Goal: Task Accomplishment & Management: Complete application form

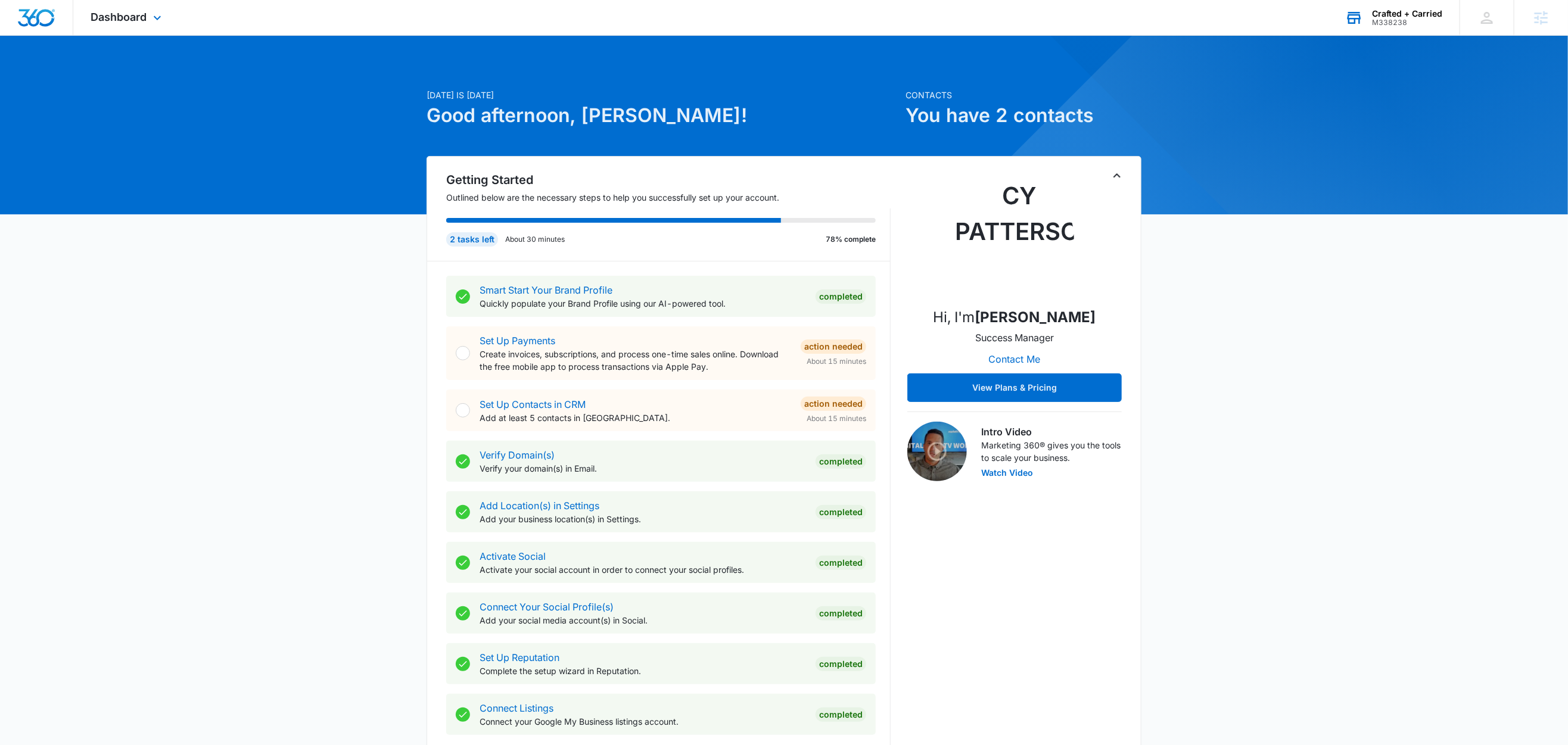
click at [1401, 11] on div "Crafted + Carried" at bounding box center [1407, 13] width 70 height 10
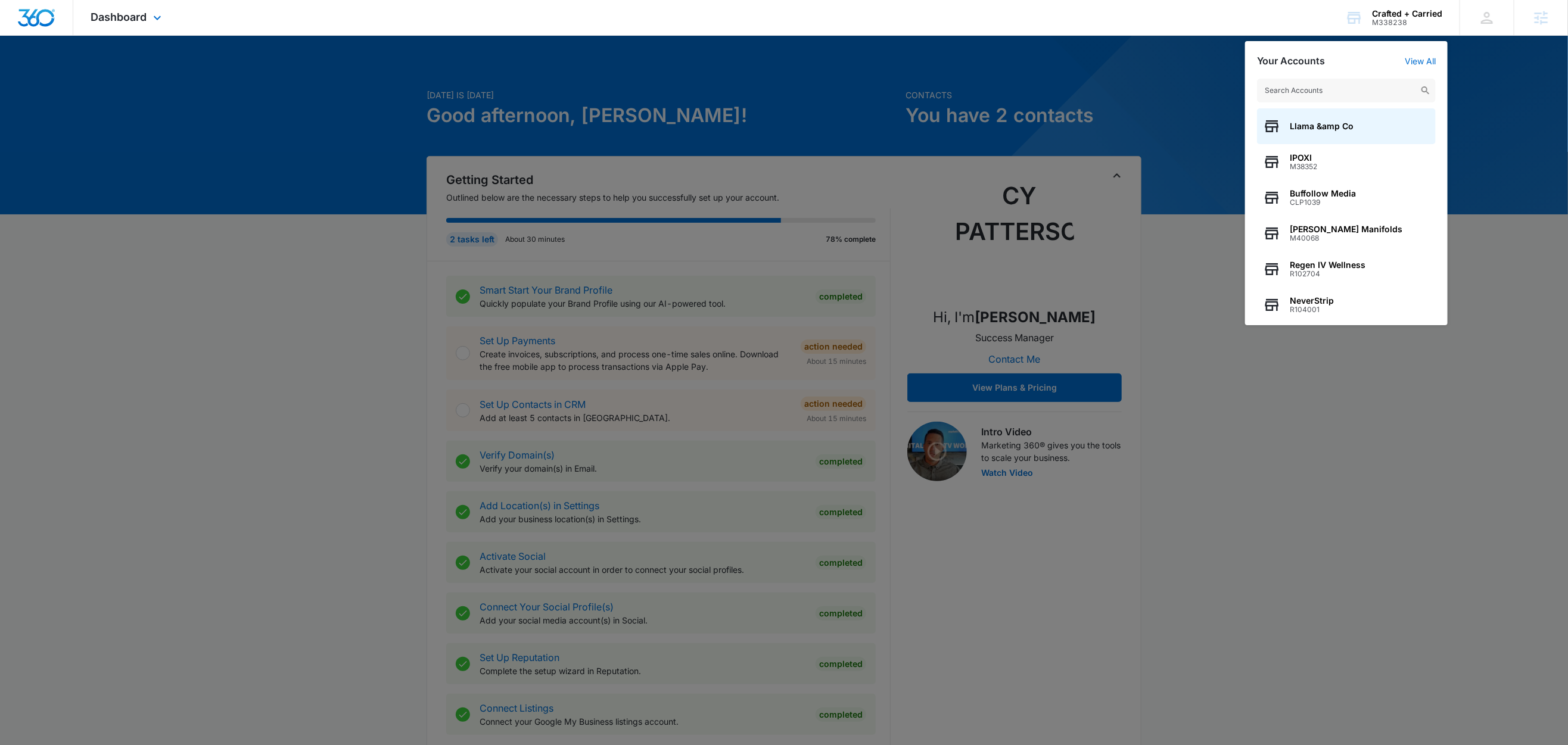
click at [145, 28] on div "Dashboard Apps Reputation Websites Forms CRM Email Social Content Ads Intellige…" at bounding box center [128, 17] width 109 height 35
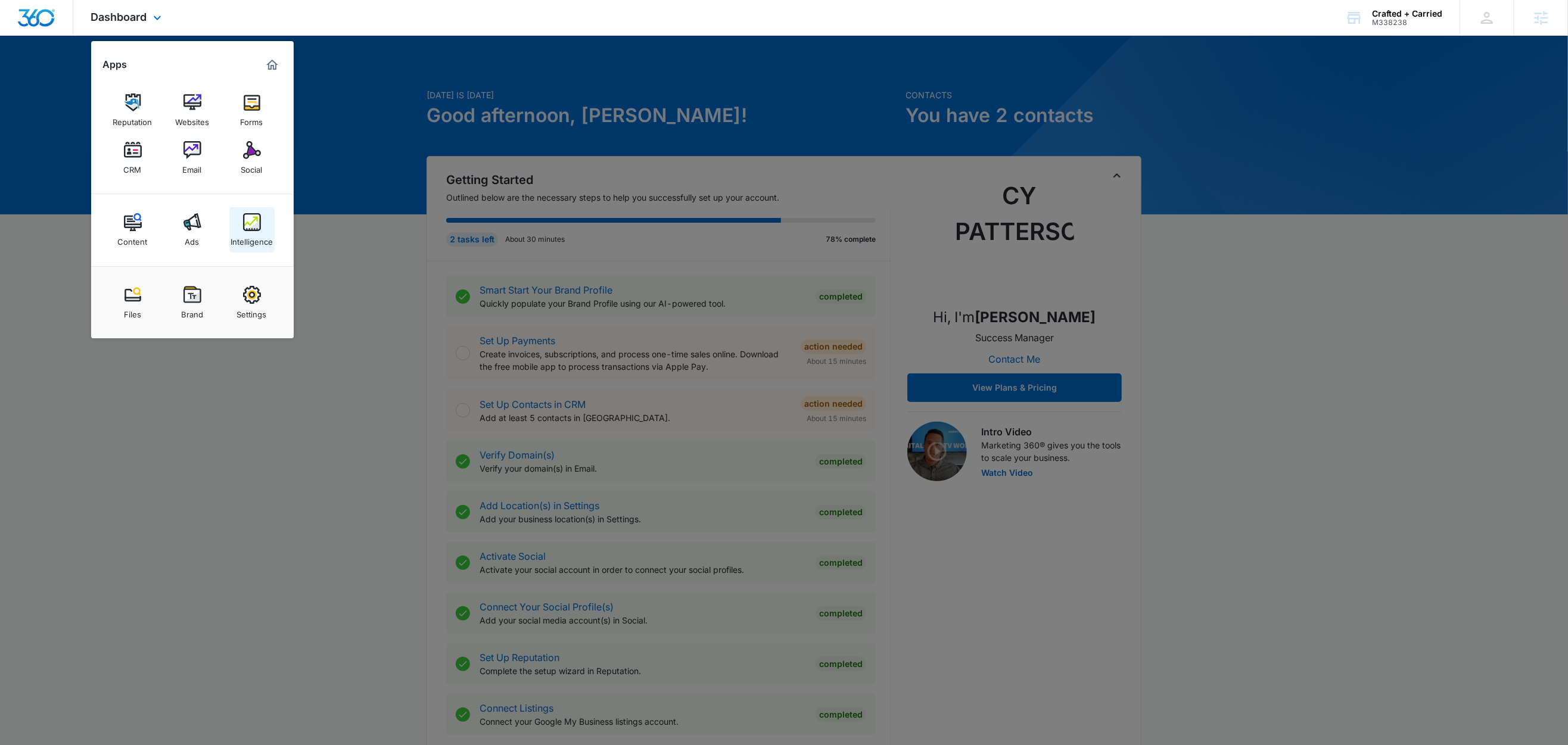
click at [260, 231] on img at bounding box center [252, 222] width 18 height 18
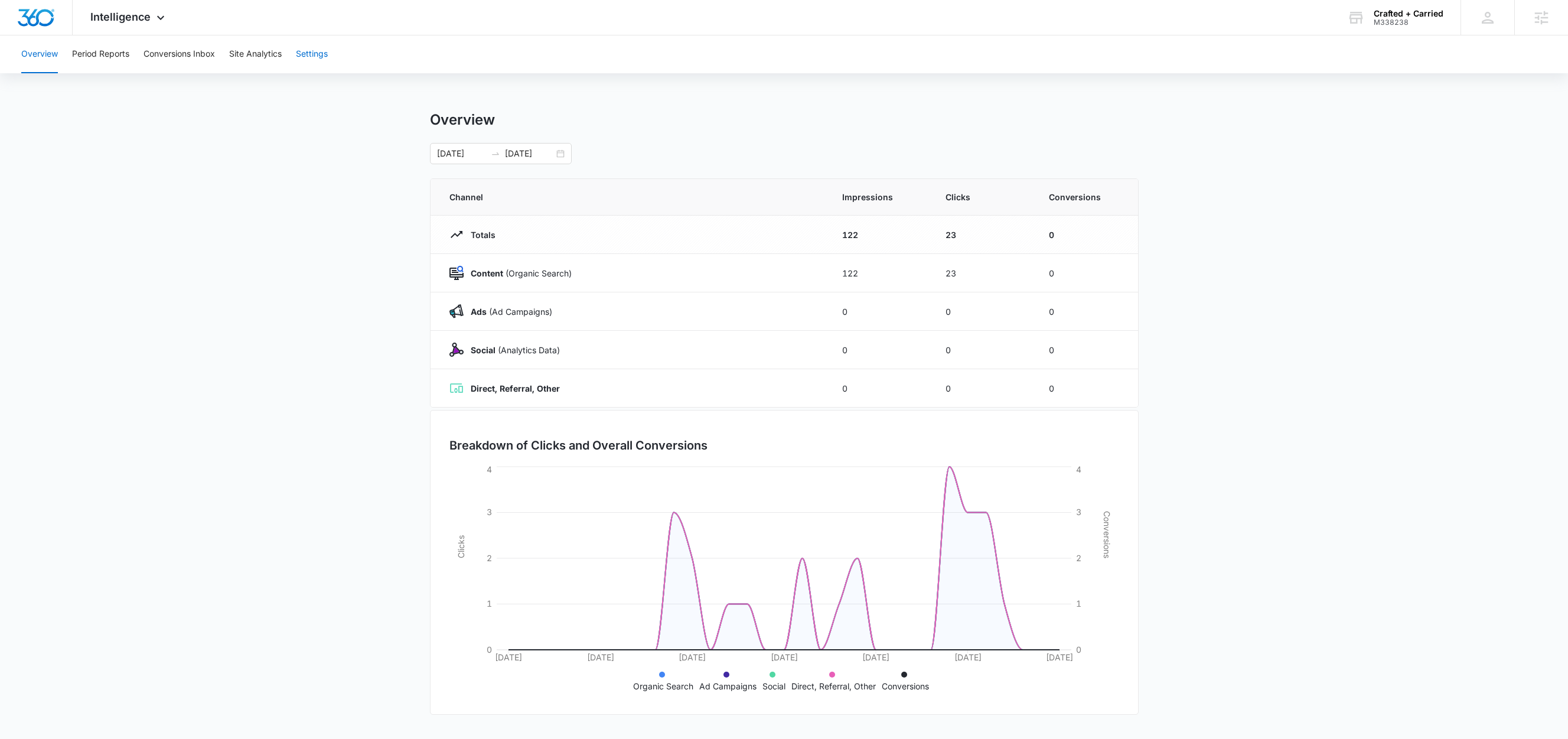
click at [321, 55] on button "Settings" at bounding box center [312, 54] width 32 height 38
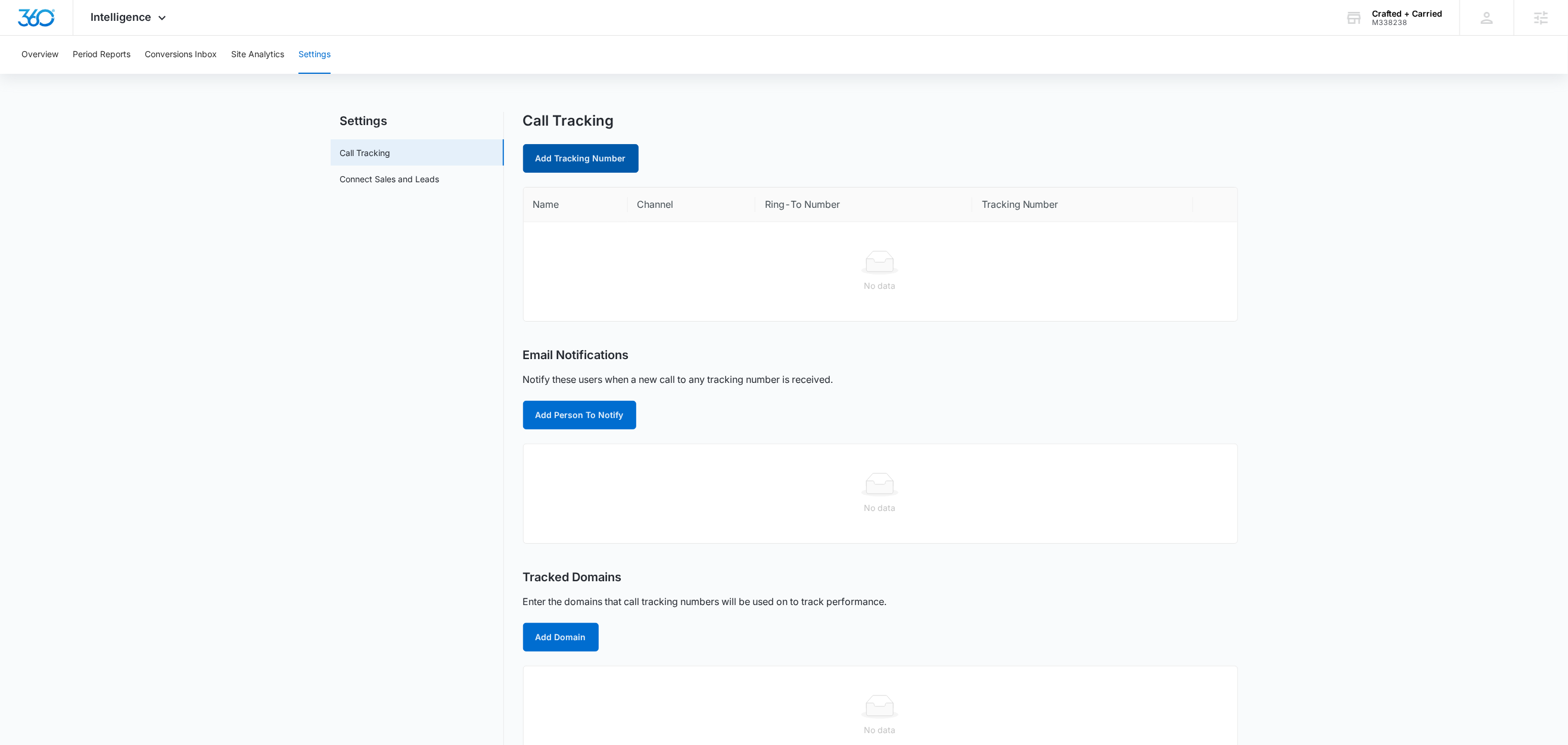
click at [604, 159] on link "Add Tracking Number" at bounding box center [581, 158] width 116 height 28
select select "by_area_code"
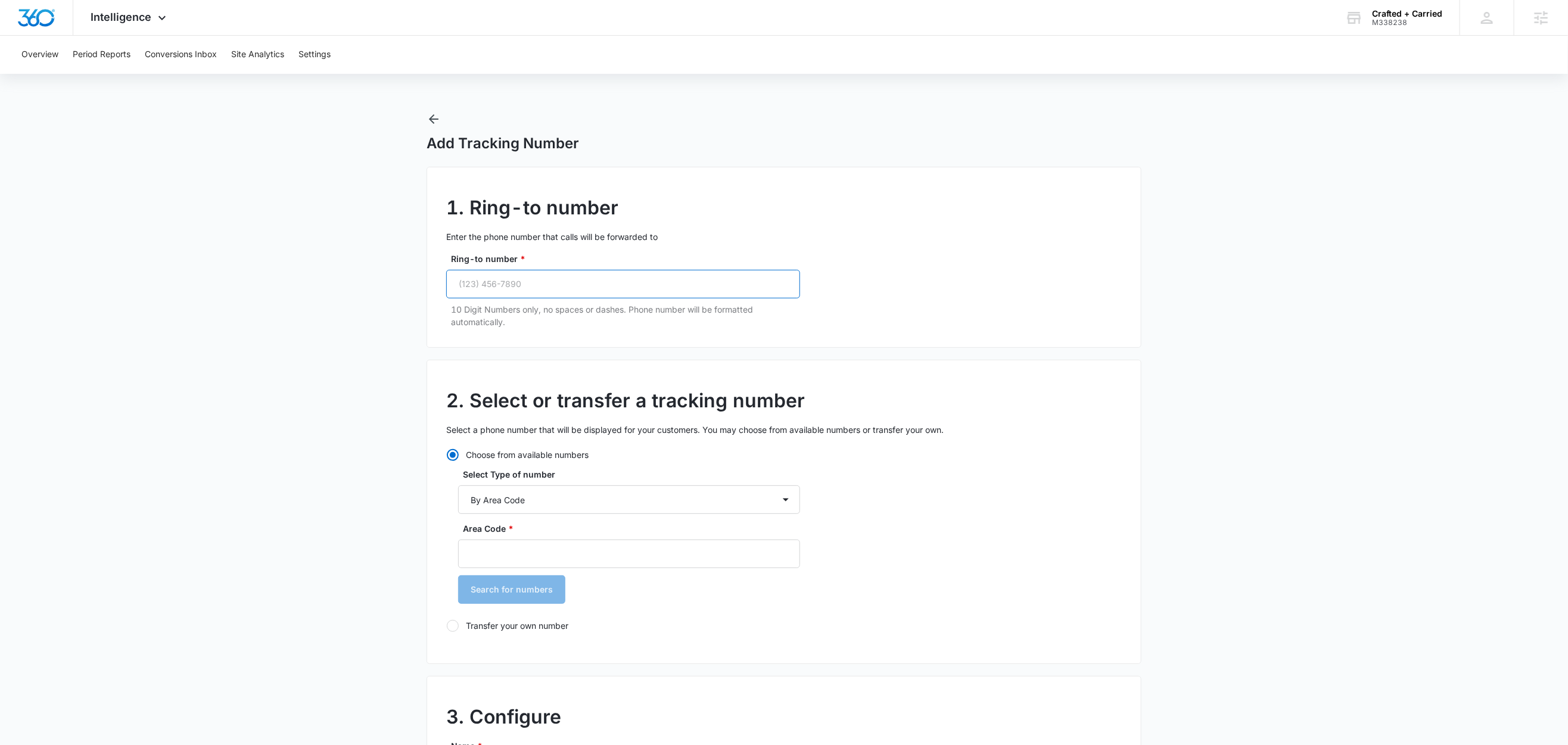
click at [526, 296] on input "Ring-to number *" at bounding box center [623, 284] width 354 height 28
paste input "(971) 474-9150"
type input "(971) 474-9150"
click at [362, 369] on main "Add Tracking Number 1. Ring-to number Enter the phone number that calls will be…" at bounding box center [784, 690] width 1568 height 1156
click at [483, 558] on input "Area Code *" at bounding box center [629, 554] width 342 height 28
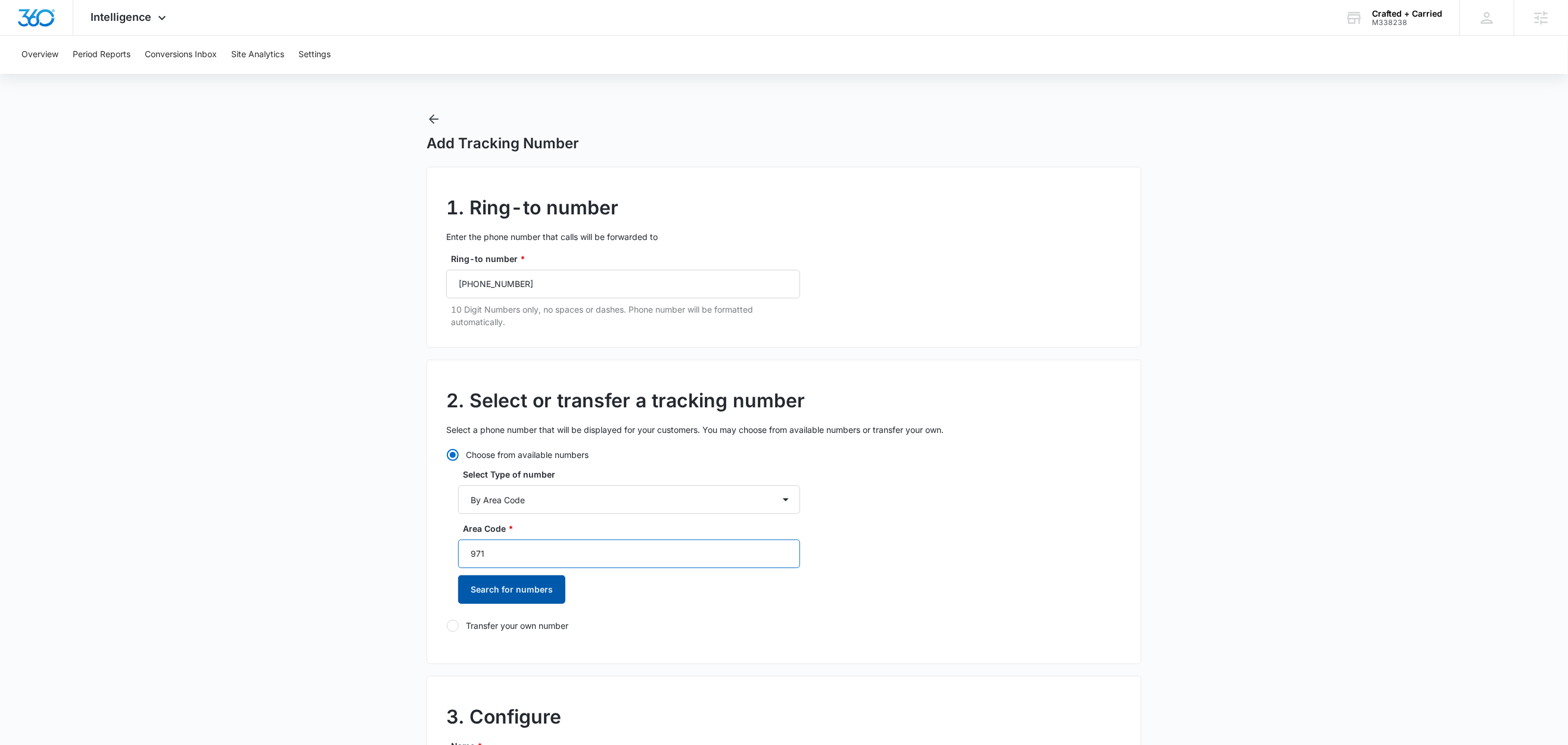
type input "971"
click at [485, 599] on button "Search for numbers" at bounding box center [512, 590] width 108 height 28
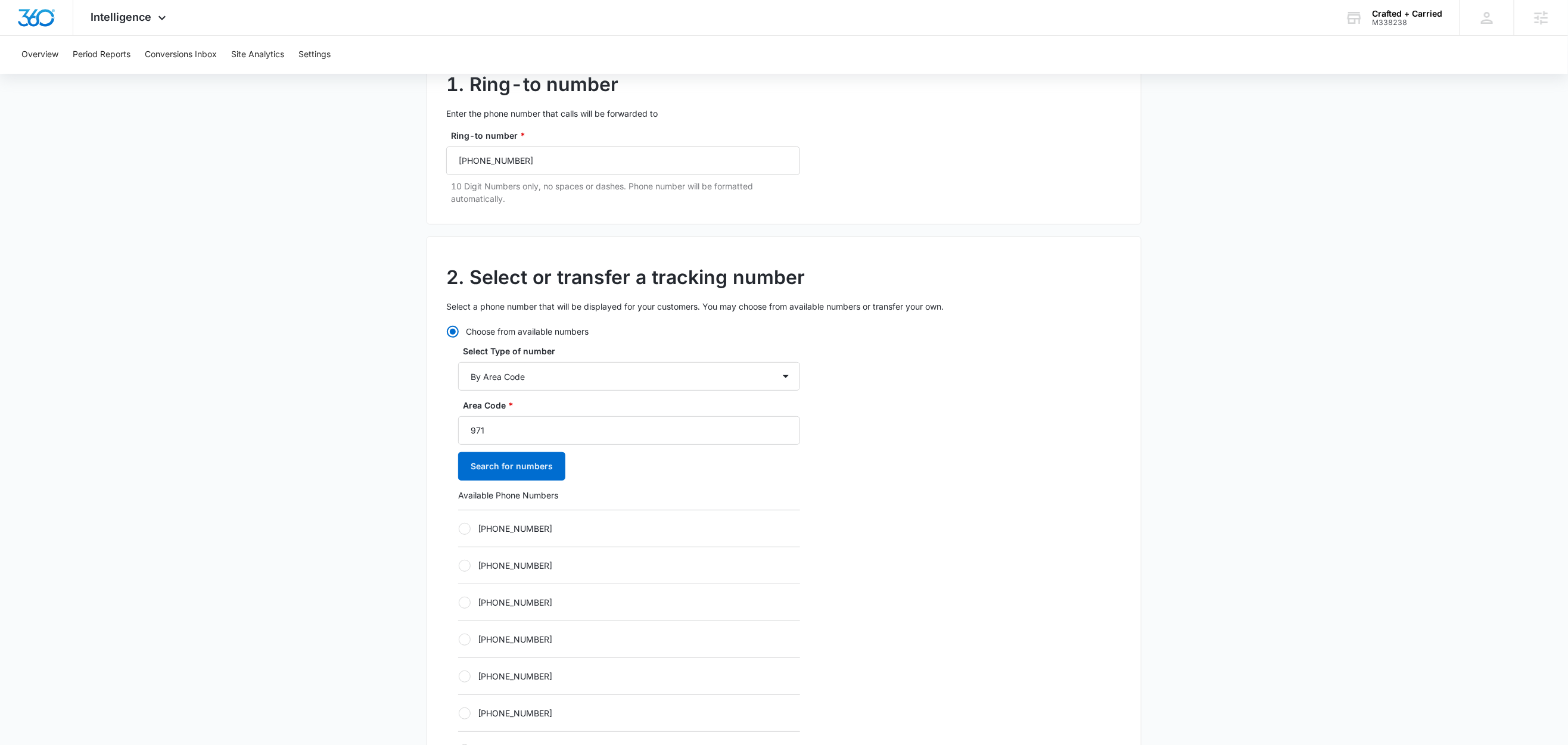
scroll to position [259, 0]
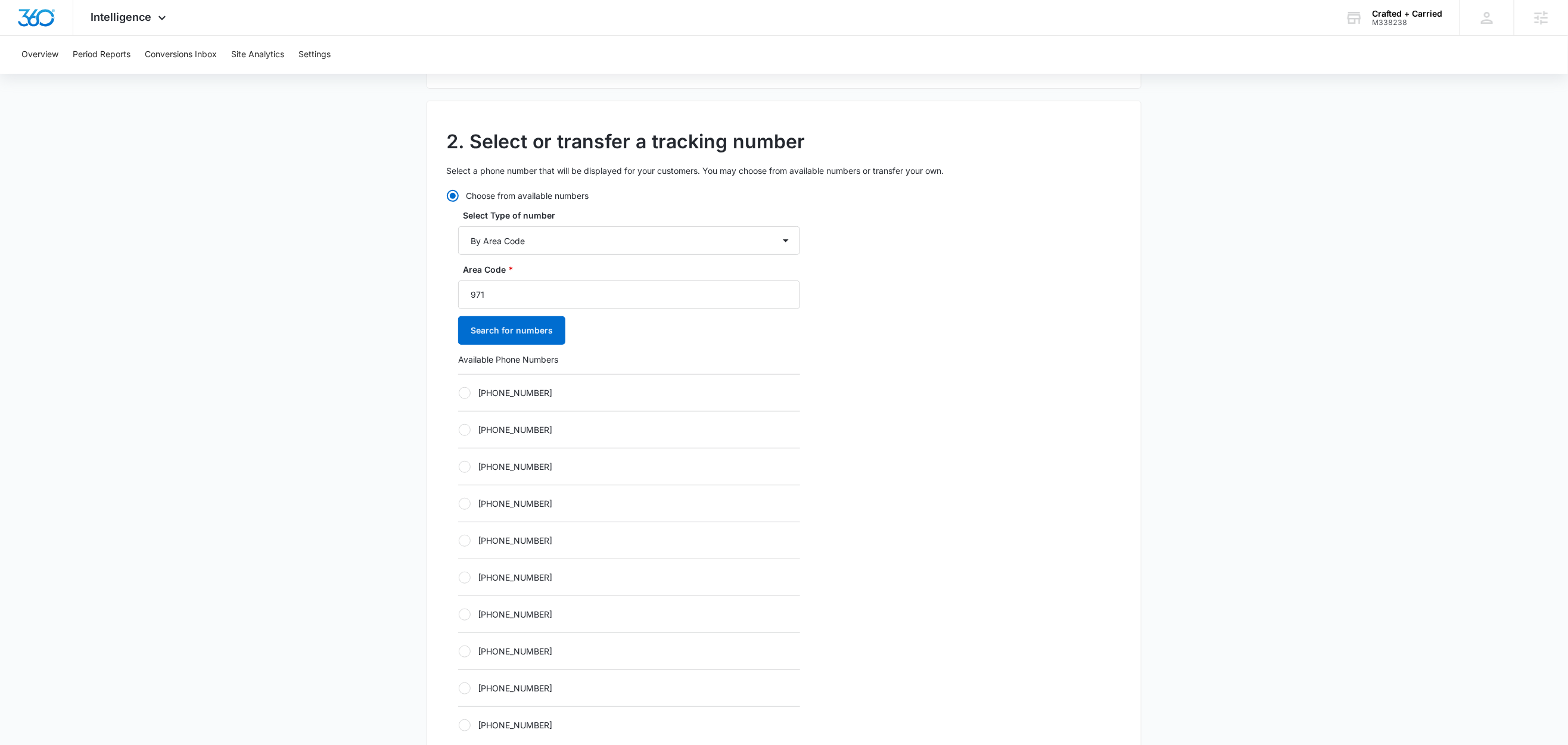
click at [507, 396] on label "+19712328709" at bounding box center [629, 393] width 342 height 13
click at [458, 393] on input "+19712328709" at bounding box center [458, 393] width 1 height 1
radio input "true"
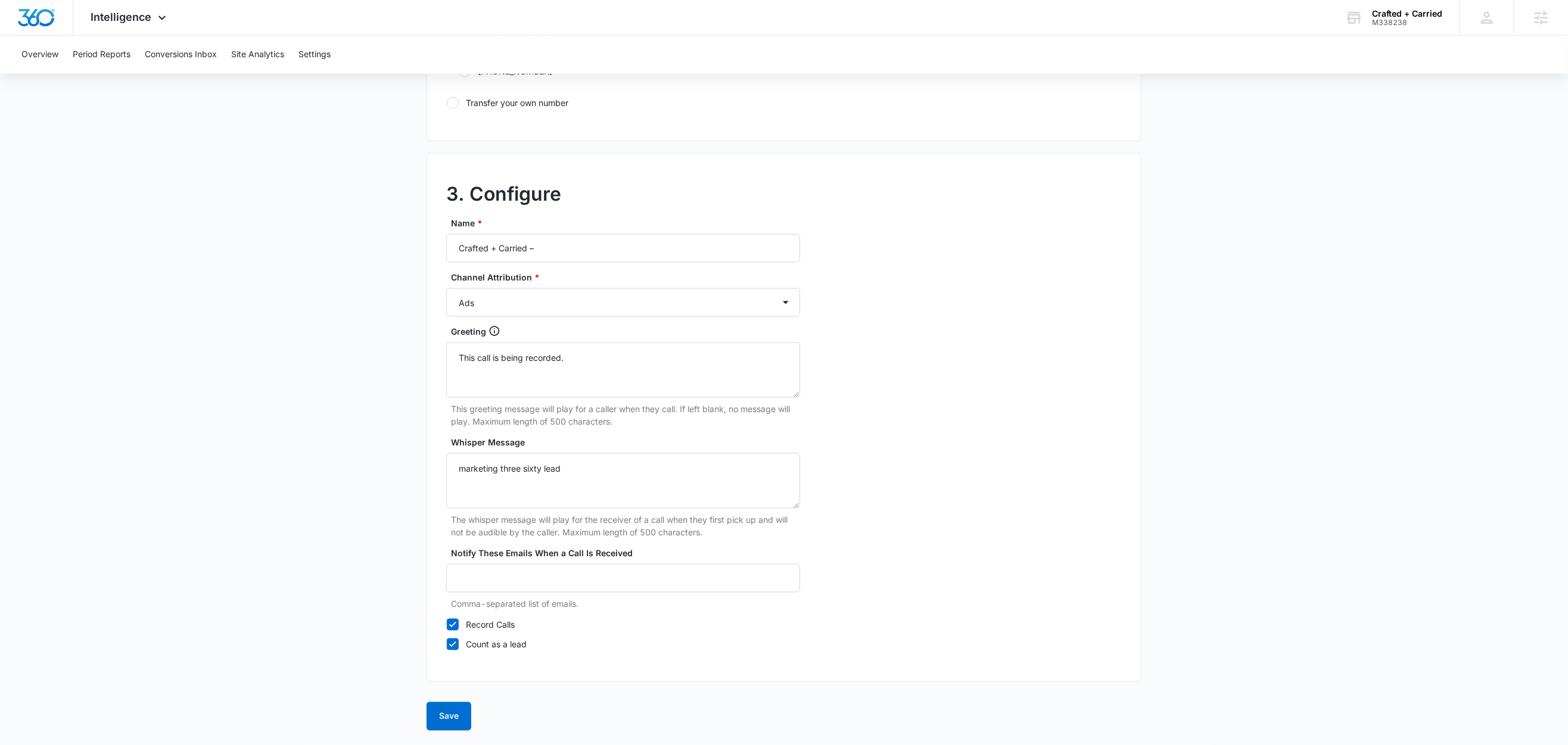
scroll to position [918, 0]
click at [603, 246] on input "Crafted + Carried –" at bounding box center [623, 249] width 354 height 28
type input "Crafted + Carried – Ads"
drag, startPoint x: 273, startPoint y: 391, endPoint x: 297, endPoint y: 384, distance: 25.0
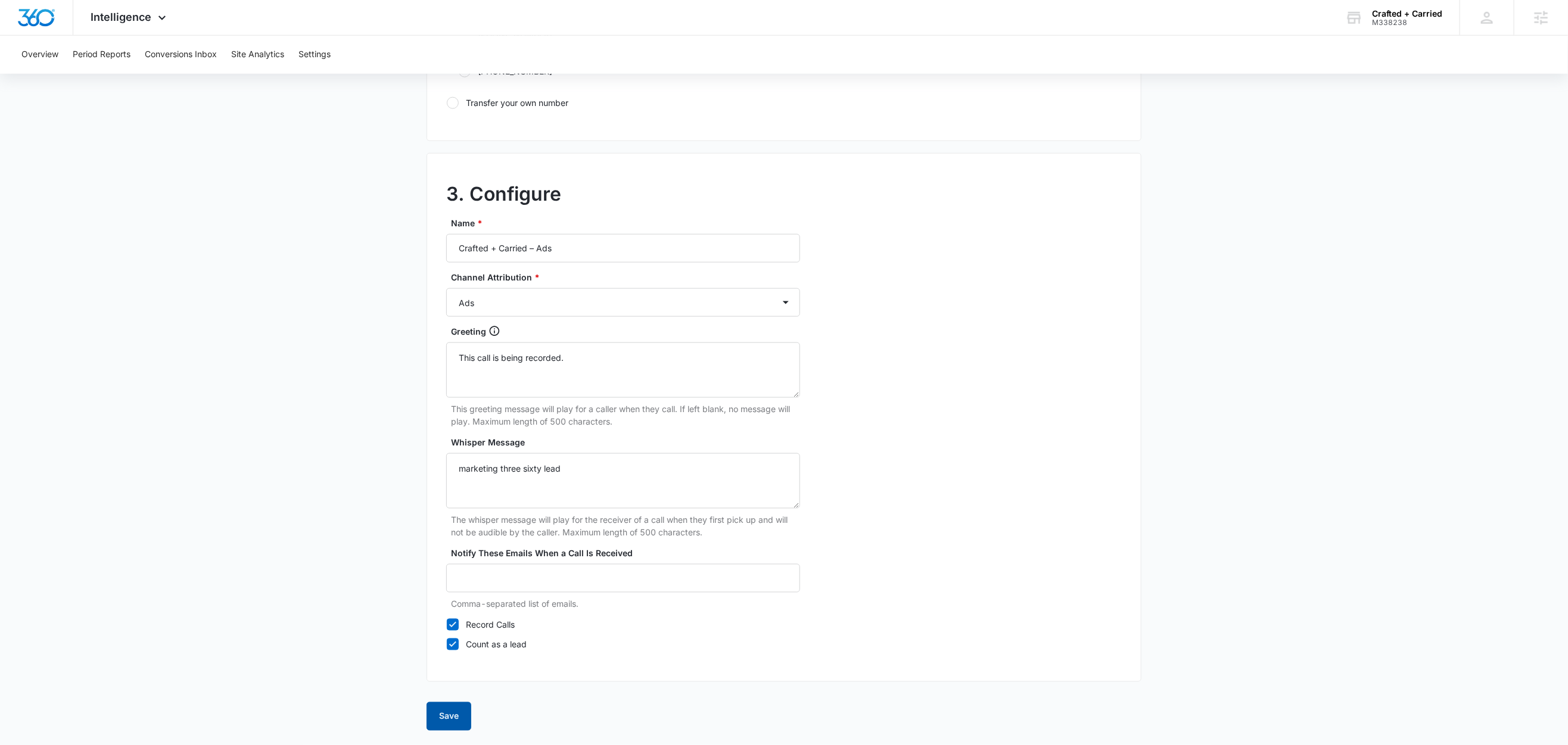
drag, startPoint x: 448, startPoint y: 714, endPoint x: 632, endPoint y: 608, distance: 212.3
click at [448, 714] on button "Save" at bounding box center [449, 717] width 45 height 28
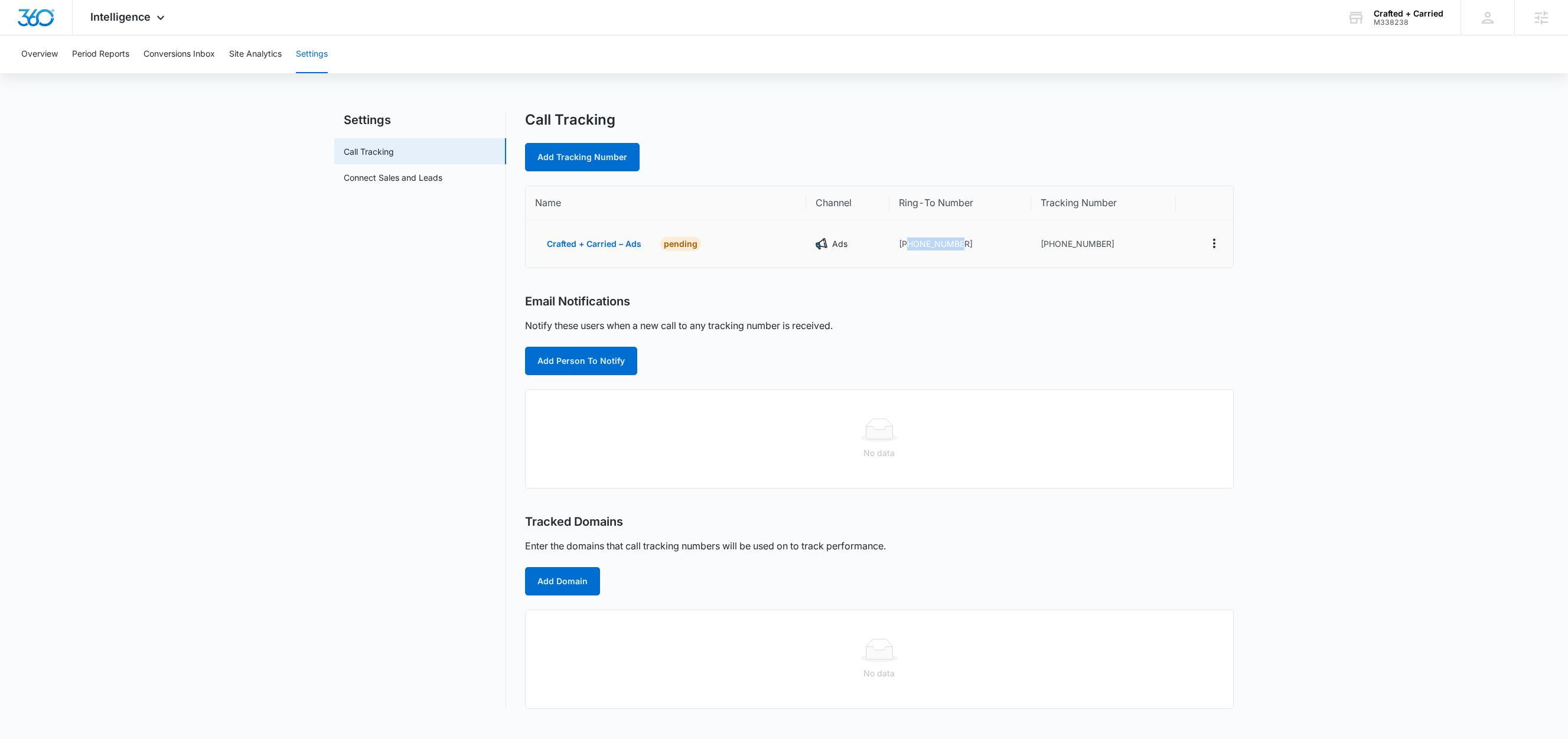
drag, startPoint x: 967, startPoint y: 245, endPoint x: 909, endPoint y: 249, distance: 58.1
click at [909, 248] on td "+19714749150" at bounding box center [960, 244] width 141 height 47
copy td "9714749150"
click at [588, 150] on link "Add Tracking Number" at bounding box center [582, 157] width 115 height 28
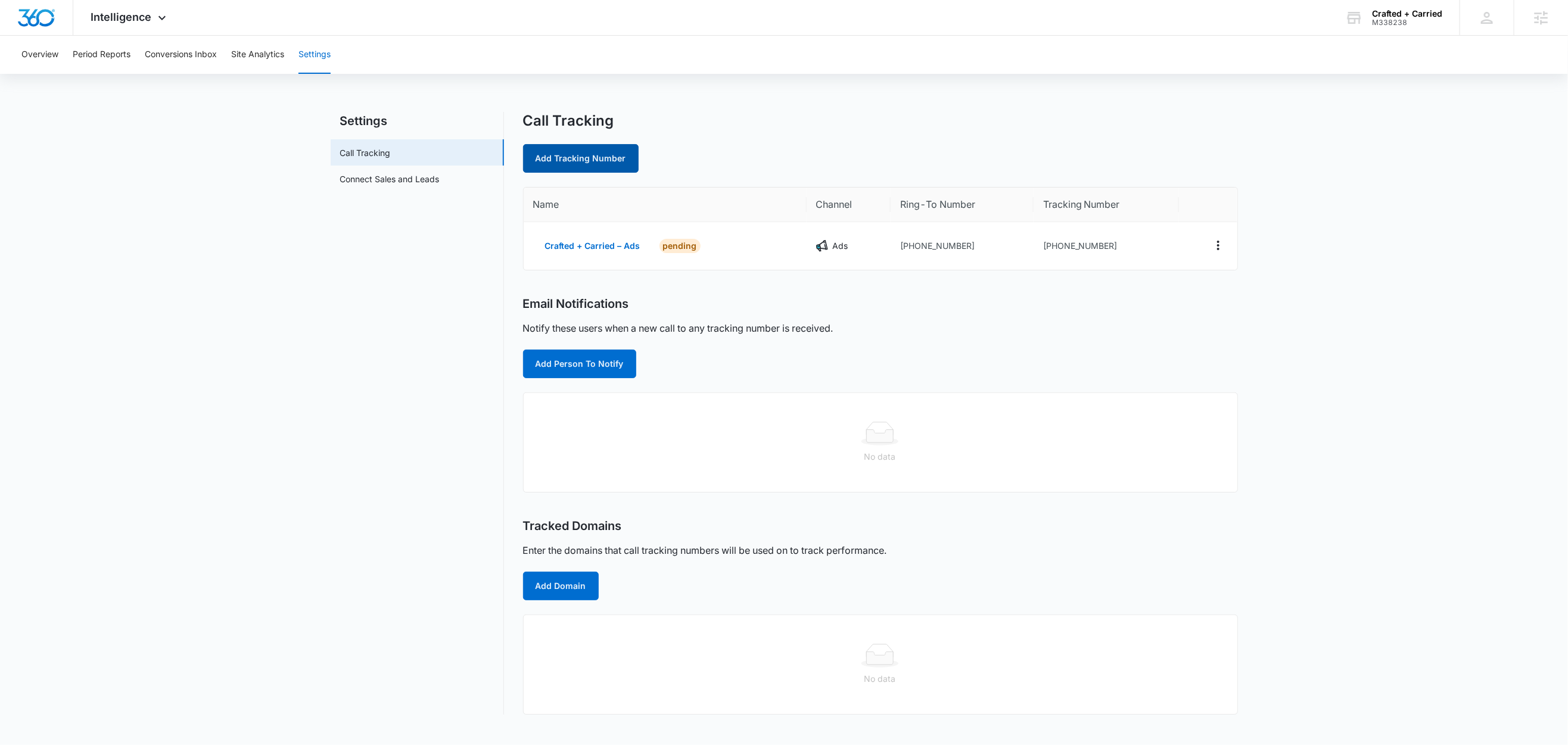
select select "by_area_code"
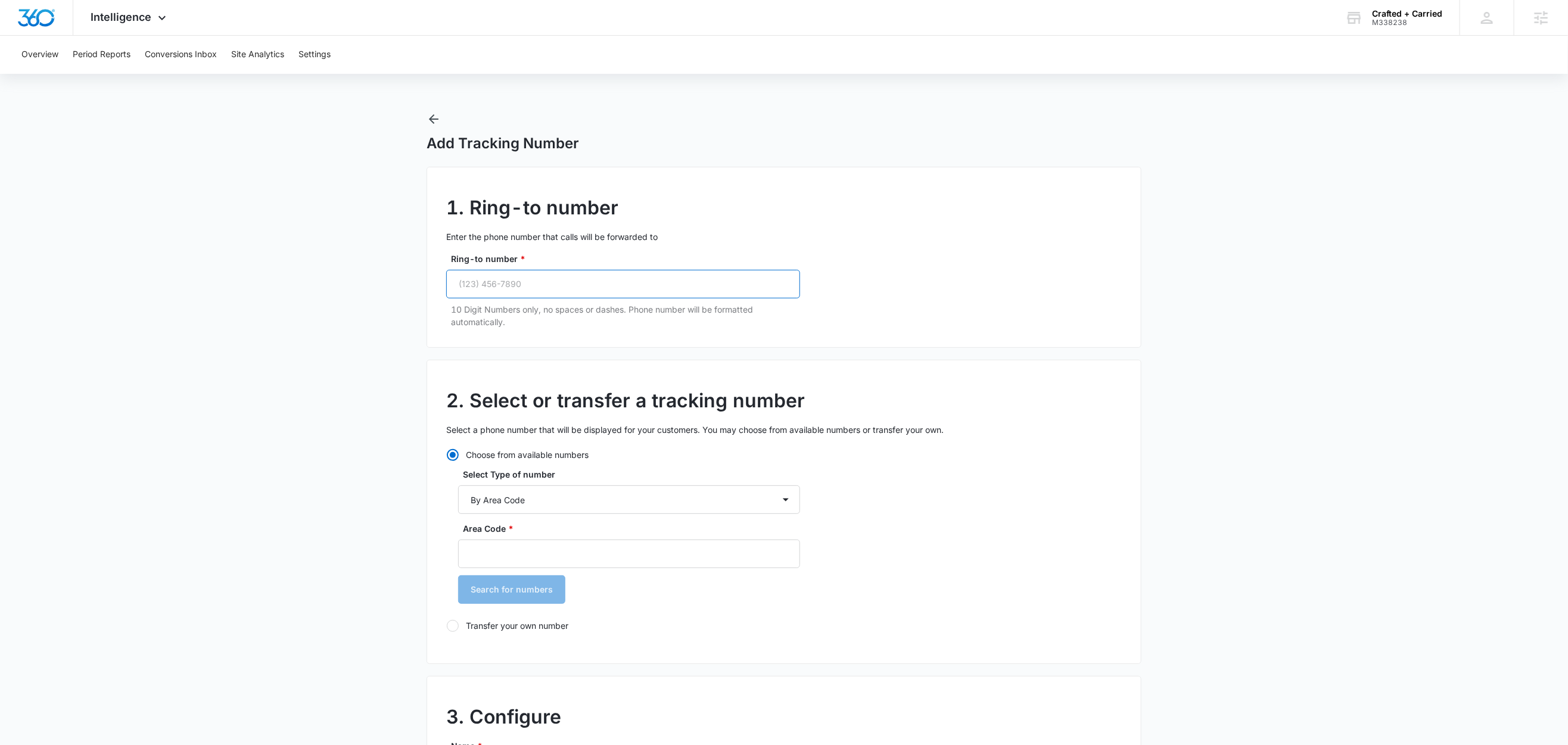
click at [559, 283] on input "Ring-to number *" at bounding box center [623, 284] width 354 height 28
paste input "(971) 474-9150"
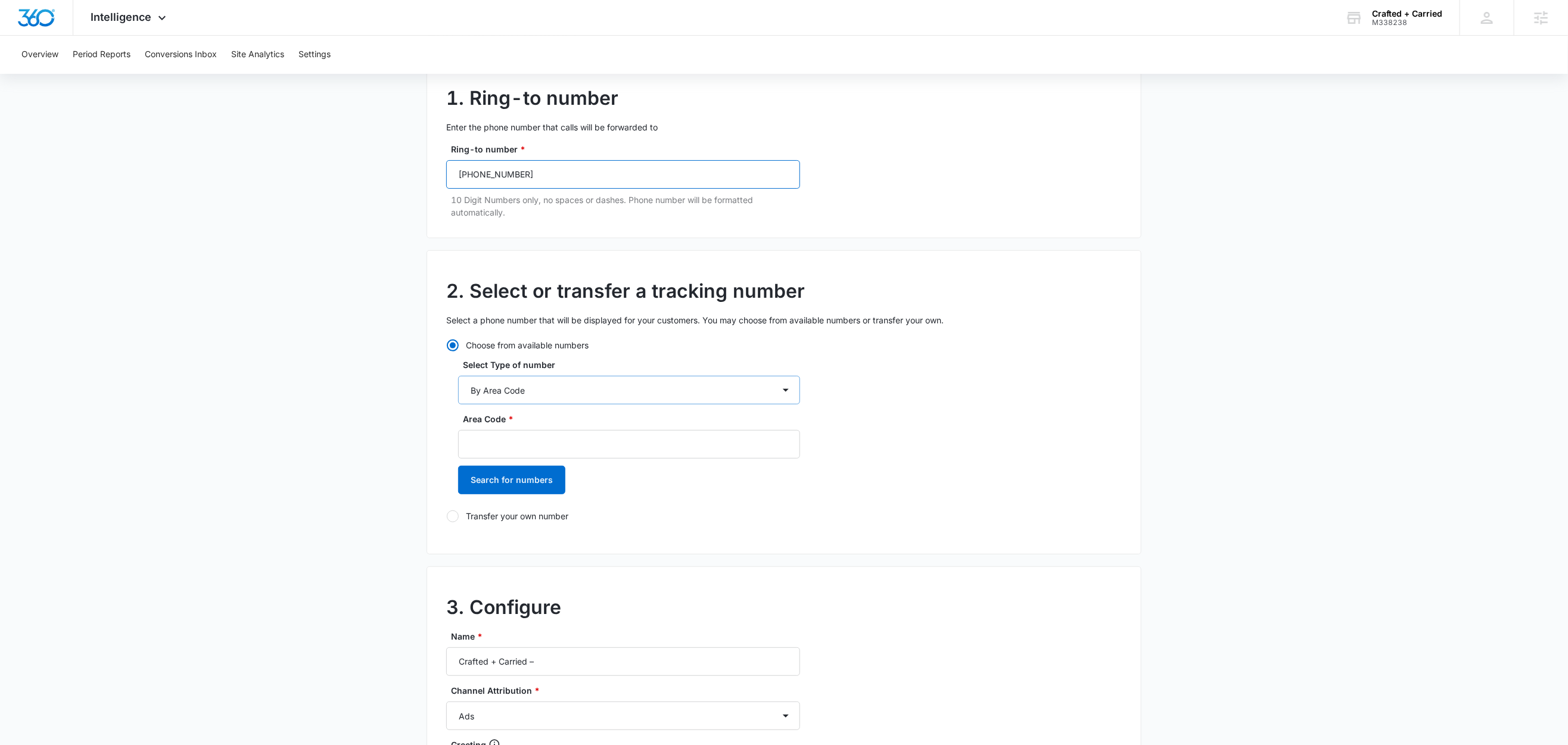
scroll to position [129, 0]
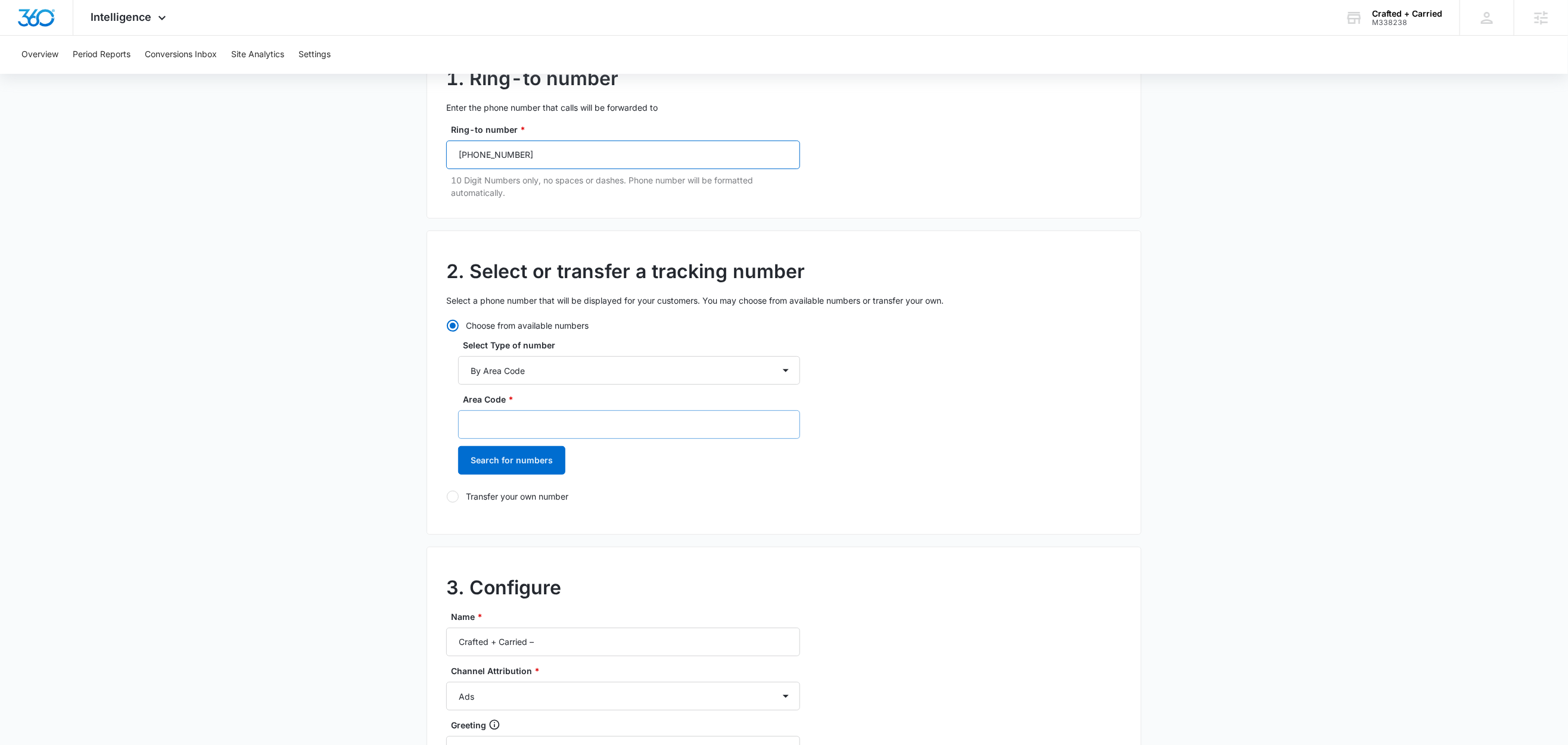
type input "(971) 474-9150"
click at [514, 432] on input "Area Code *" at bounding box center [629, 425] width 342 height 28
type input "971"
click at [514, 464] on button "Search for numbers" at bounding box center [512, 461] width 108 height 28
click at [503, 519] on label "+19712328746" at bounding box center [629, 523] width 342 height 13
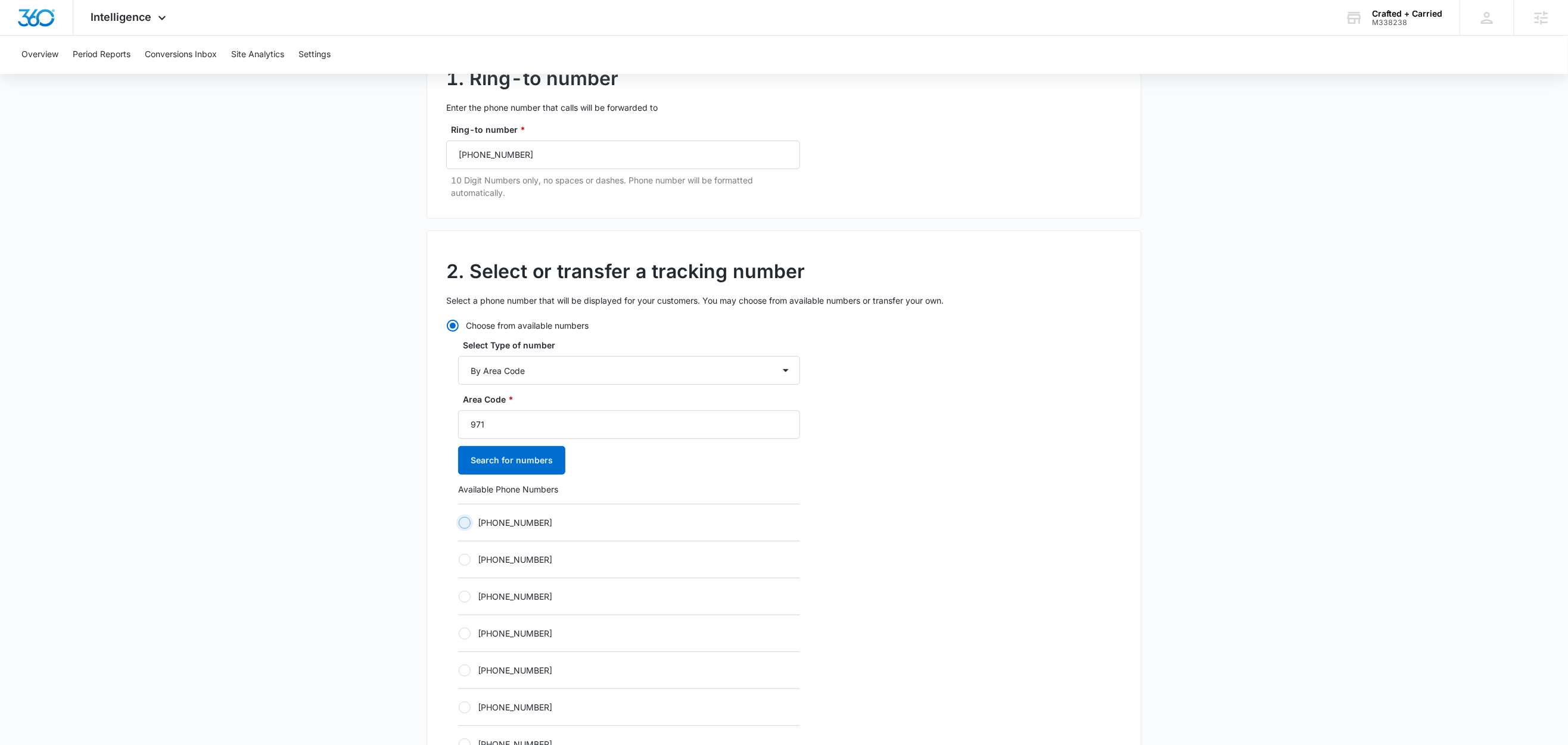
click at [458, 523] on input "+19712328746" at bounding box center [458, 523] width 1 height 1
radio input "true"
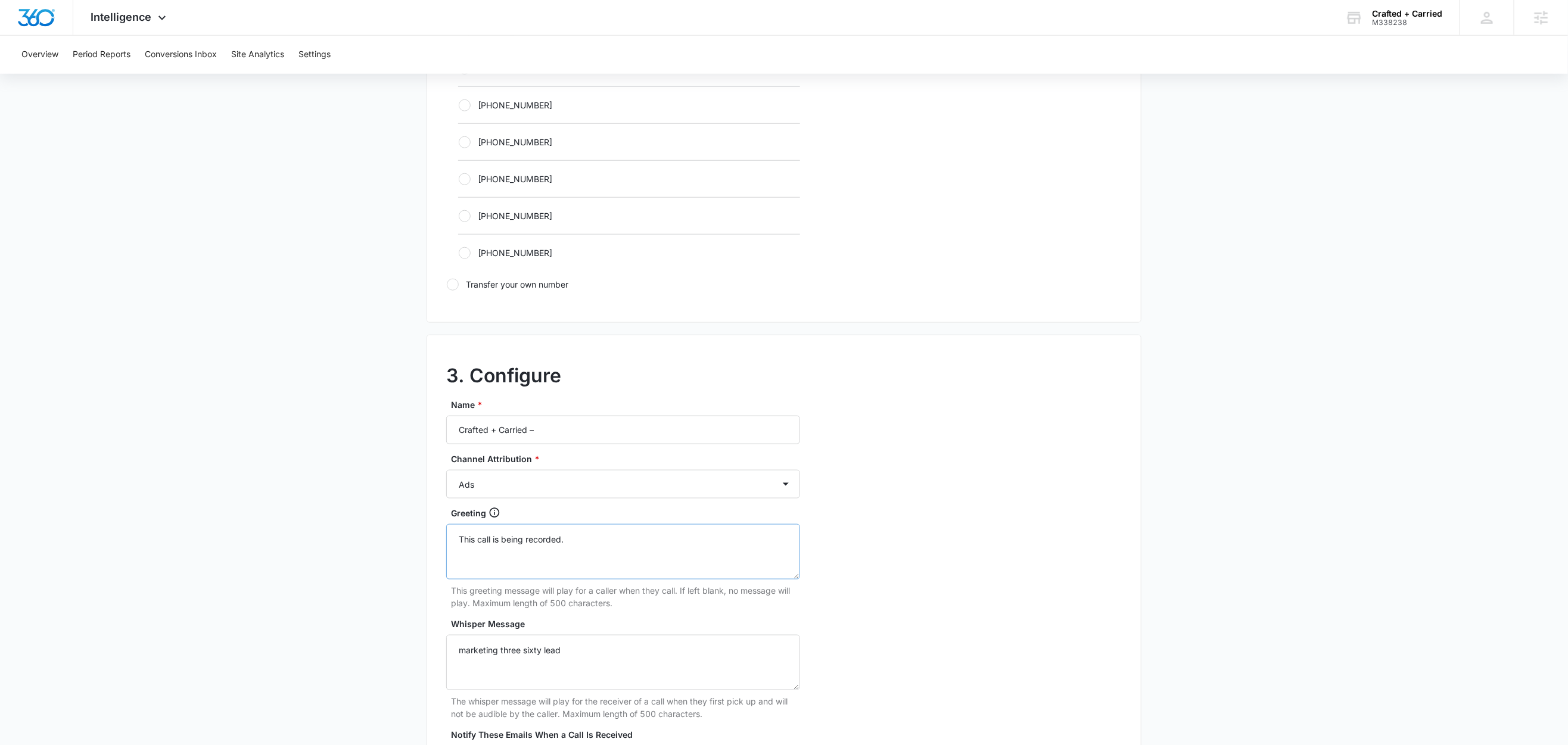
scroll to position [918, 0]
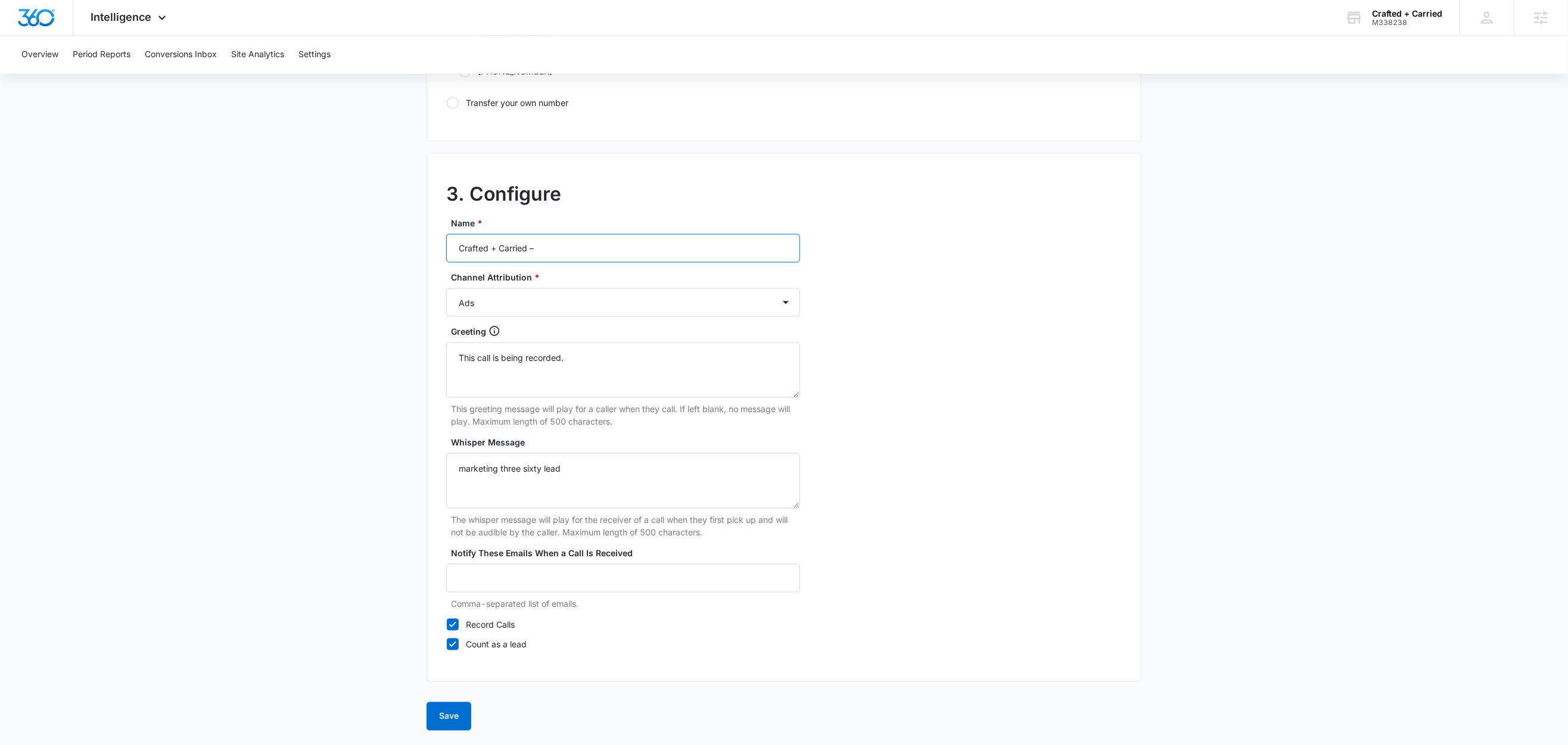
click at [615, 252] on input "Crafted + Carried –" at bounding box center [623, 249] width 354 height 28
type input "Crafted + Carried – Content"
click at [514, 303] on select "Ads Local Service Ads Content Social Other" at bounding box center [623, 302] width 354 height 28
select select "CONTENT"
click at [447, 288] on select "Ads Local Service Ads Content Social Other" at bounding box center [623, 302] width 354 height 28
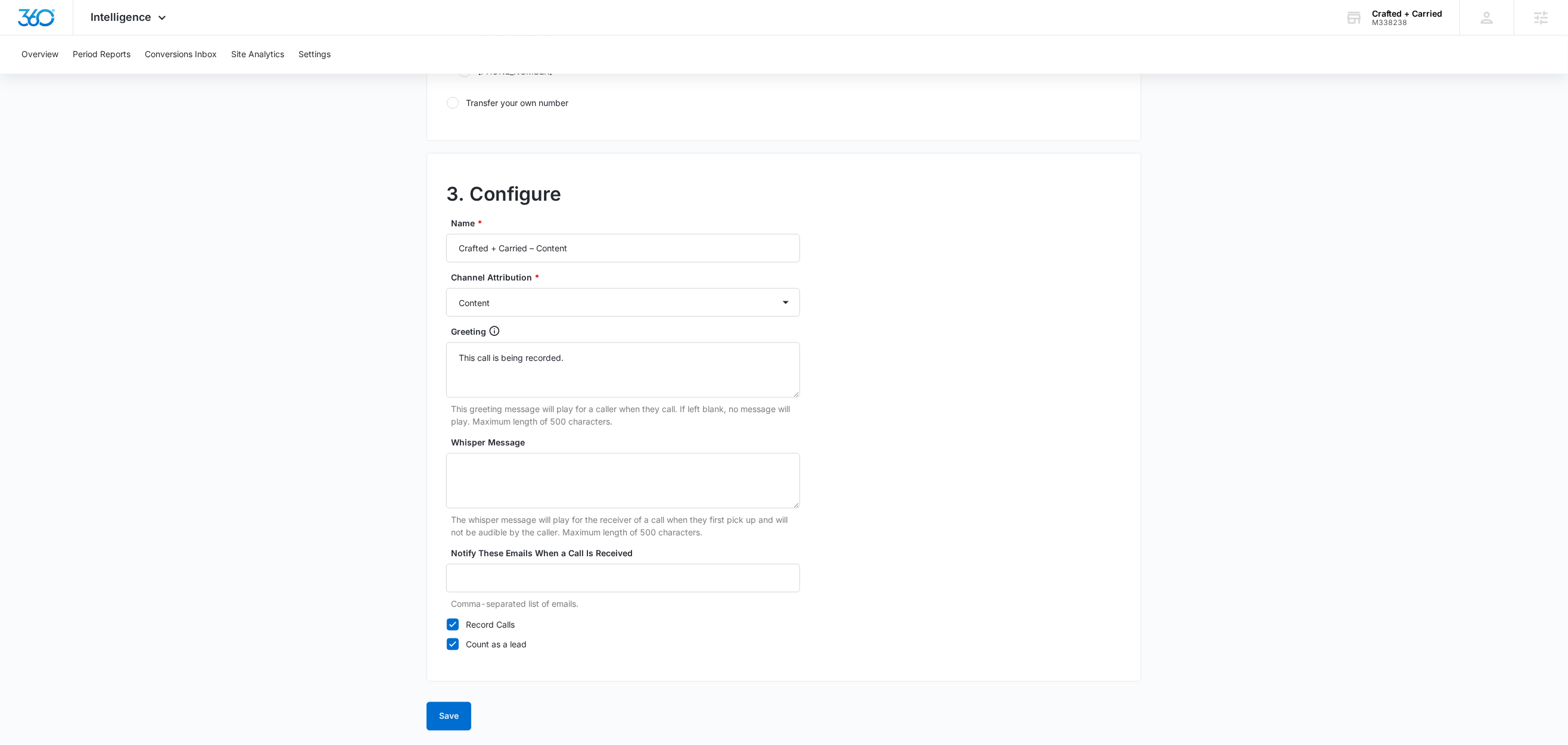
click at [443, 720] on button "Save" at bounding box center [449, 717] width 45 height 28
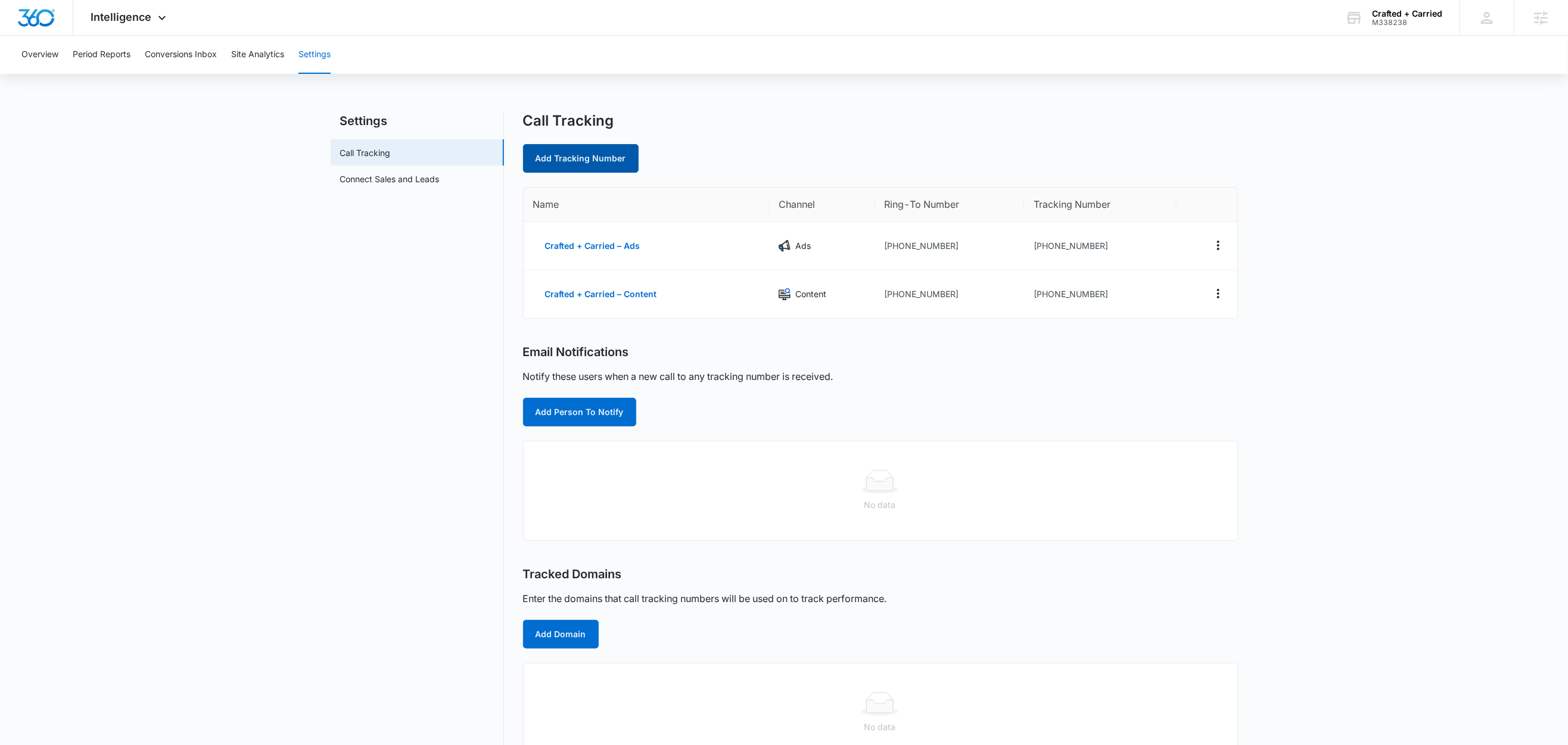
click at [603, 155] on link "Add Tracking Number" at bounding box center [581, 158] width 116 height 28
select select "by_area_code"
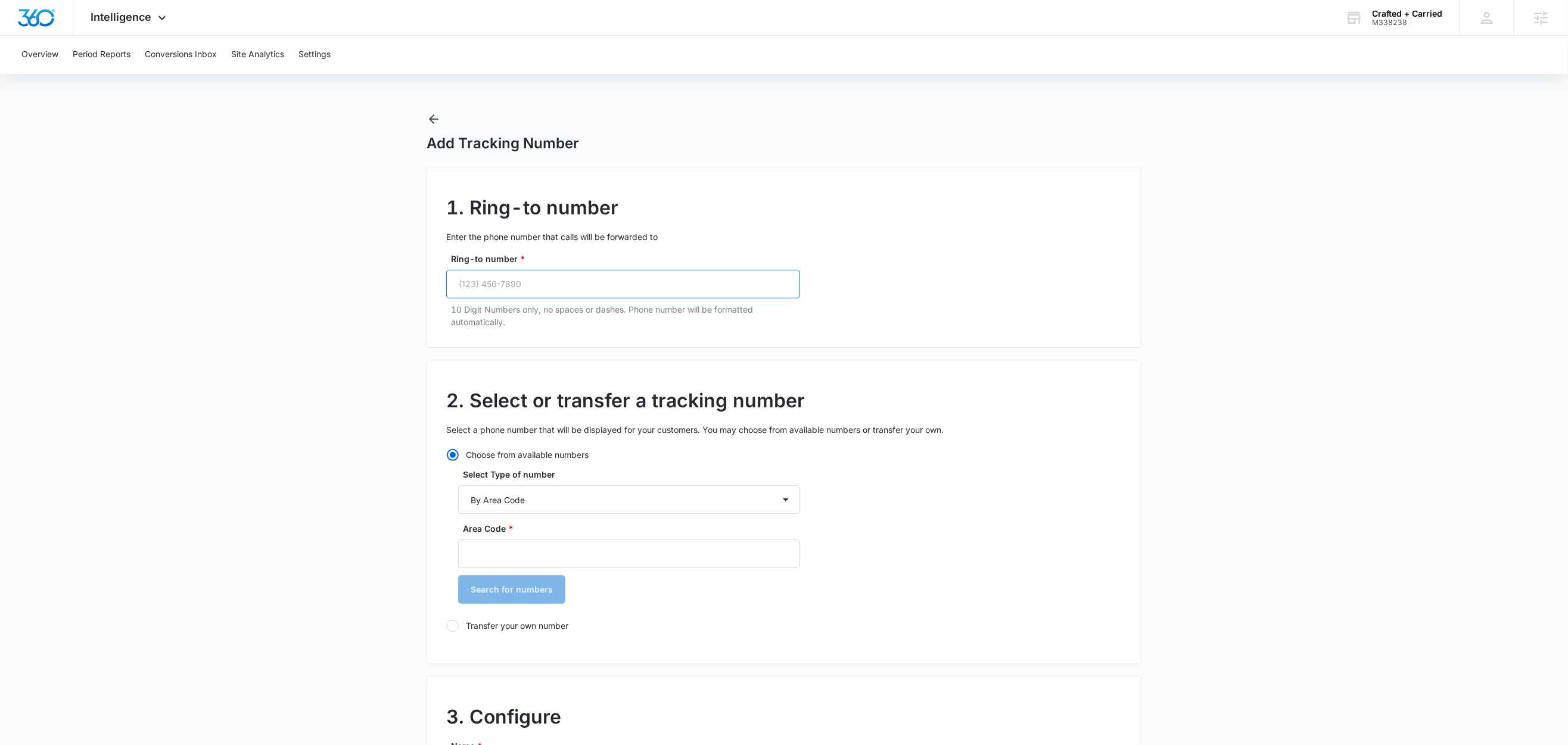
click at [572, 284] on input "Ring-to number *" at bounding box center [623, 284] width 354 height 28
paste input "(971) 474-9150"
type input "(971) 474-9150"
click at [508, 555] on input "Area Code *" at bounding box center [629, 554] width 342 height 28
type input "971"
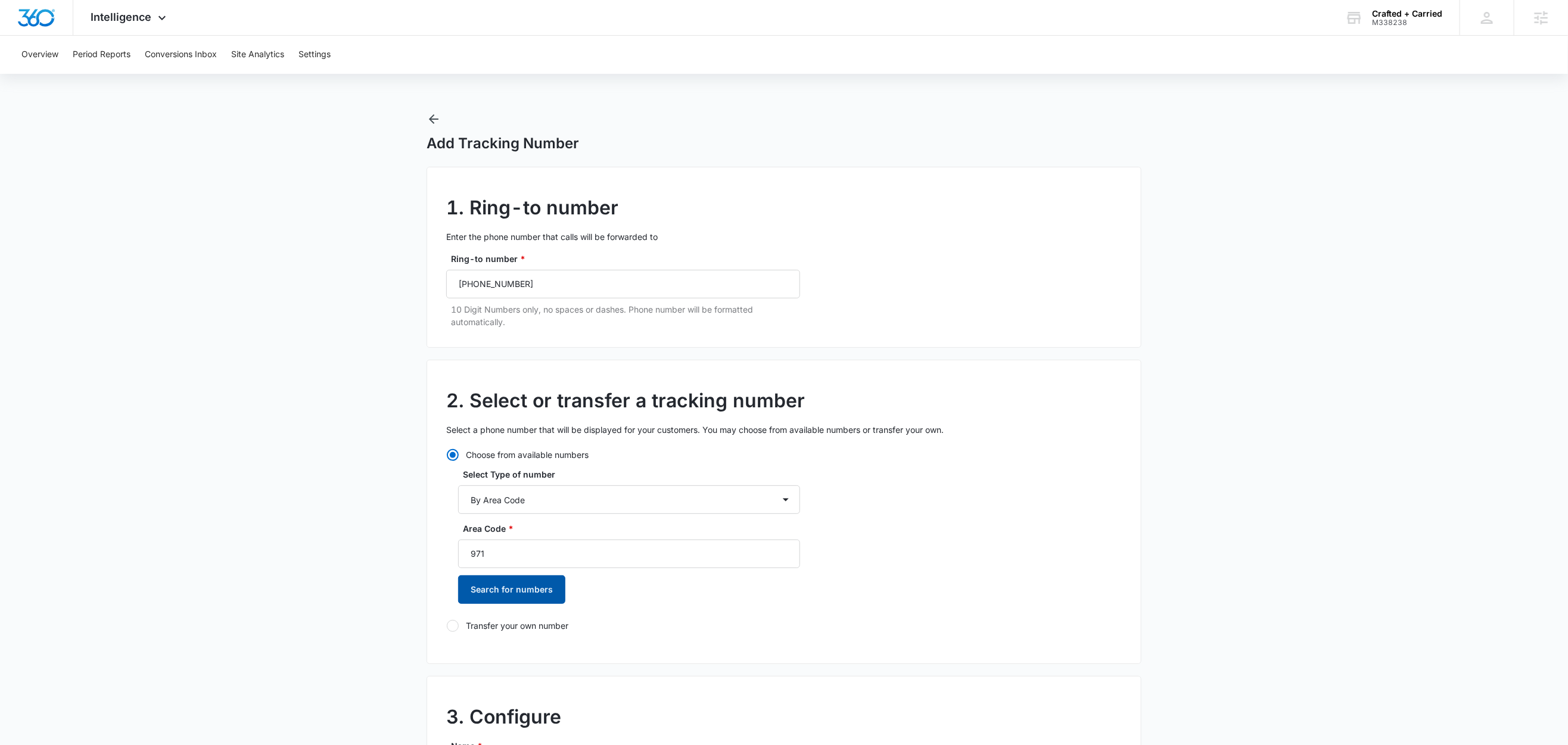
click at [500, 587] on button "Search for numbers" at bounding box center [512, 590] width 108 height 28
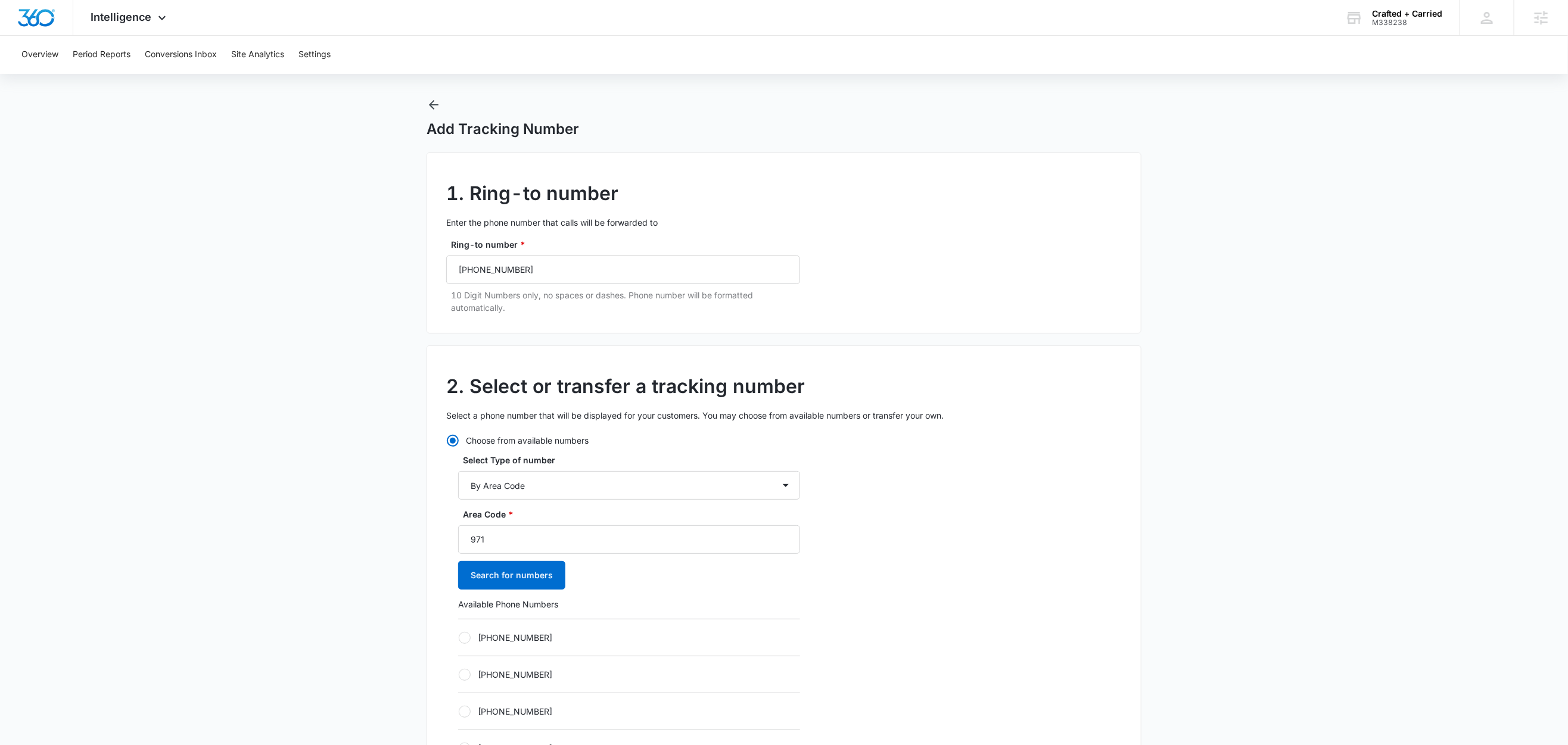
scroll to position [29, 0]
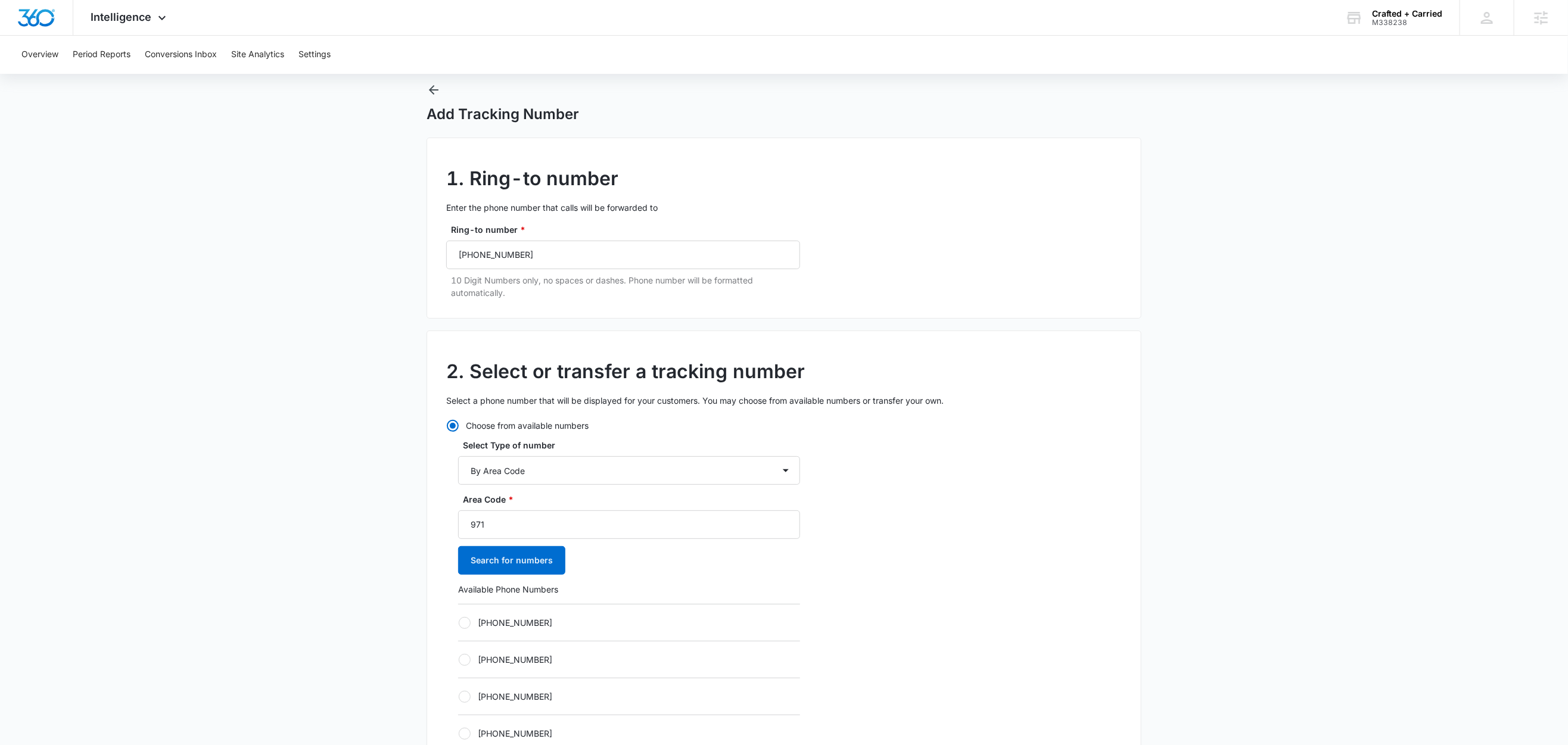
click at [491, 629] on label "+19712328809" at bounding box center [629, 623] width 342 height 13
click at [458, 623] on input "+19712328809" at bounding box center [458, 623] width 1 height 1
radio input "true"
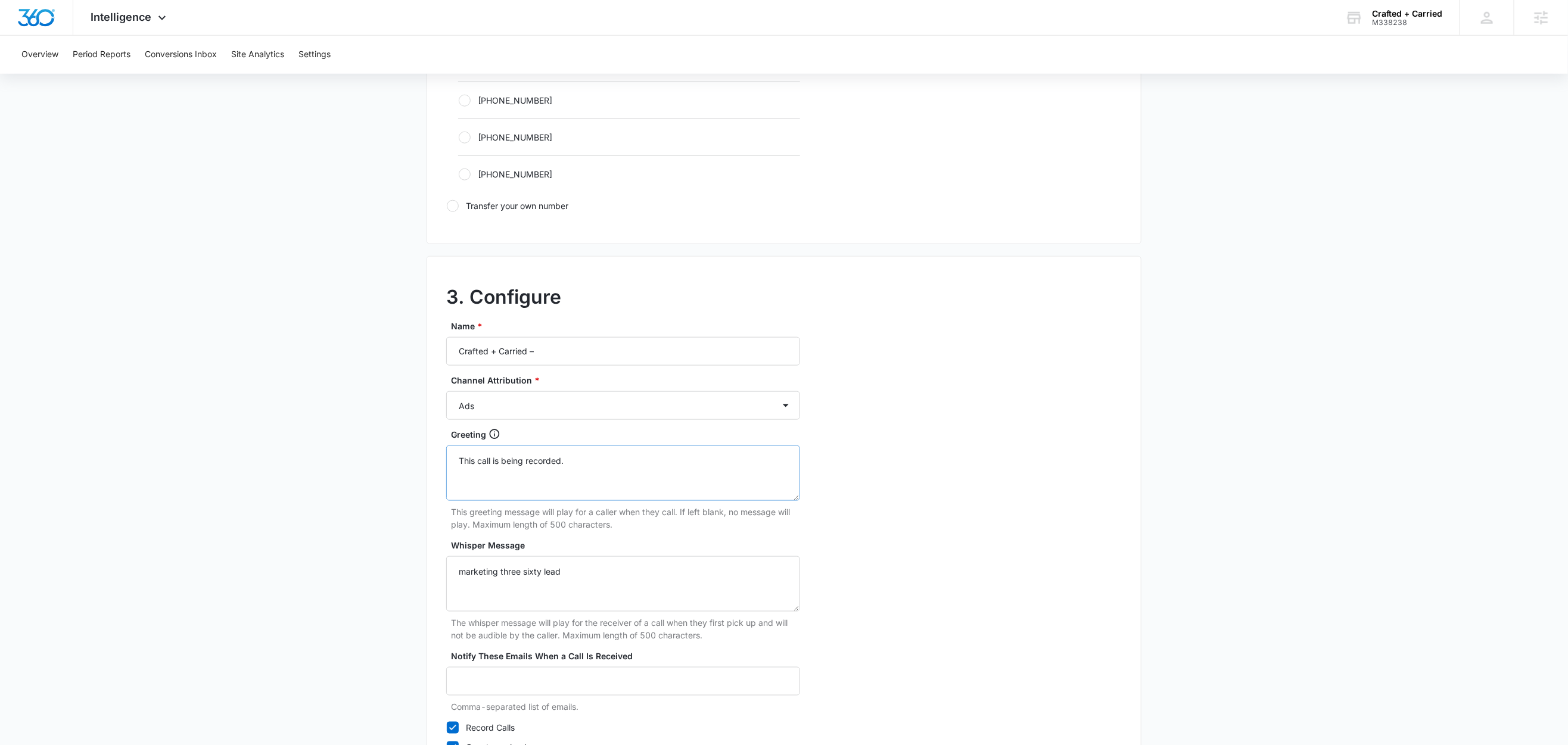
scroll to position [831, 0]
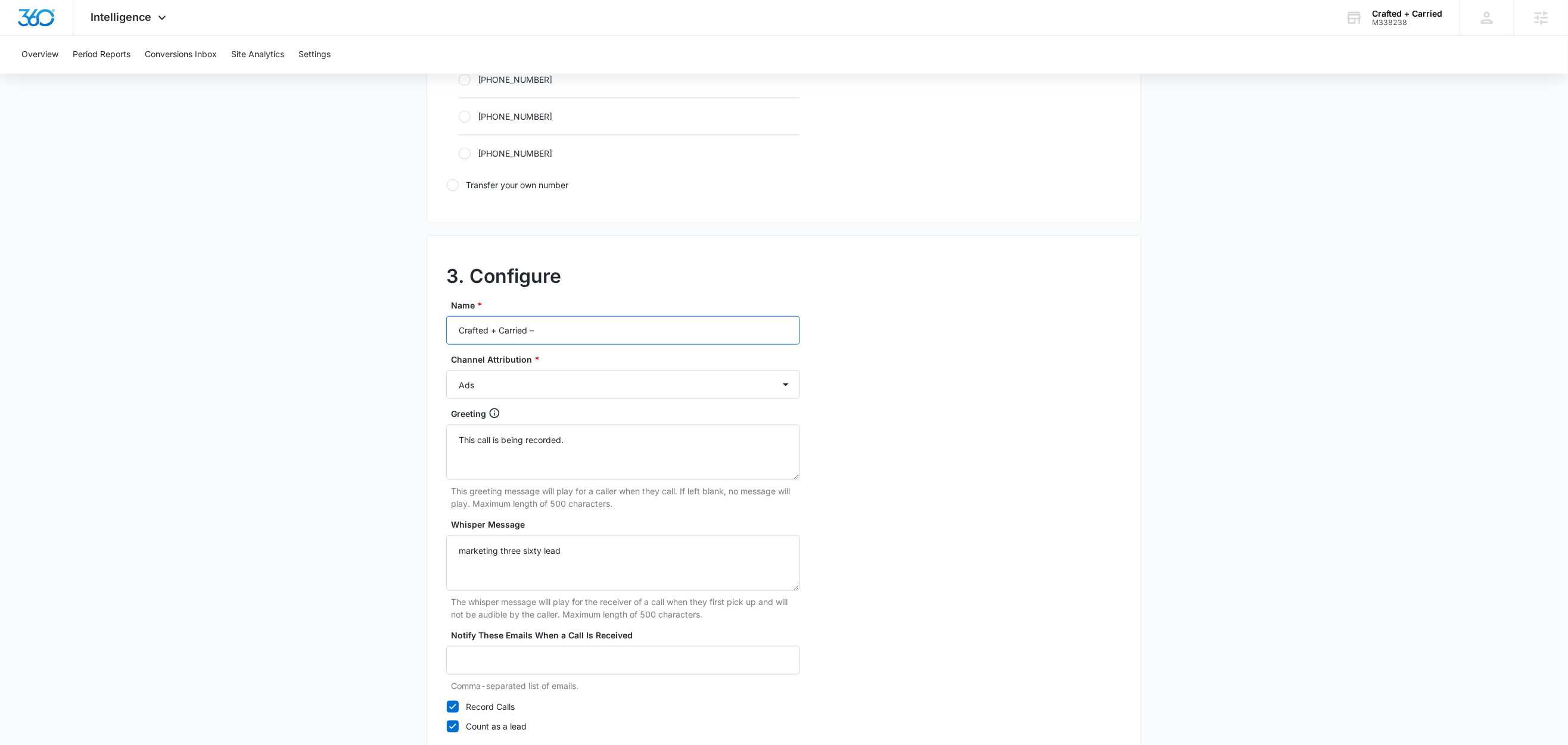
click at [607, 325] on input "Crafted + Carried –" at bounding box center [623, 331] width 354 height 28
type input "Crafted + Carried – Social"
click at [523, 393] on select "Ads Local Service Ads Content Social Other" at bounding box center [623, 384] width 354 height 28
select select "SOCIAL"
click at [447, 374] on select "Ads Local Service Ads Content Social Other" at bounding box center [623, 384] width 354 height 28
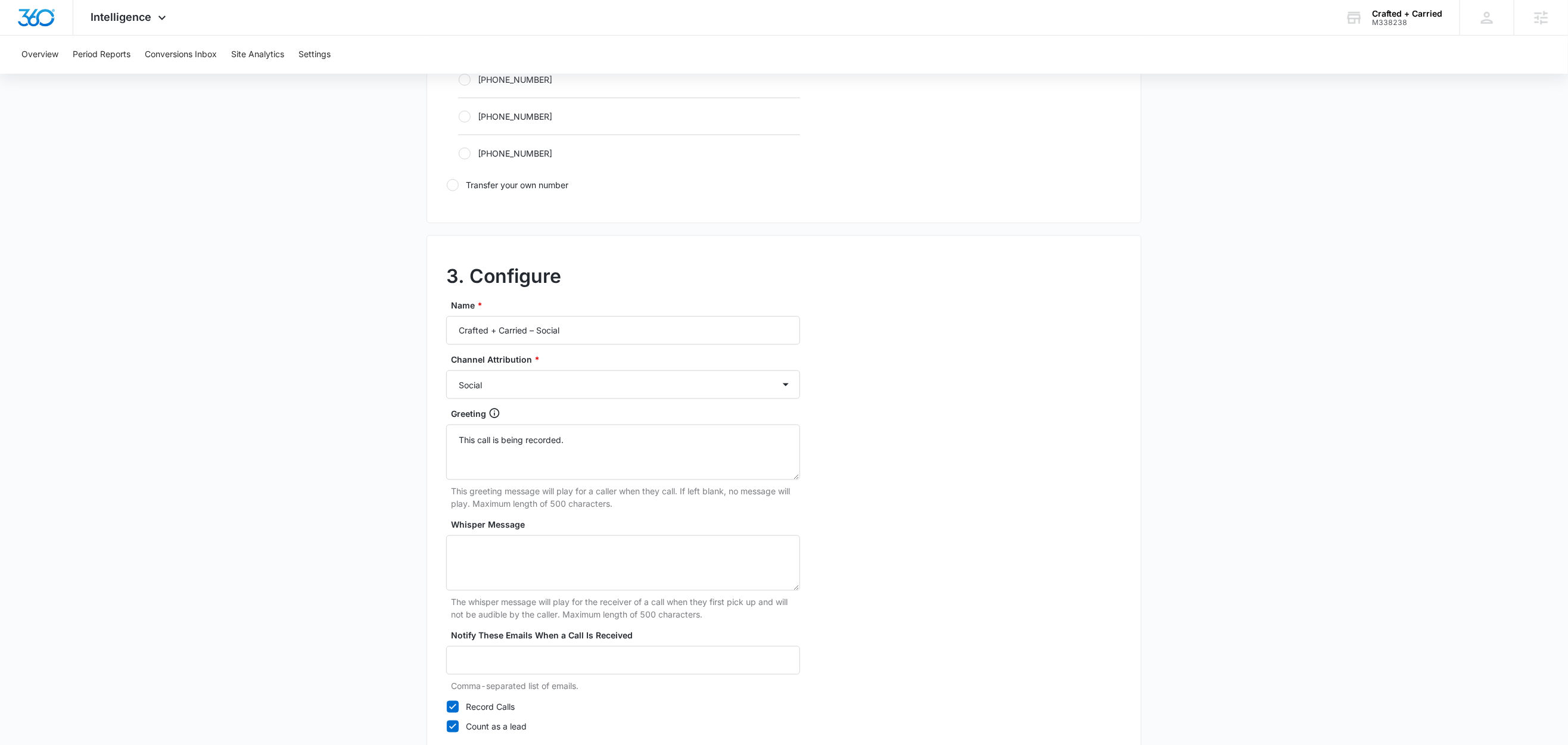
click at [322, 478] on main "Add Tracking Number 1. Ring-to number Enter the phone number that calls will be…" at bounding box center [784, 54] width 1568 height 1546
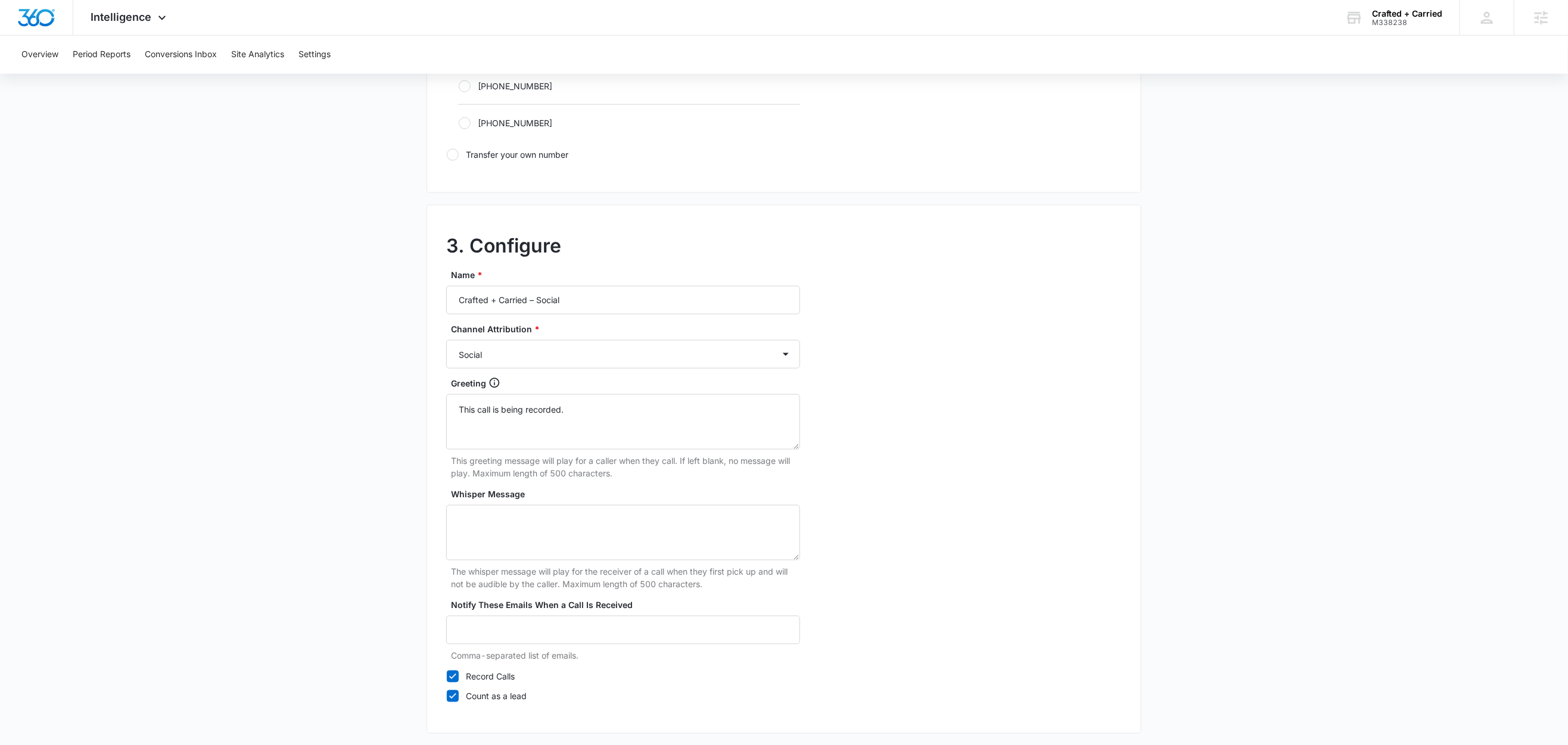
scroll to position [918, 0]
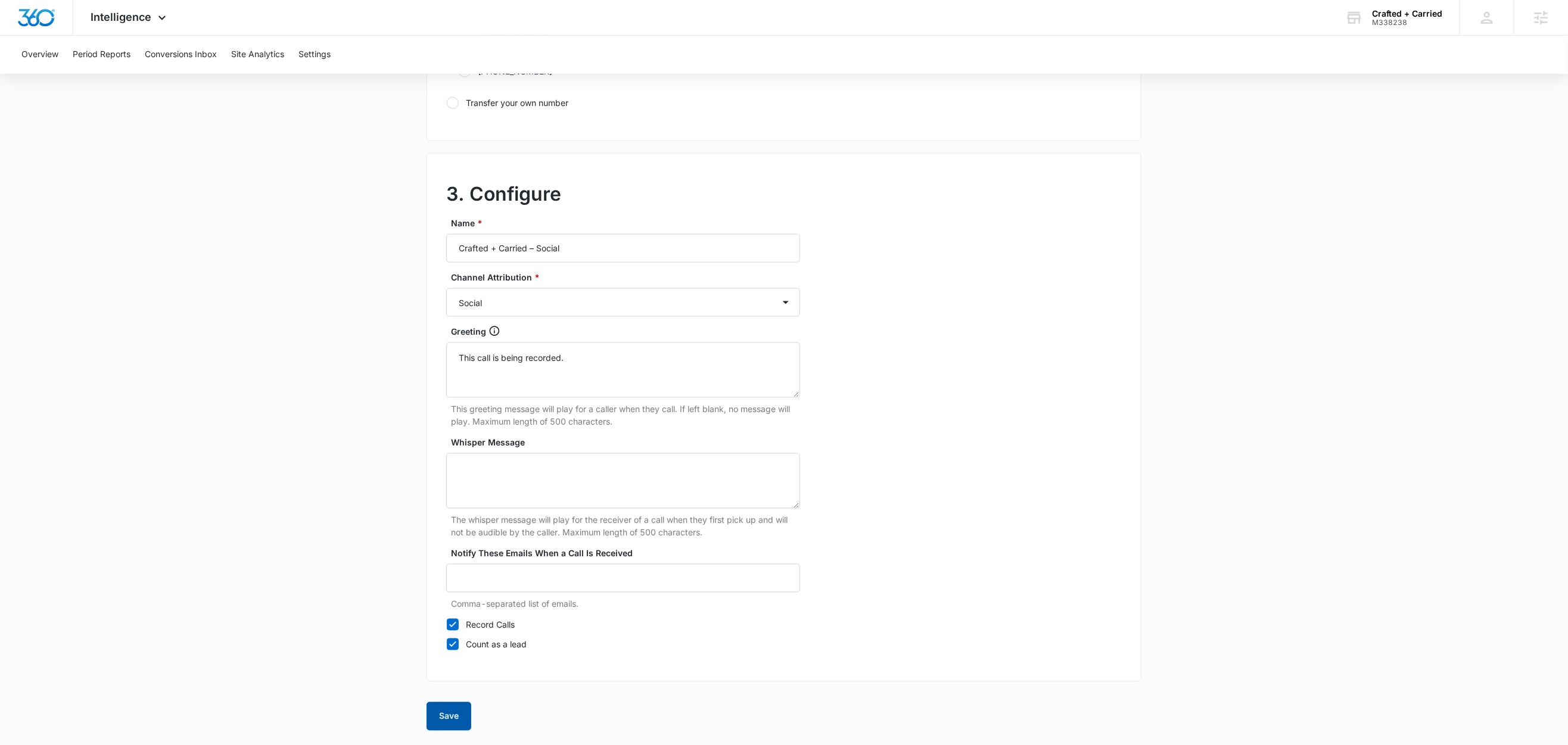
click at [467, 717] on button "Save" at bounding box center [449, 717] width 45 height 28
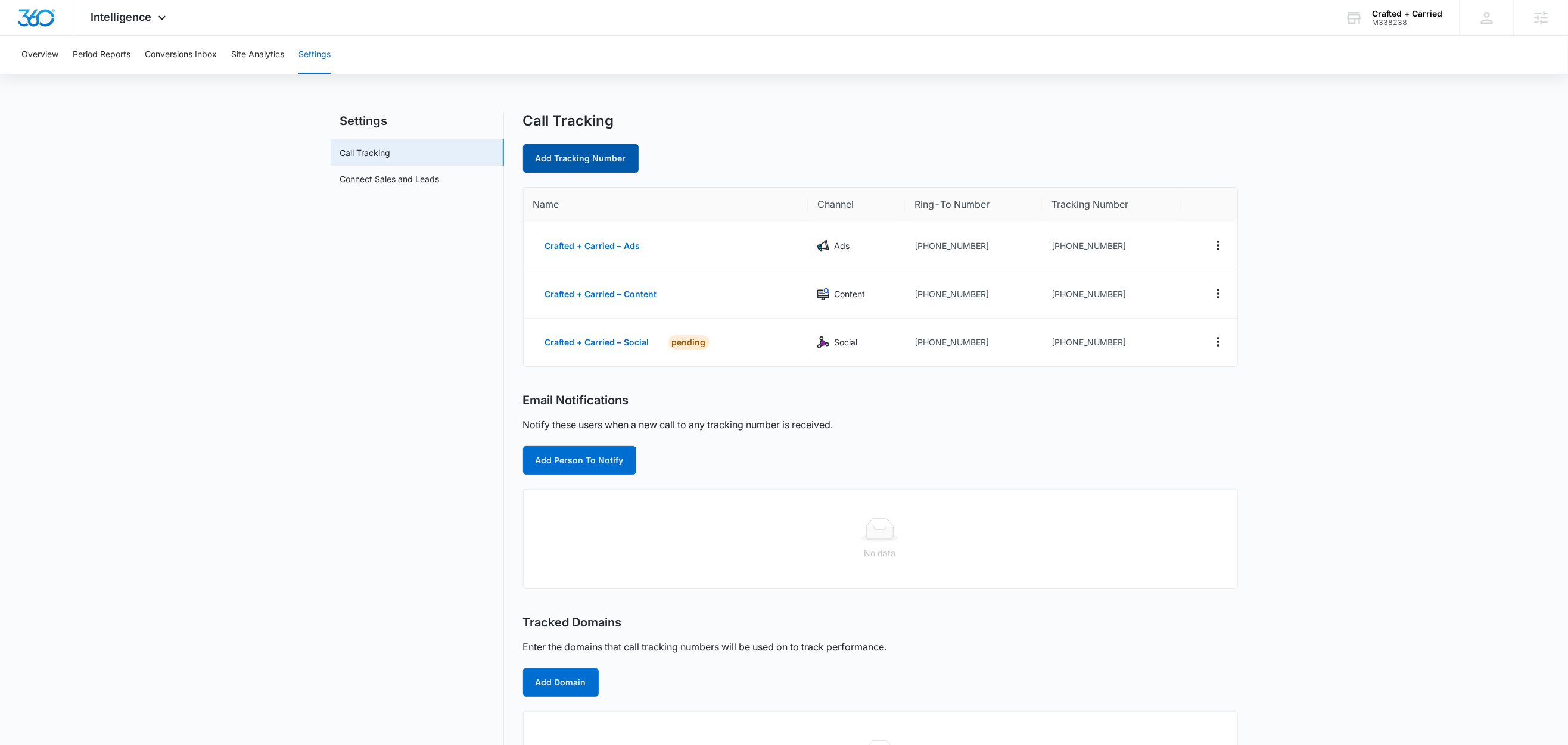
click at [610, 146] on link "Add Tracking Number" at bounding box center [581, 158] width 116 height 28
select select "by_area_code"
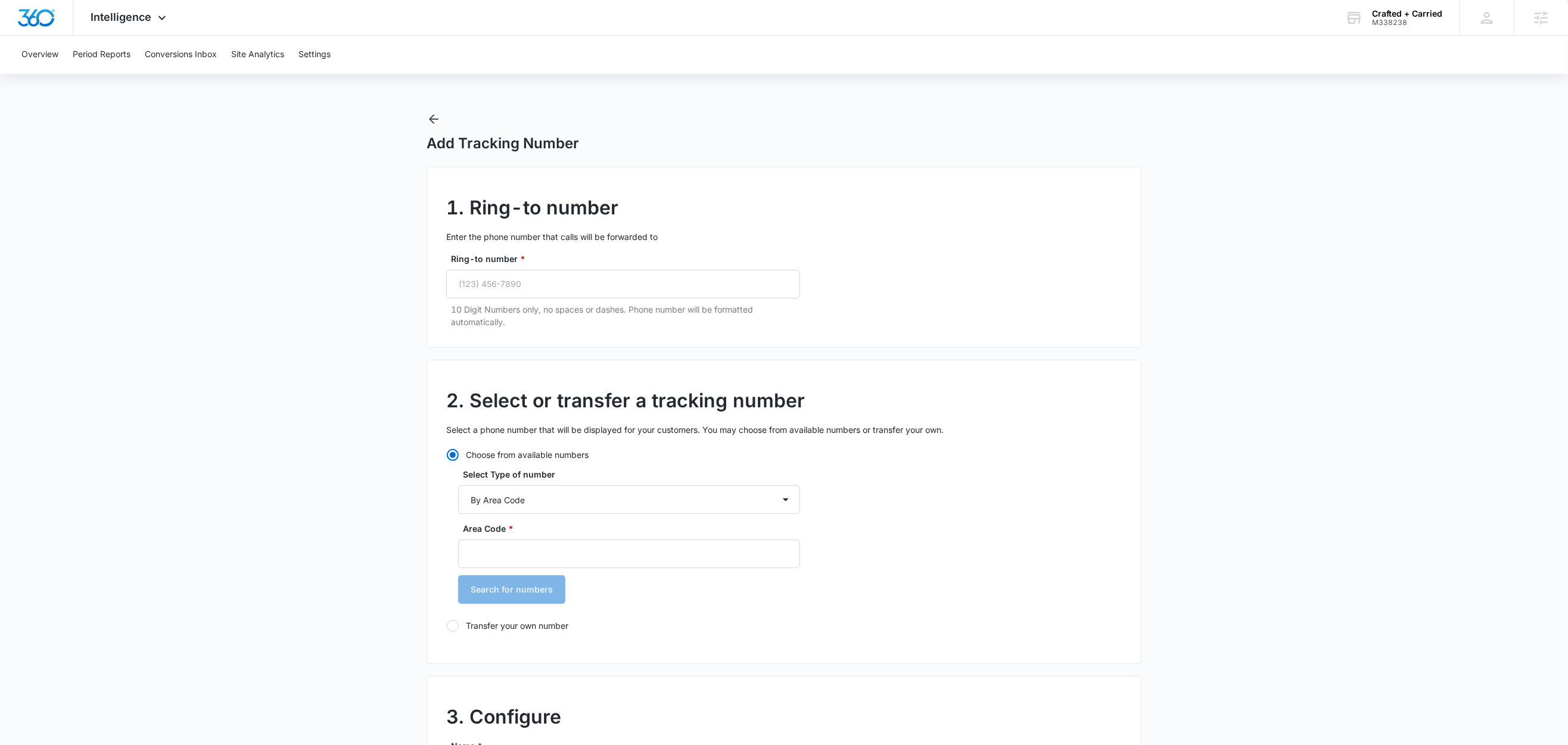
radio input "true"
click at [655, 290] on input "Ring-to number *" at bounding box center [623, 284] width 354 height 28
paste input "(971) 474-9150"
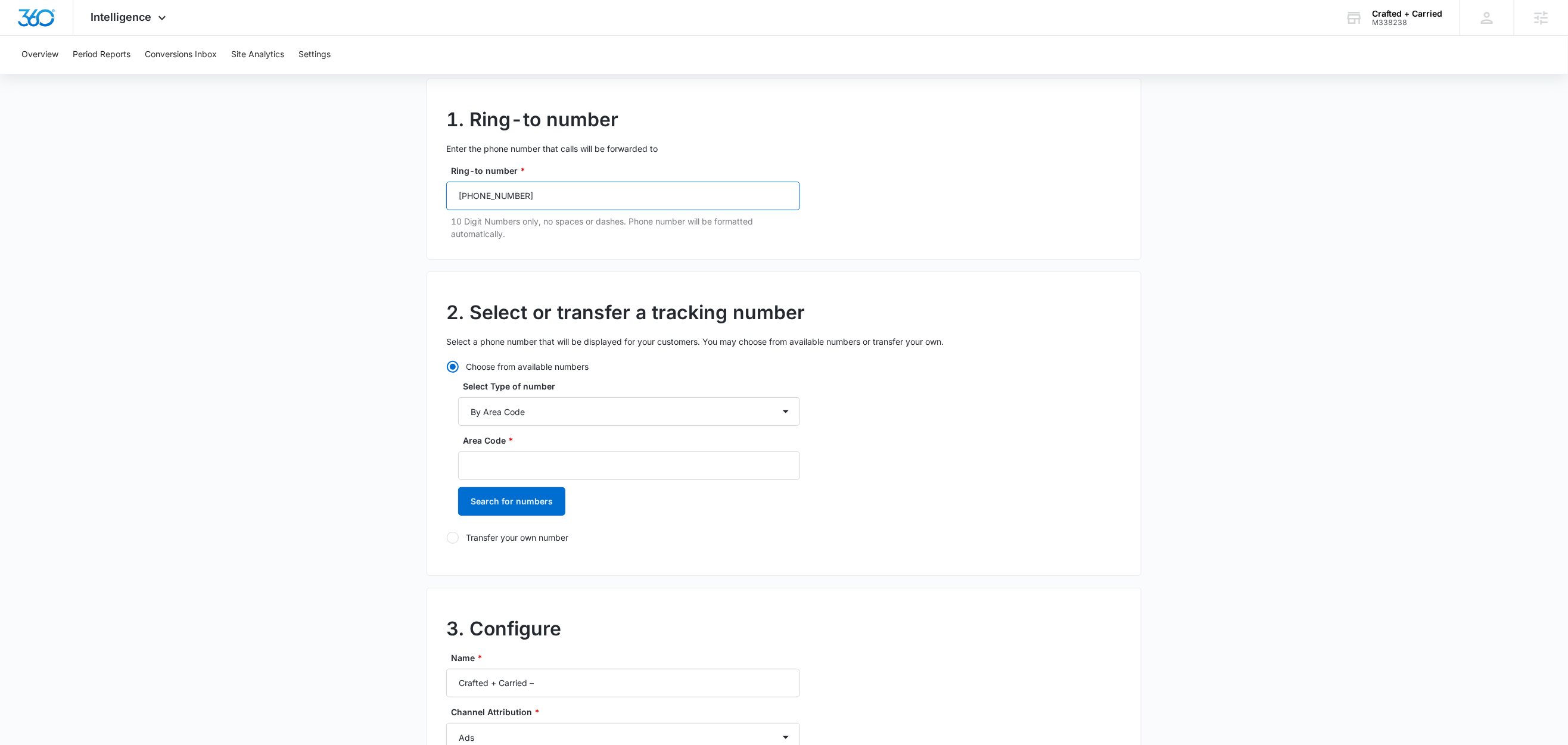
scroll to position [319, 0]
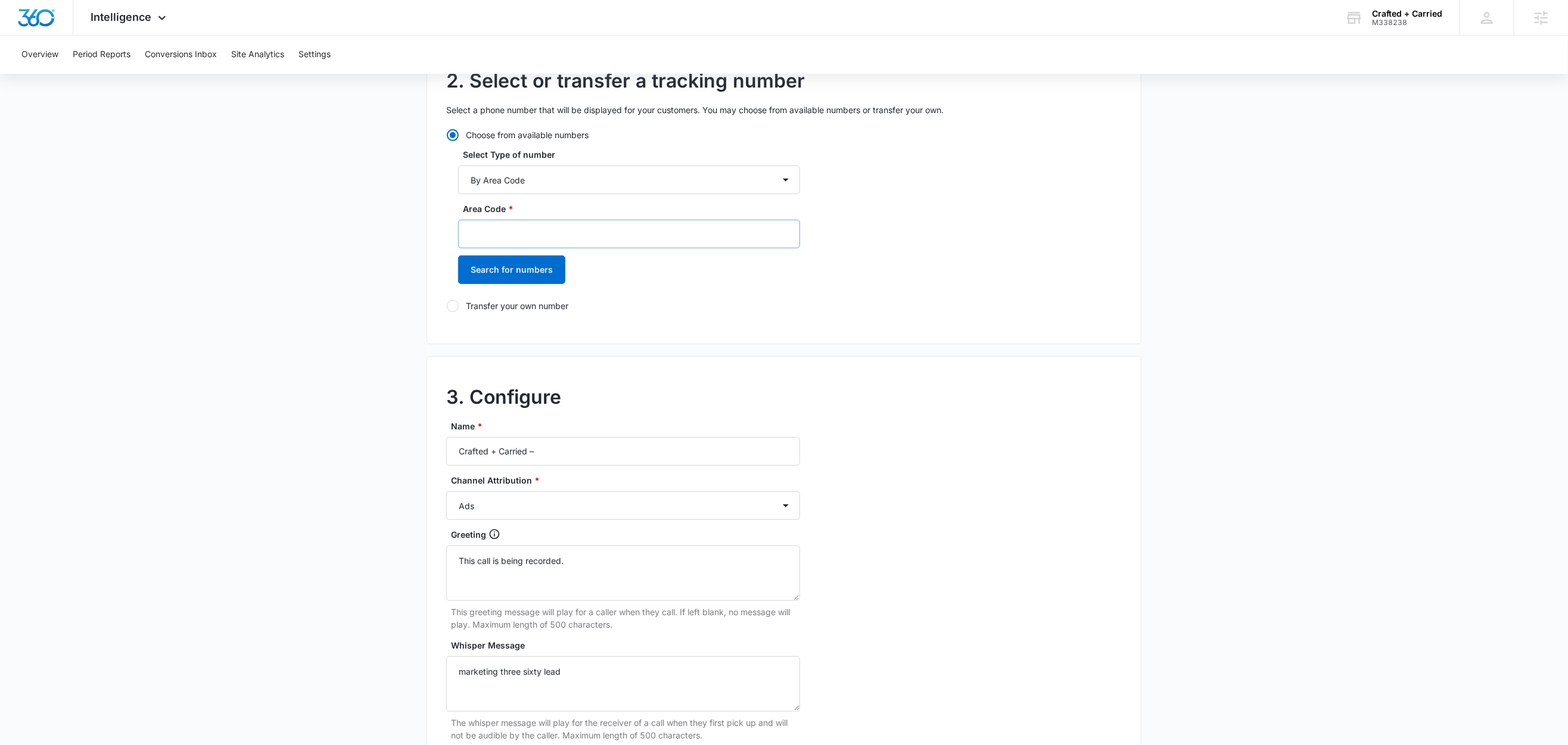
type input "(971) 474-9150"
click at [497, 237] on input "Area Code *" at bounding box center [629, 234] width 342 height 28
type input "971"
click at [478, 272] on button "Search for numbers" at bounding box center [512, 269] width 108 height 28
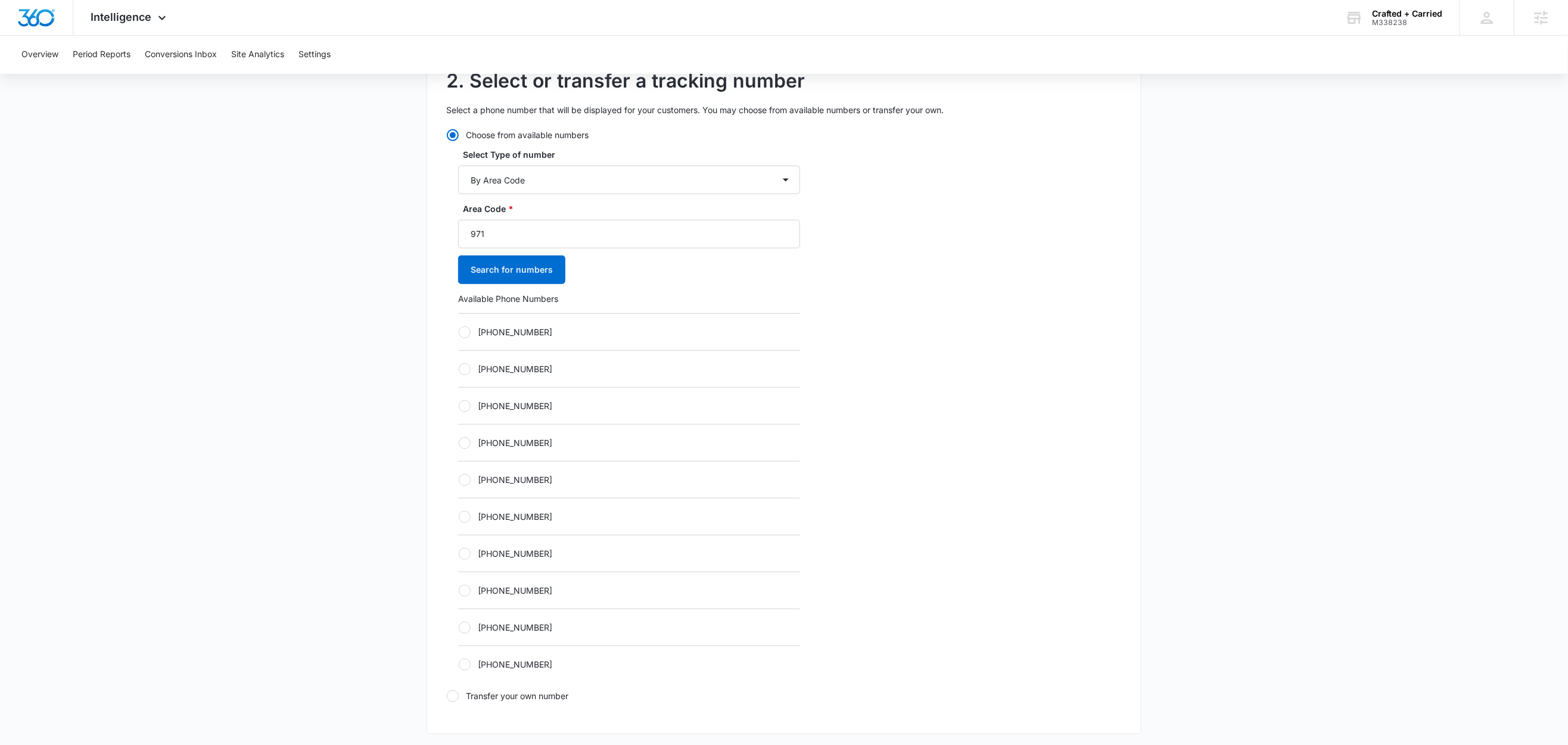
click at [523, 328] on label "+19712328918" at bounding box center [629, 331] width 342 height 13
click at [458, 331] on input "+19712328918" at bounding box center [458, 331] width 1 height 1
radio input "true"
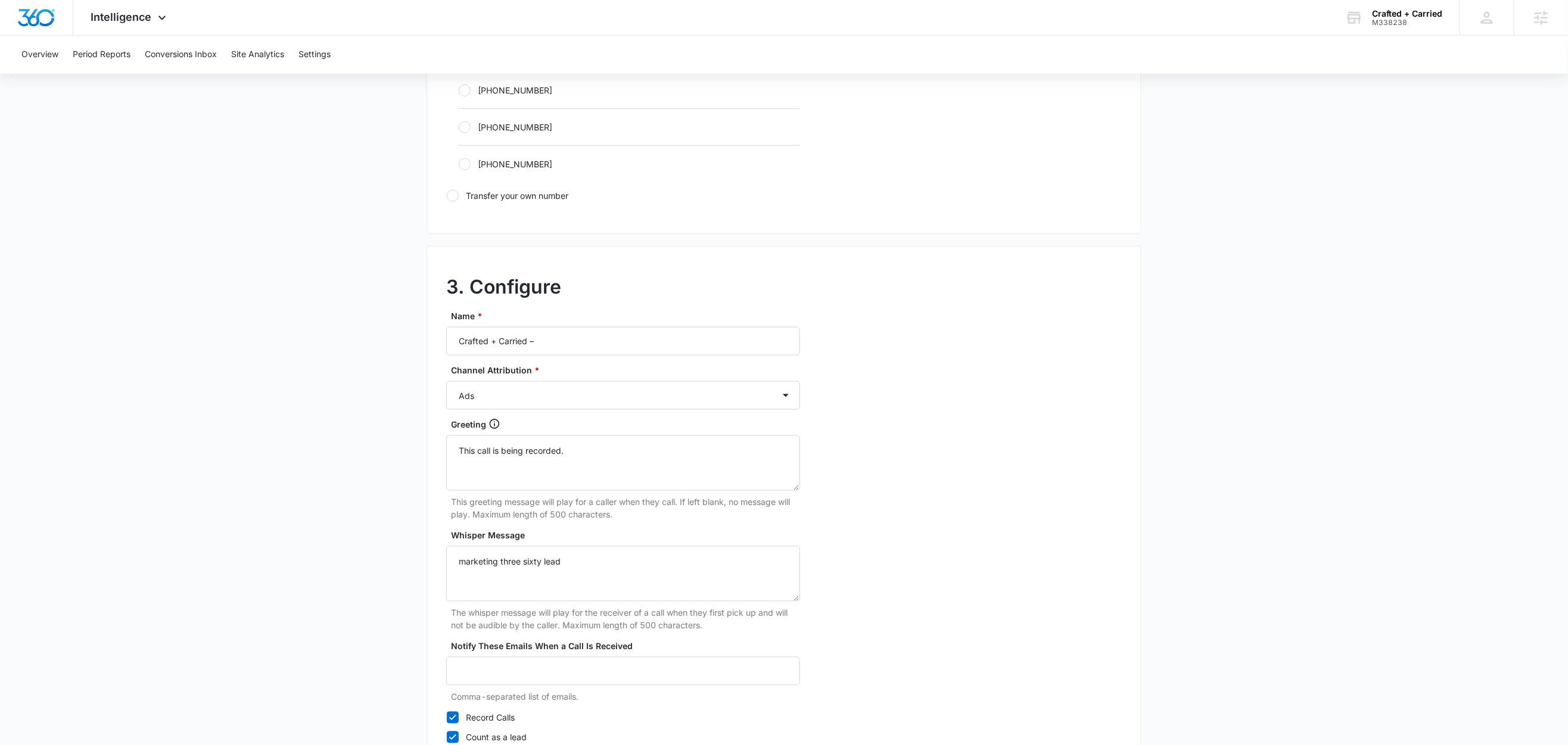
scroll to position [918, 0]
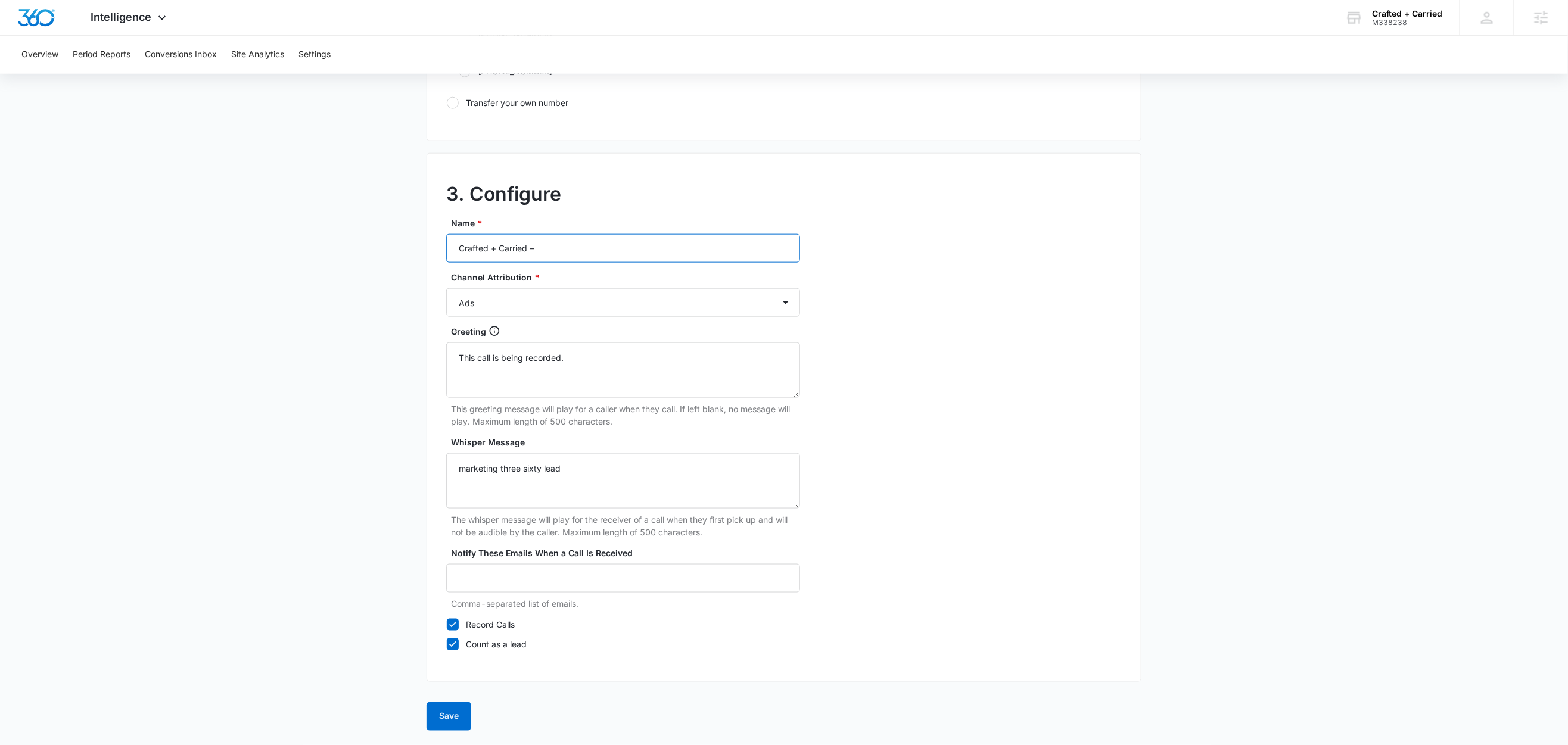
click at [582, 249] on input "Crafted + Carried –" at bounding box center [623, 249] width 354 height 28
type input "Crafted + Carried – Other"
click at [537, 305] on select "Ads Local Service Ads Content Social Other" at bounding box center [623, 302] width 354 height 28
select select "OTHER"
click at [447, 288] on select "Ads Local Service Ads Content Social Other" at bounding box center [623, 302] width 354 height 28
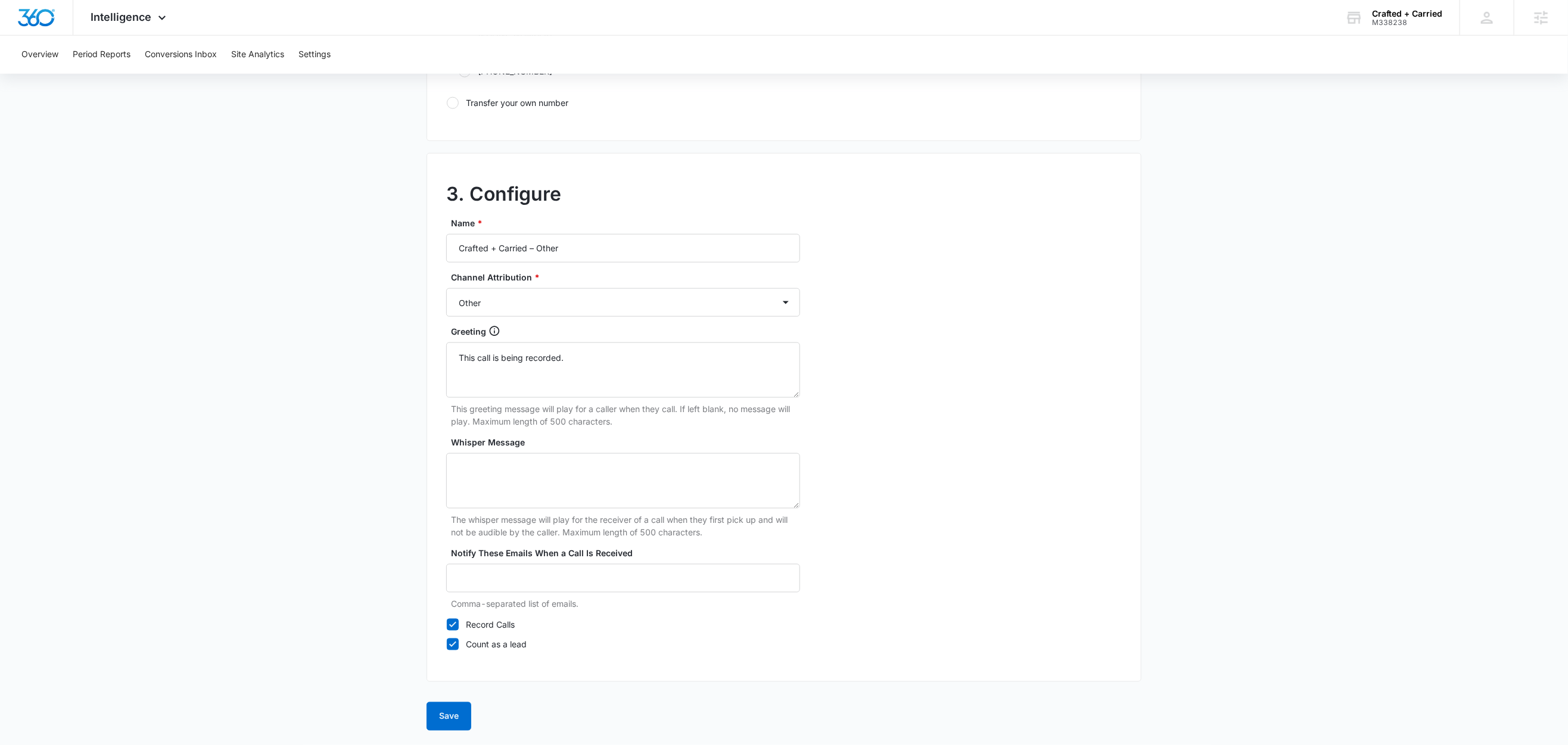
click at [442, 711] on button "Save" at bounding box center [449, 717] width 45 height 28
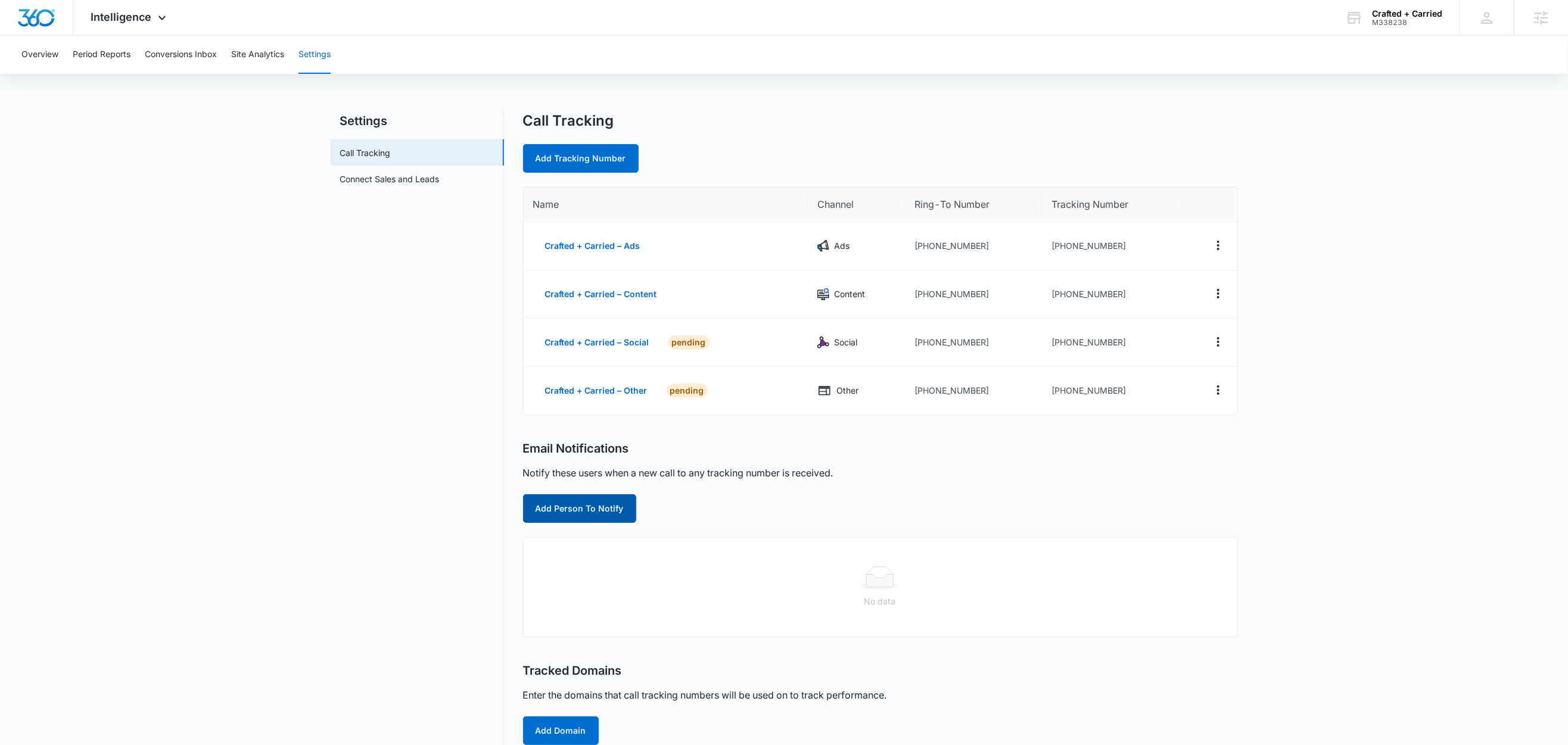
click at [600, 514] on button "Add Person To Notify" at bounding box center [580, 508] width 113 height 28
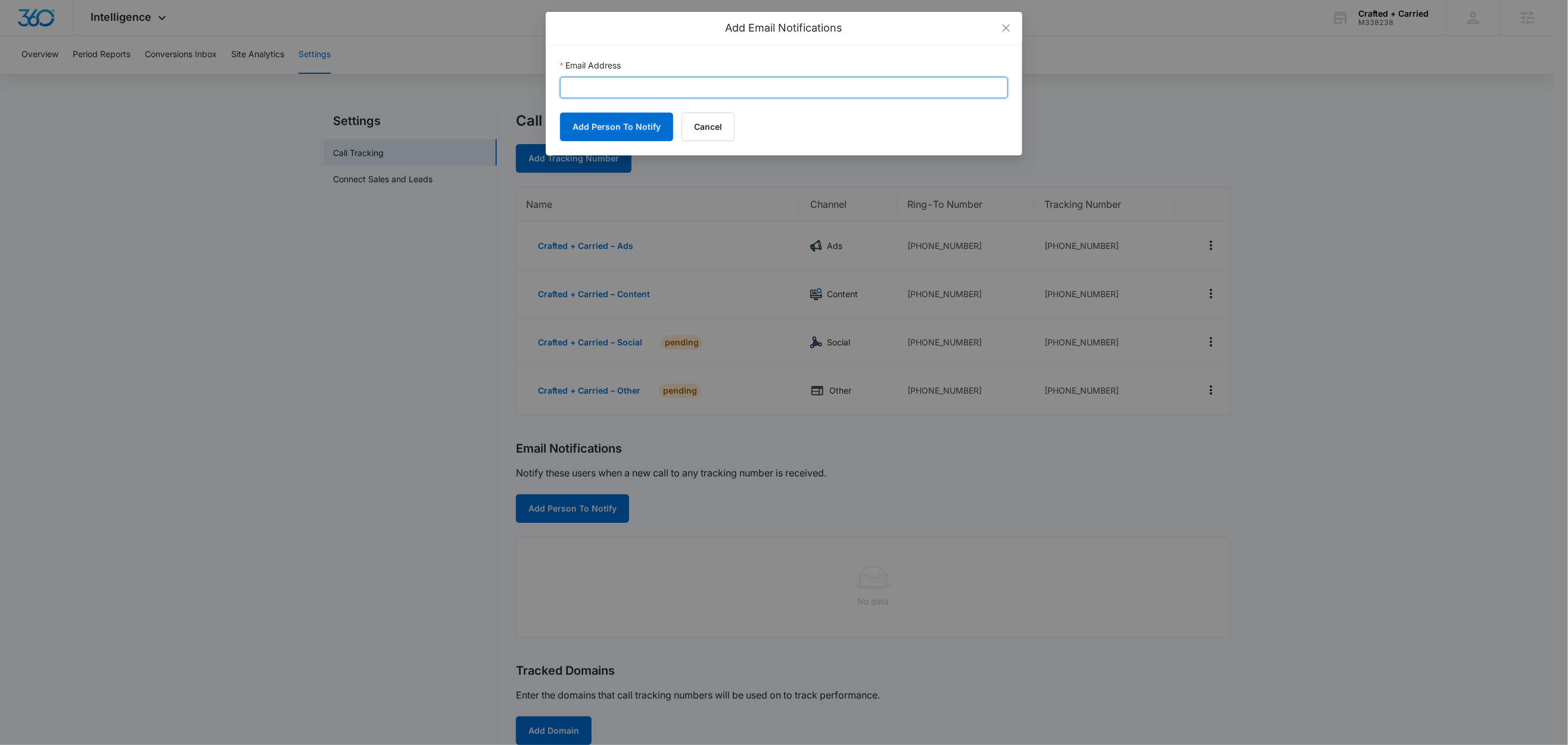
click at [636, 82] on input "Email Address" at bounding box center [784, 87] width 448 height 22
paste input "cy.patterson@madwire.com"
type input "cy.patterson@madwire.com"
click at [611, 131] on button "Add Person To Notify" at bounding box center [617, 127] width 113 height 28
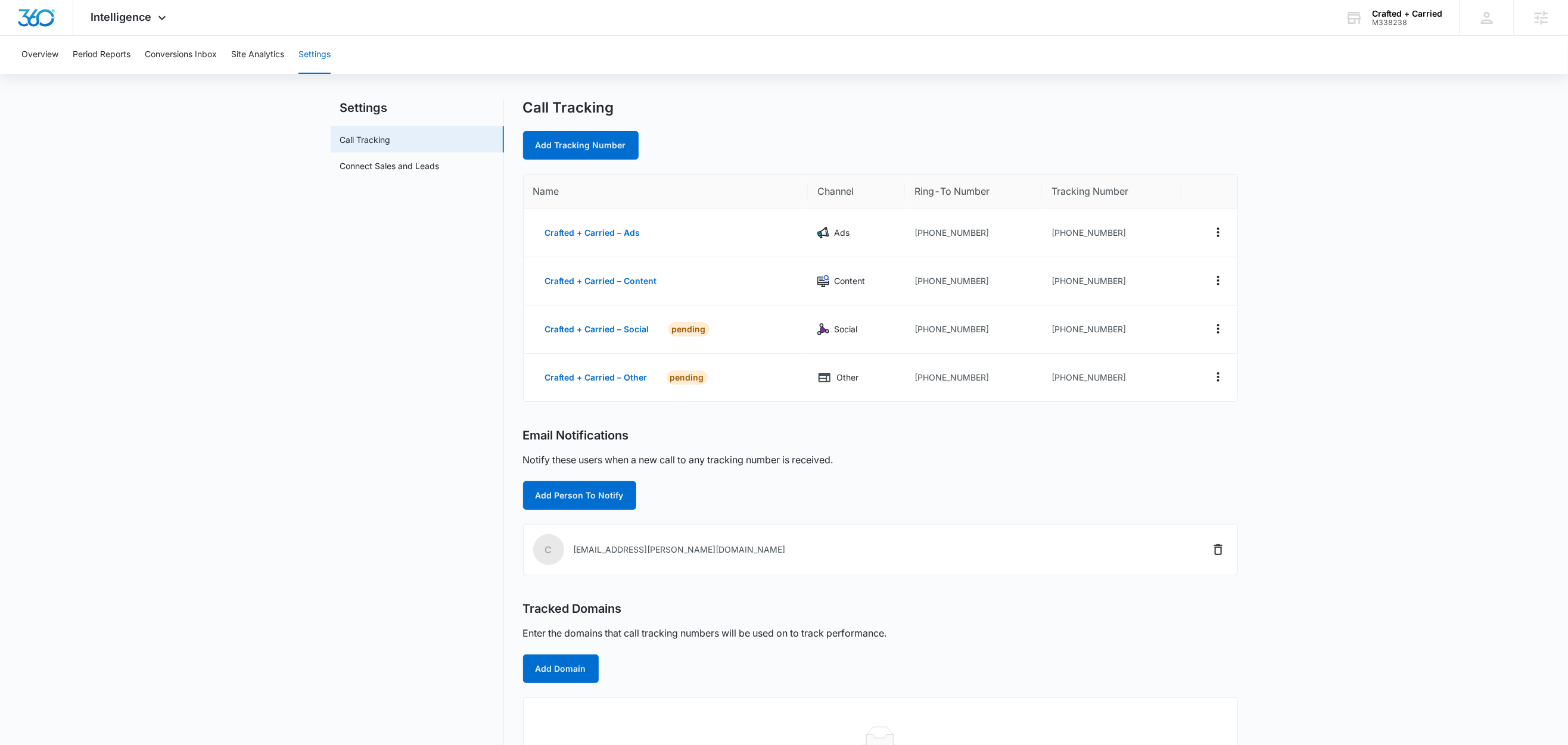
scroll to position [32, 0]
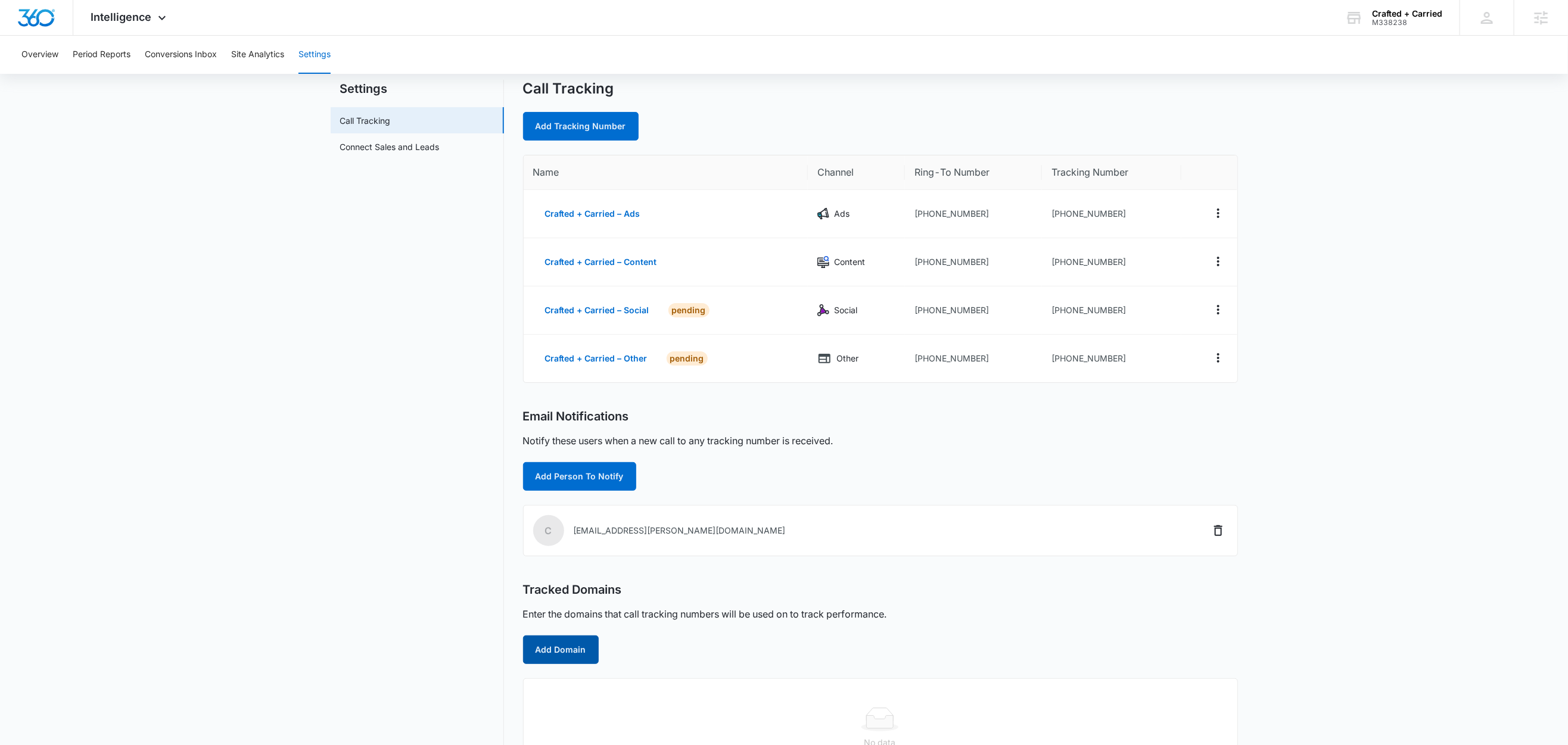
click at [559, 655] on button "Add Domain" at bounding box center [561, 649] width 75 height 28
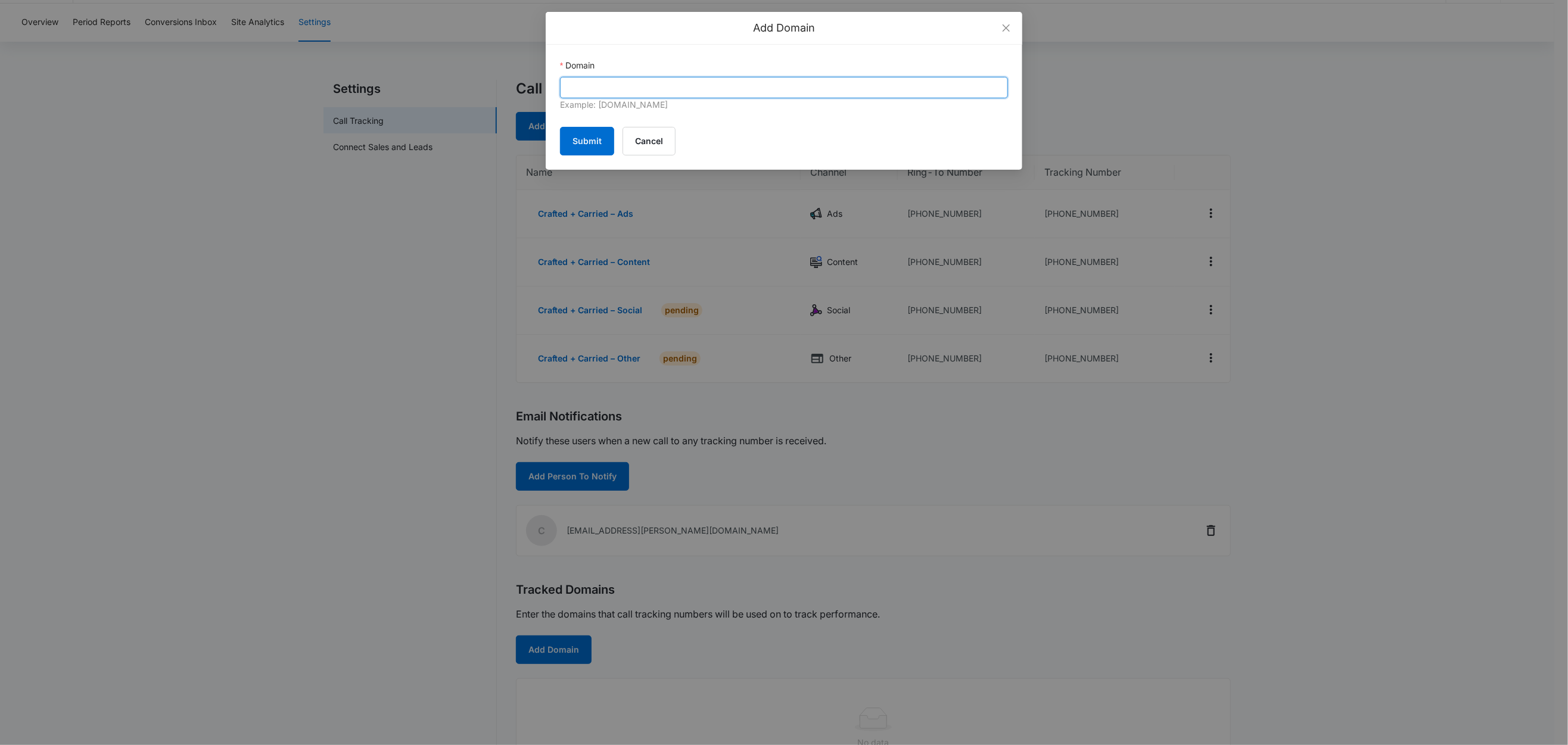
click at [653, 86] on input "Domain" at bounding box center [784, 87] width 448 height 22
paste input "blackouttransport.com"
type input "blackouttransport.com"
click at [576, 142] on button "Submit" at bounding box center [587, 141] width 55 height 28
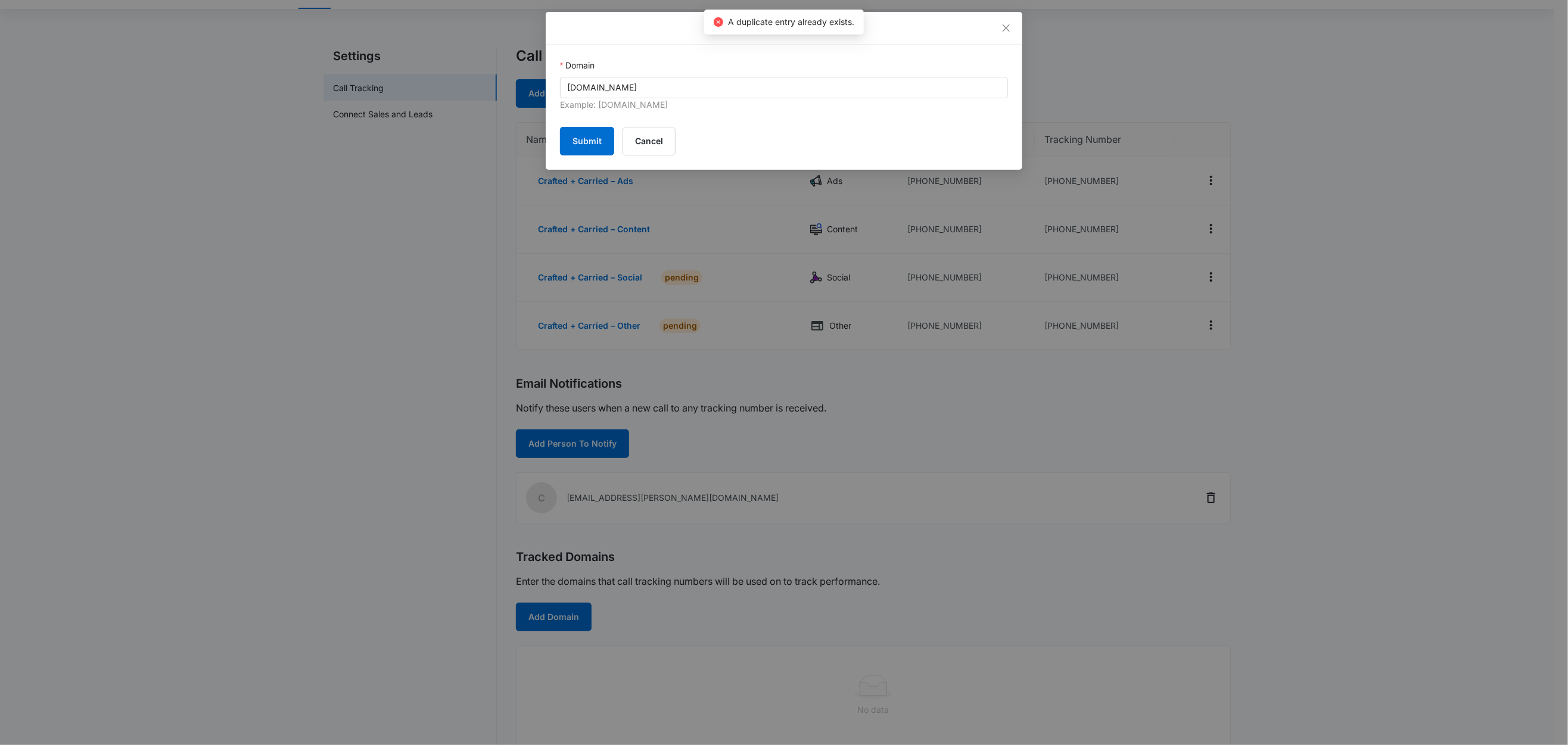
scroll to position [96, 0]
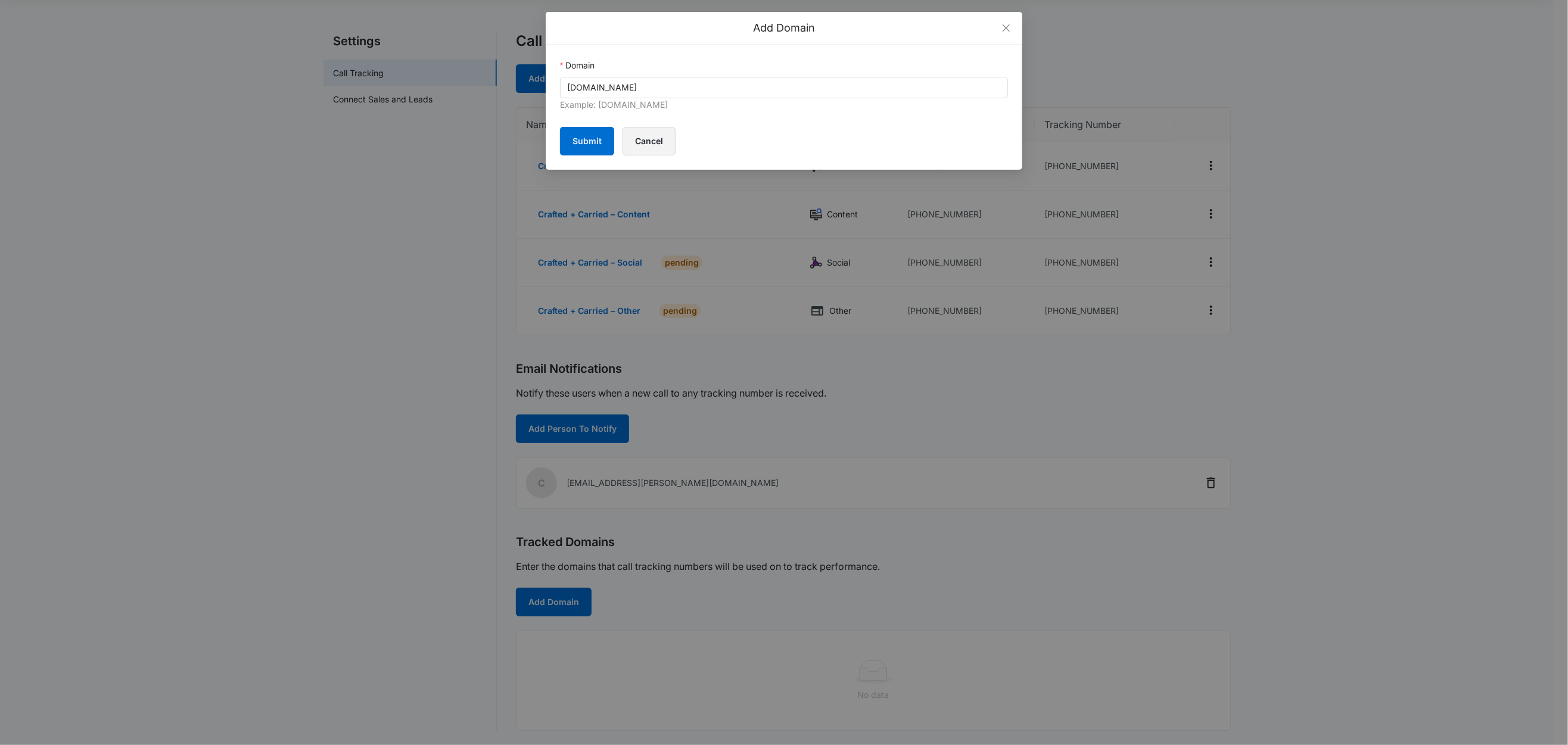
click at [653, 147] on button "Cancel" at bounding box center [649, 141] width 53 height 28
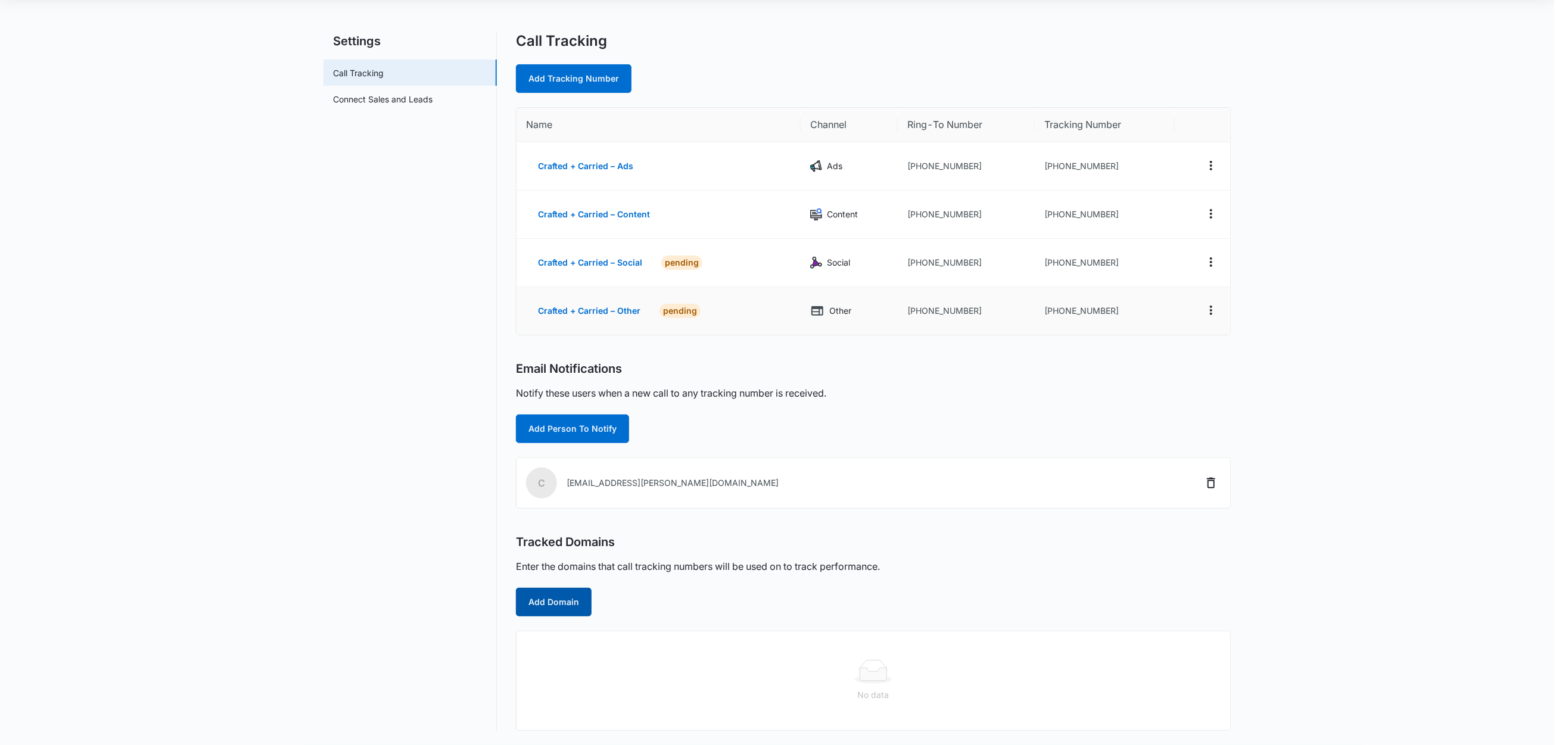
scroll to position [83, 0]
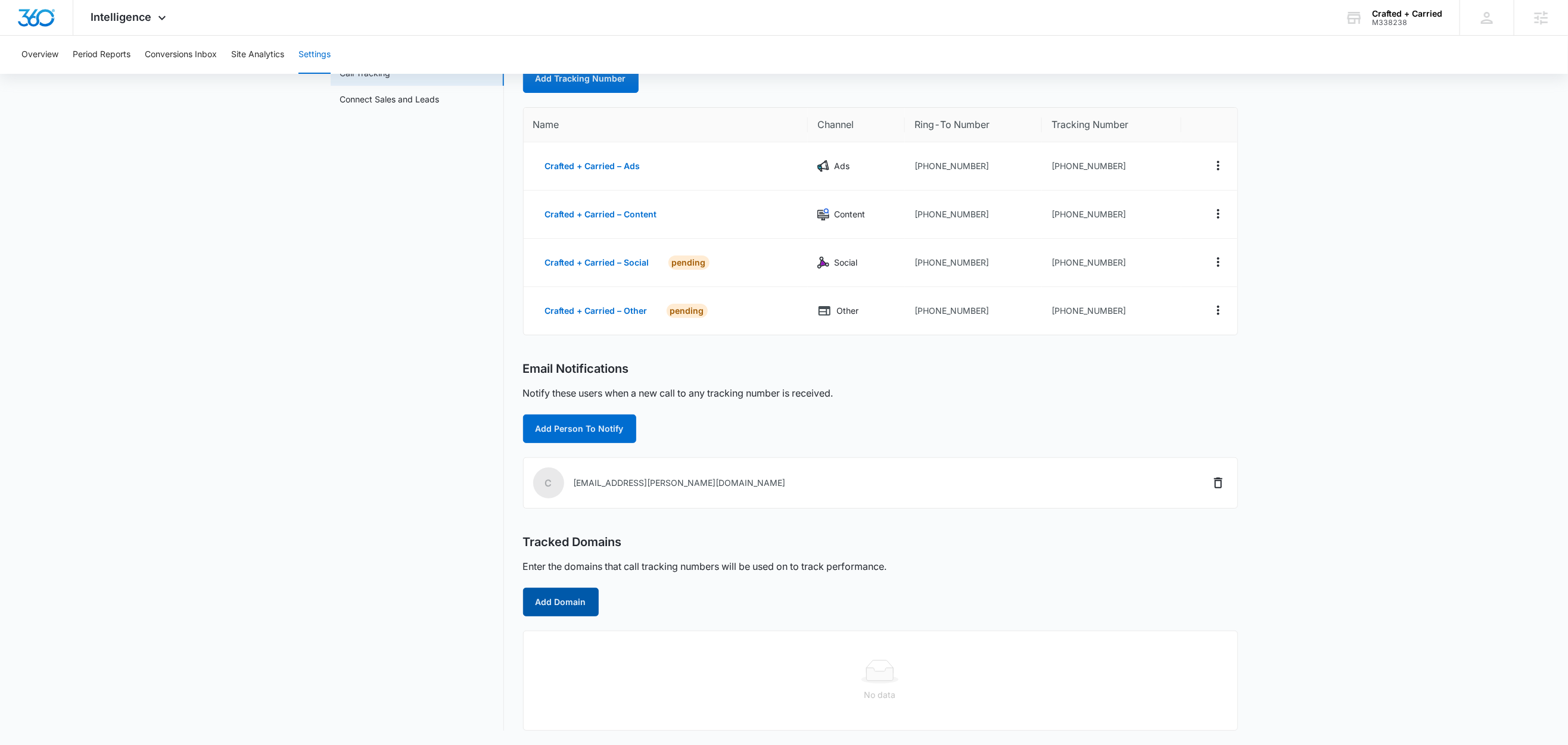
click at [567, 598] on button "Add Domain" at bounding box center [561, 602] width 75 height 28
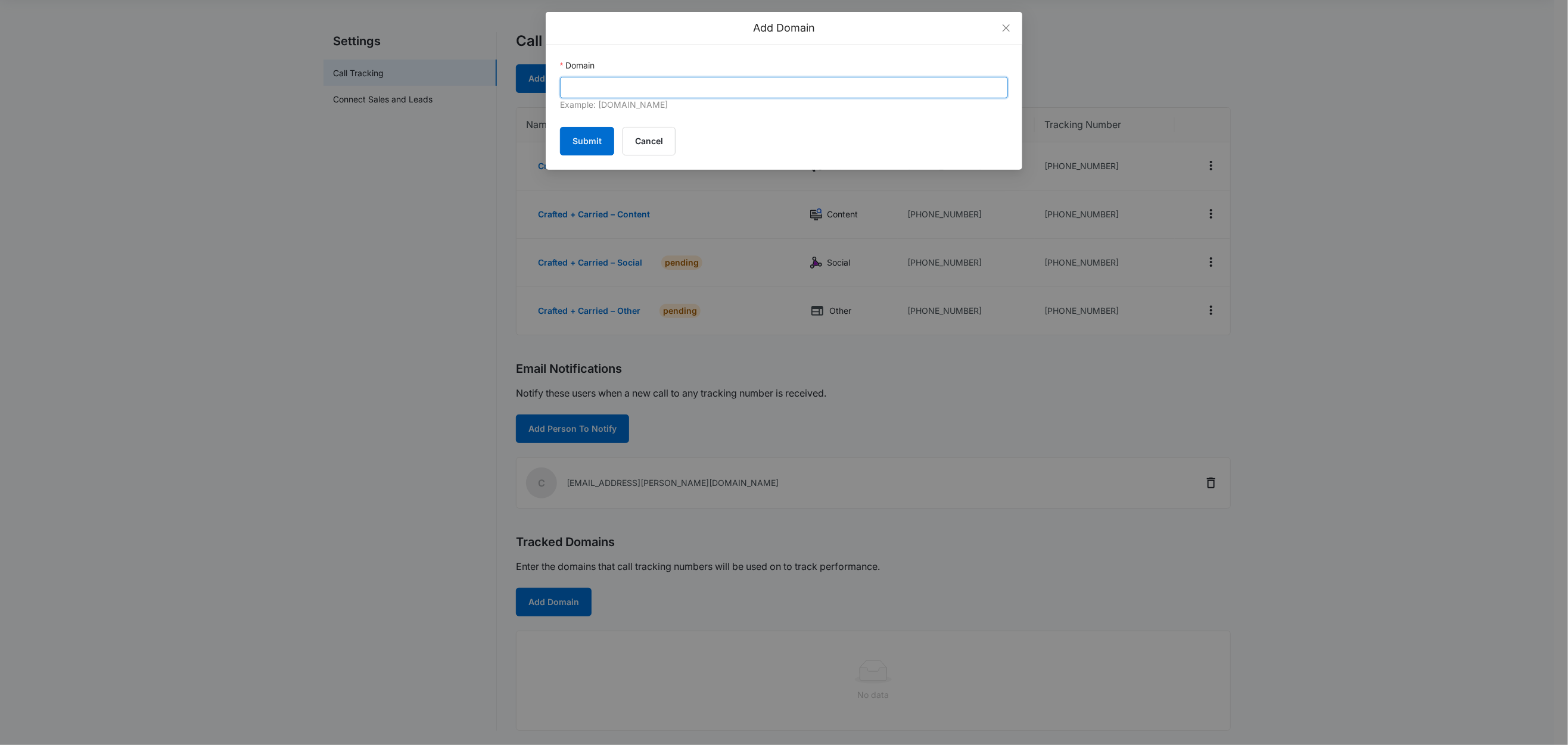
click at [641, 97] on input "Domain" at bounding box center [784, 87] width 448 height 22
paste input "blackouttransport.com"
click at [565, 90] on input "blackouttransport.com" at bounding box center [784, 87] width 448 height 22
click at [699, 81] on input "blackouttransport.com" at bounding box center [784, 87] width 448 height 22
click at [694, 84] on input "blackouttransport.com" at bounding box center [784, 87] width 448 height 22
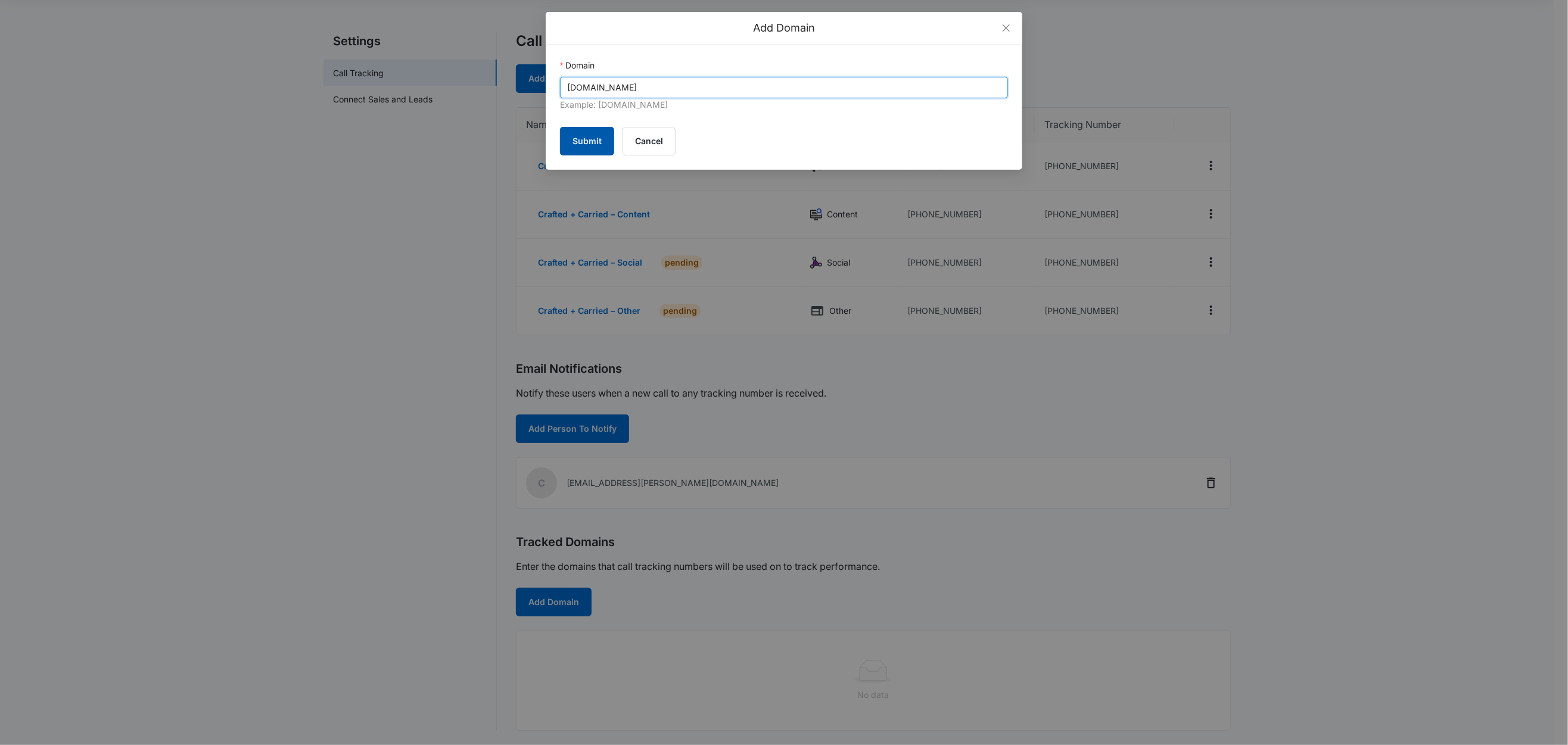
type input "blackouttransport.com"
click at [597, 140] on button "Submit" at bounding box center [587, 141] width 55 height 28
click at [659, 140] on button "Cancel" at bounding box center [649, 141] width 53 height 28
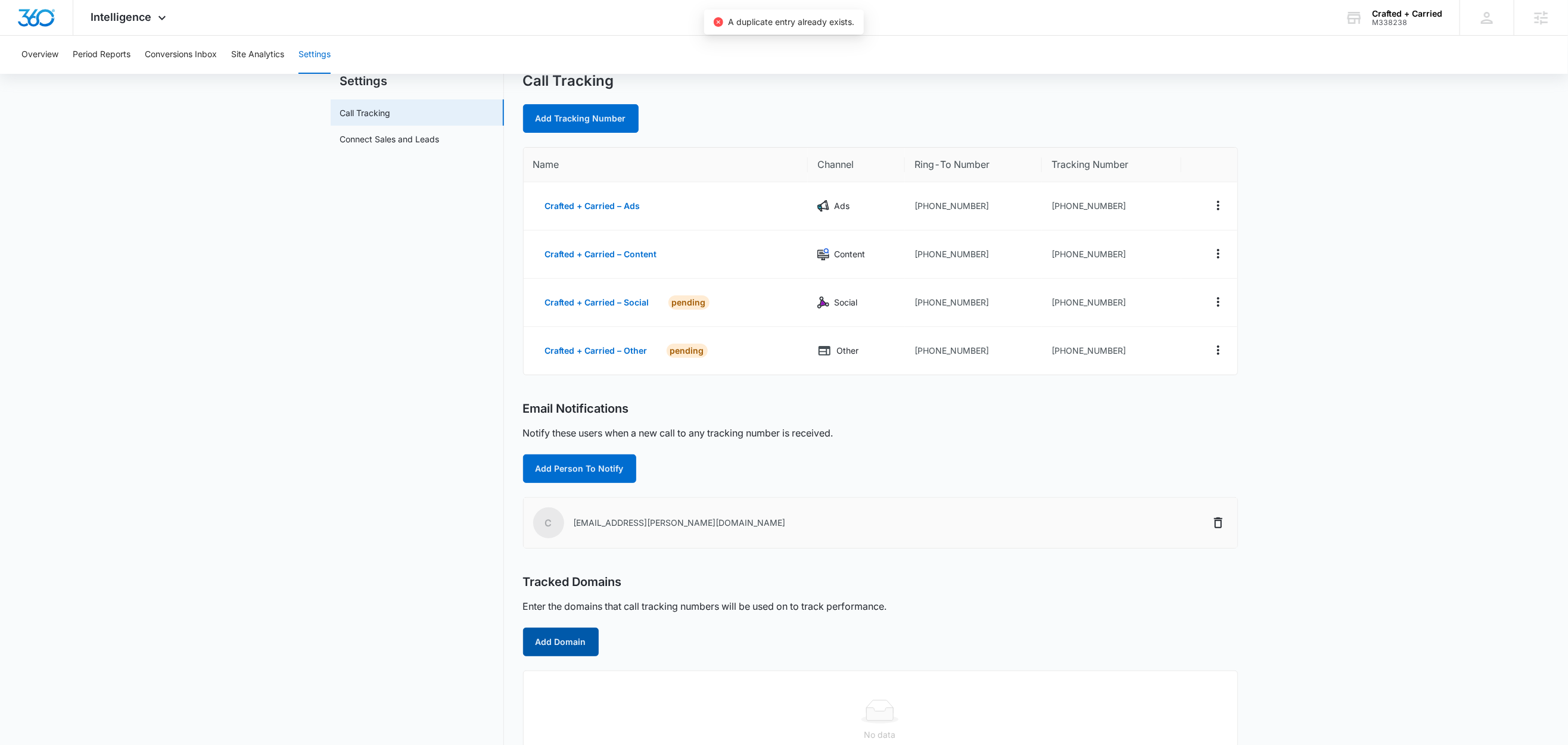
scroll to position [0, 0]
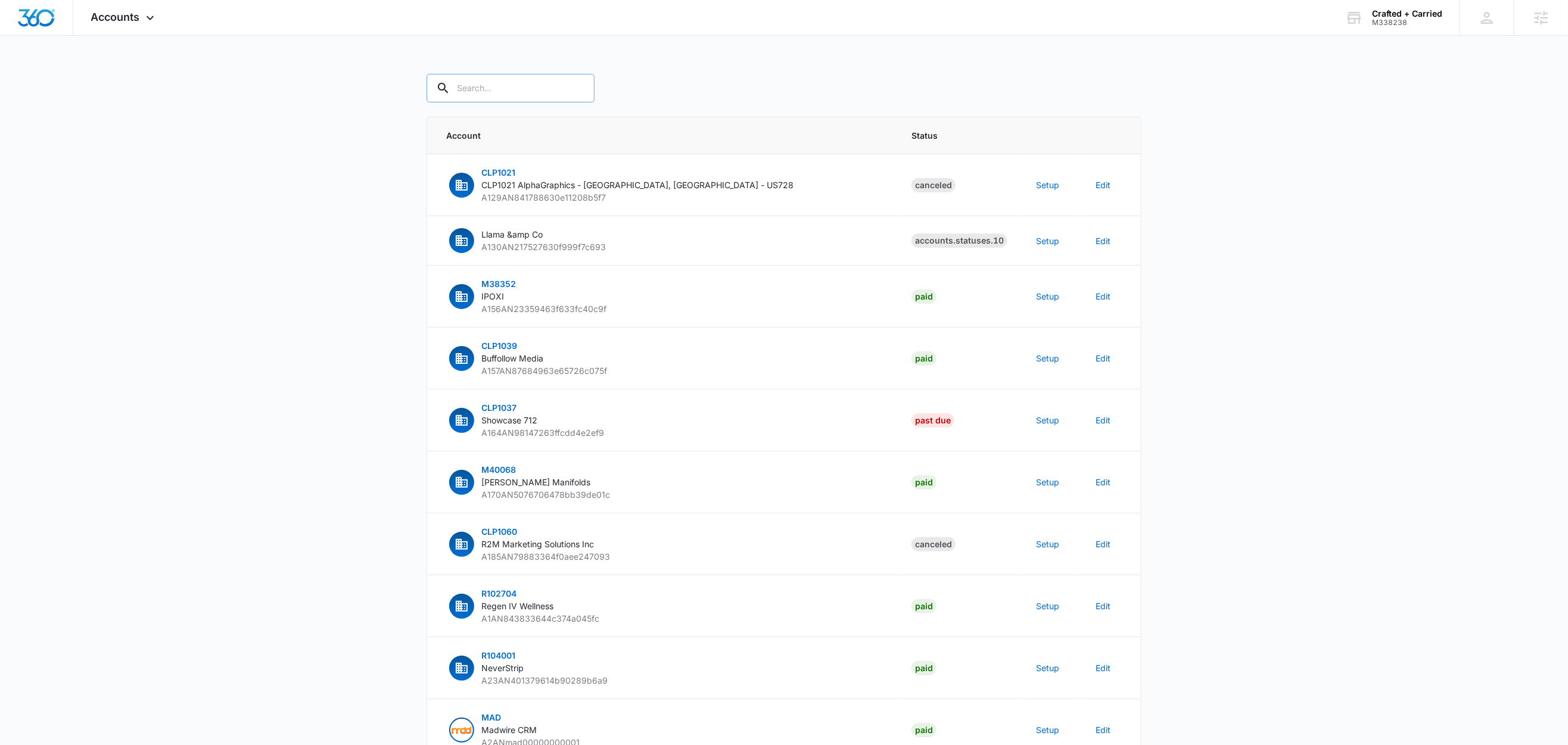
click at [470, 88] on input "text" at bounding box center [510, 88] width 168 height 28
paste input "M338238"
type input "M338238"
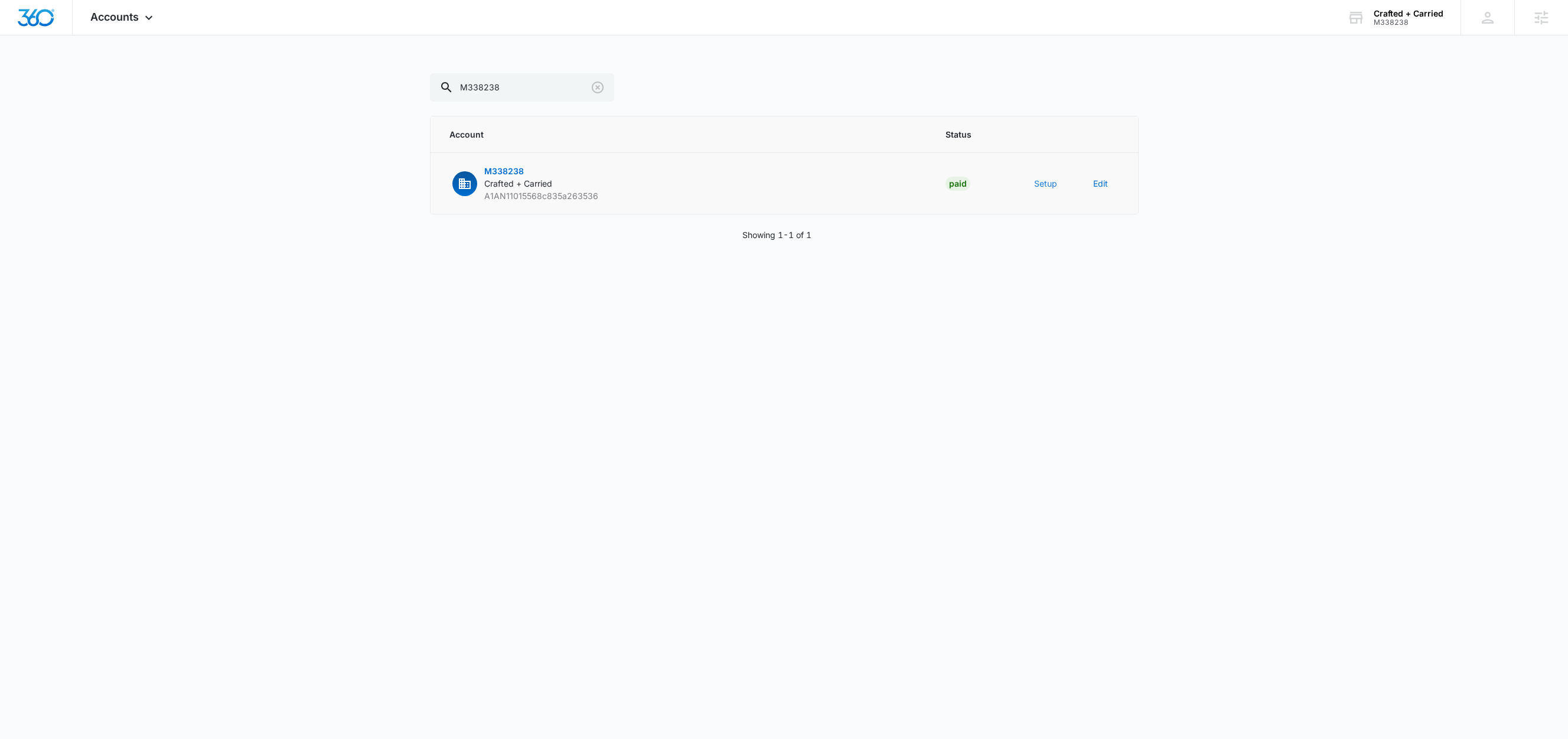
click at [1045, 186] on button "Setup" at bounding box center [1045, 183] width 23 height 13
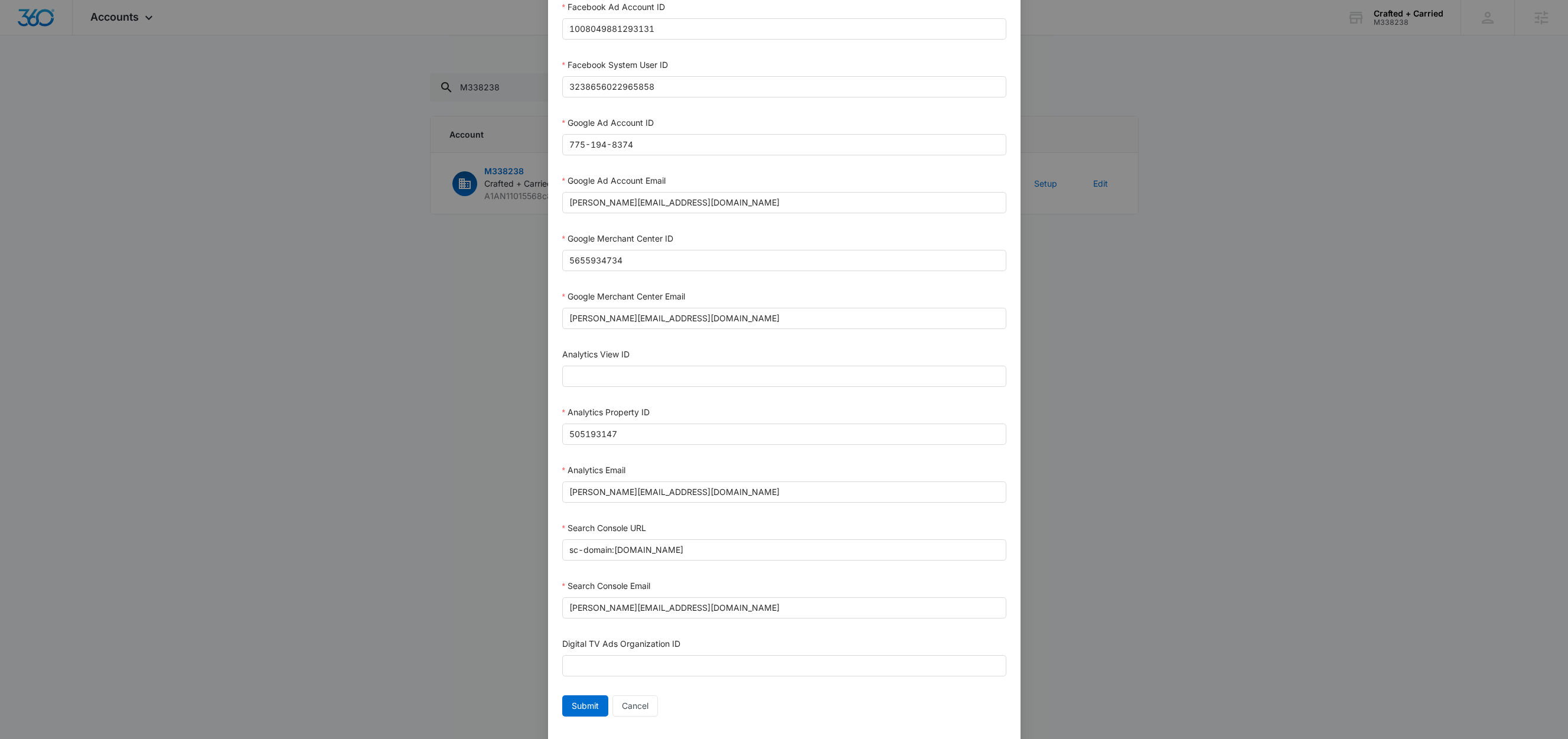
scroll to position [323, 0]
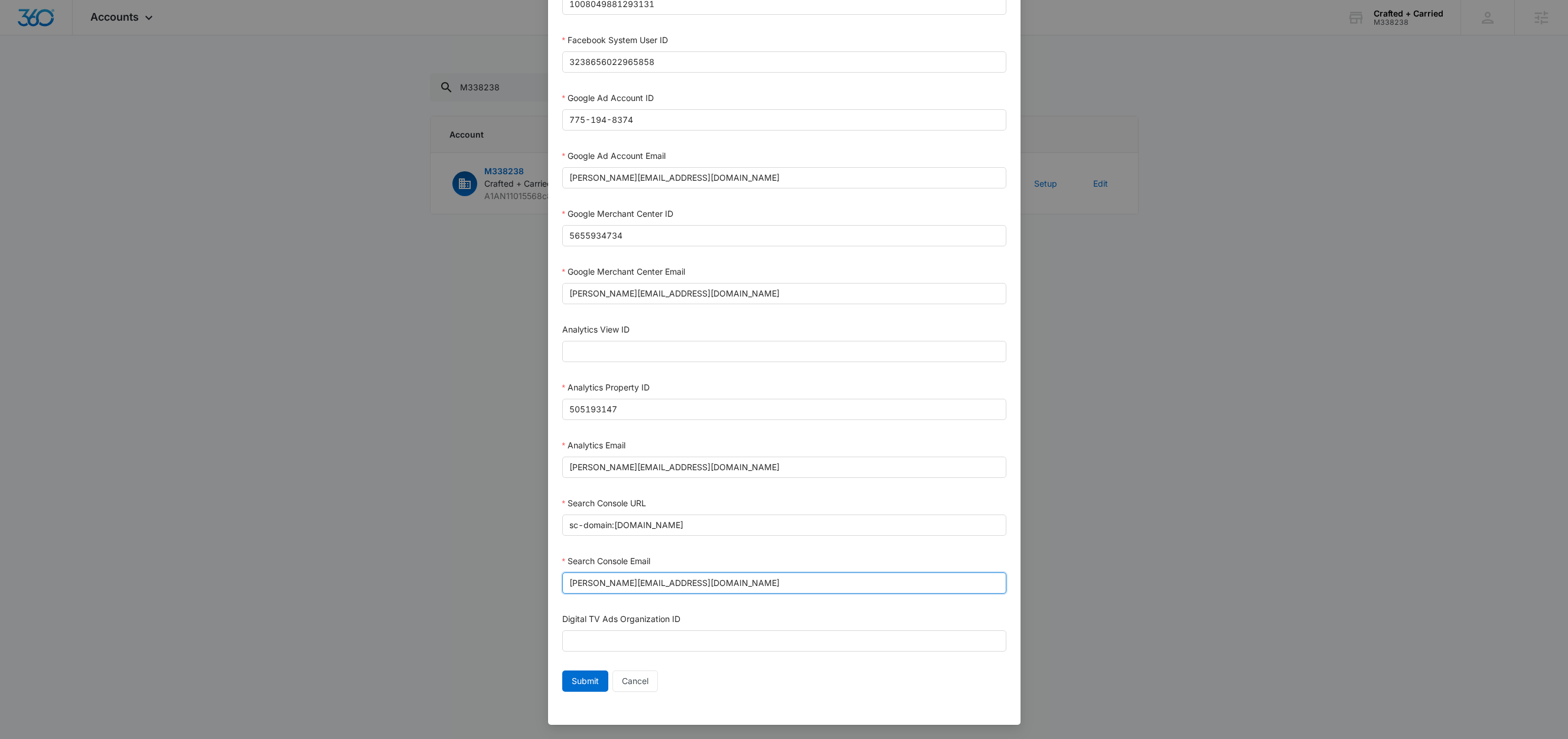
click at [691, 580] on input "justin@craftedcarried.com" at bounding box center [785, 583] width 444 height 21
click at [700, 555] on div "Search Console Email" at bounding box center [785, 564] width 444 height 18
click at [680, 583] on input "justin@craftedcarried.com" at bounding box center [785, 583] width 444 height 21
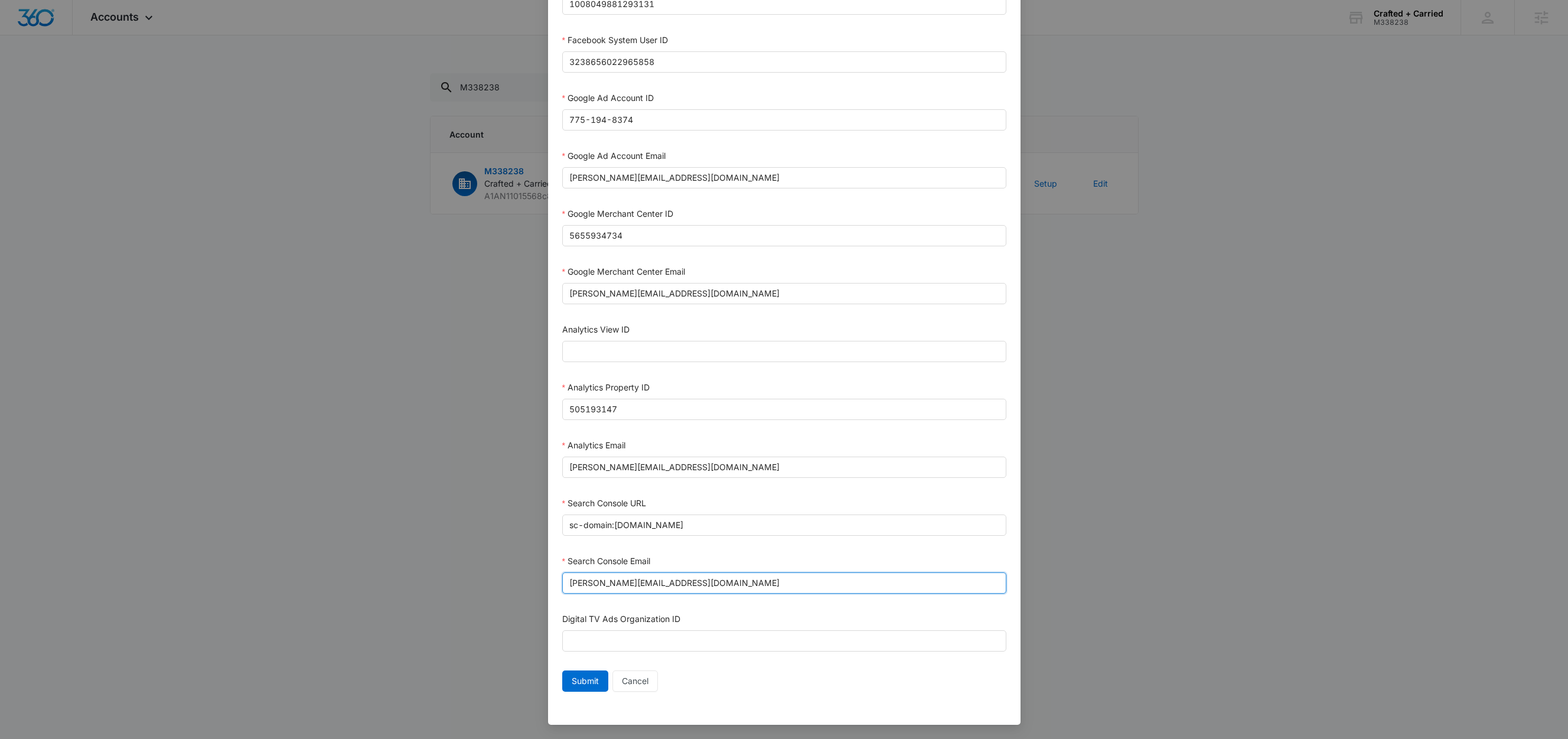
click at [680, 583] on input "justin@craftedcarried.com" at bounding box center [785, 583] width 444 height 21
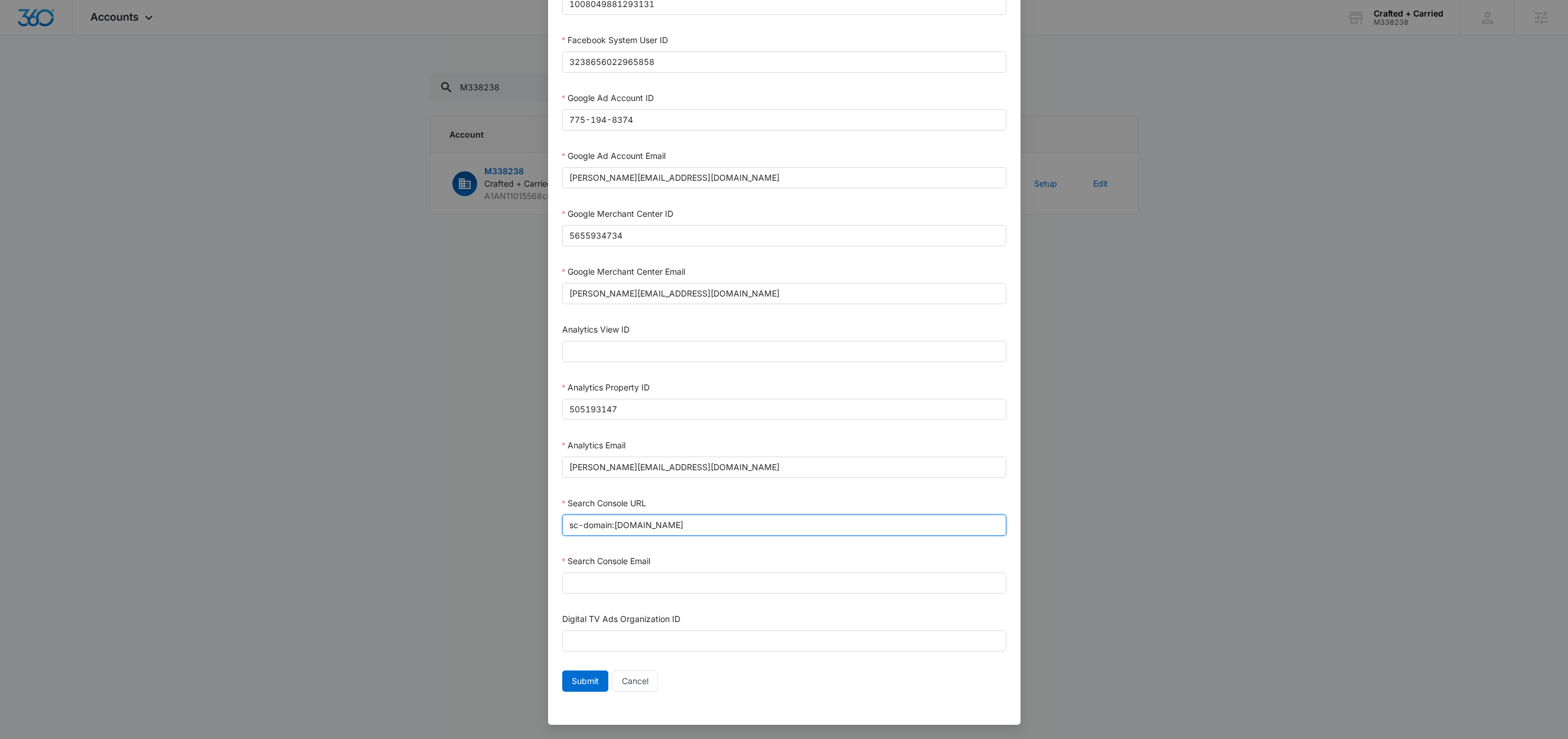
click at [686, 529] on input "sc-domain:craftedcarried.com" at bounding box center [785, 525] width 444 height 21
click at [688, 469] on input "justin@craftedcarried.com" at bounding box center [785, 467] width 444 height 21
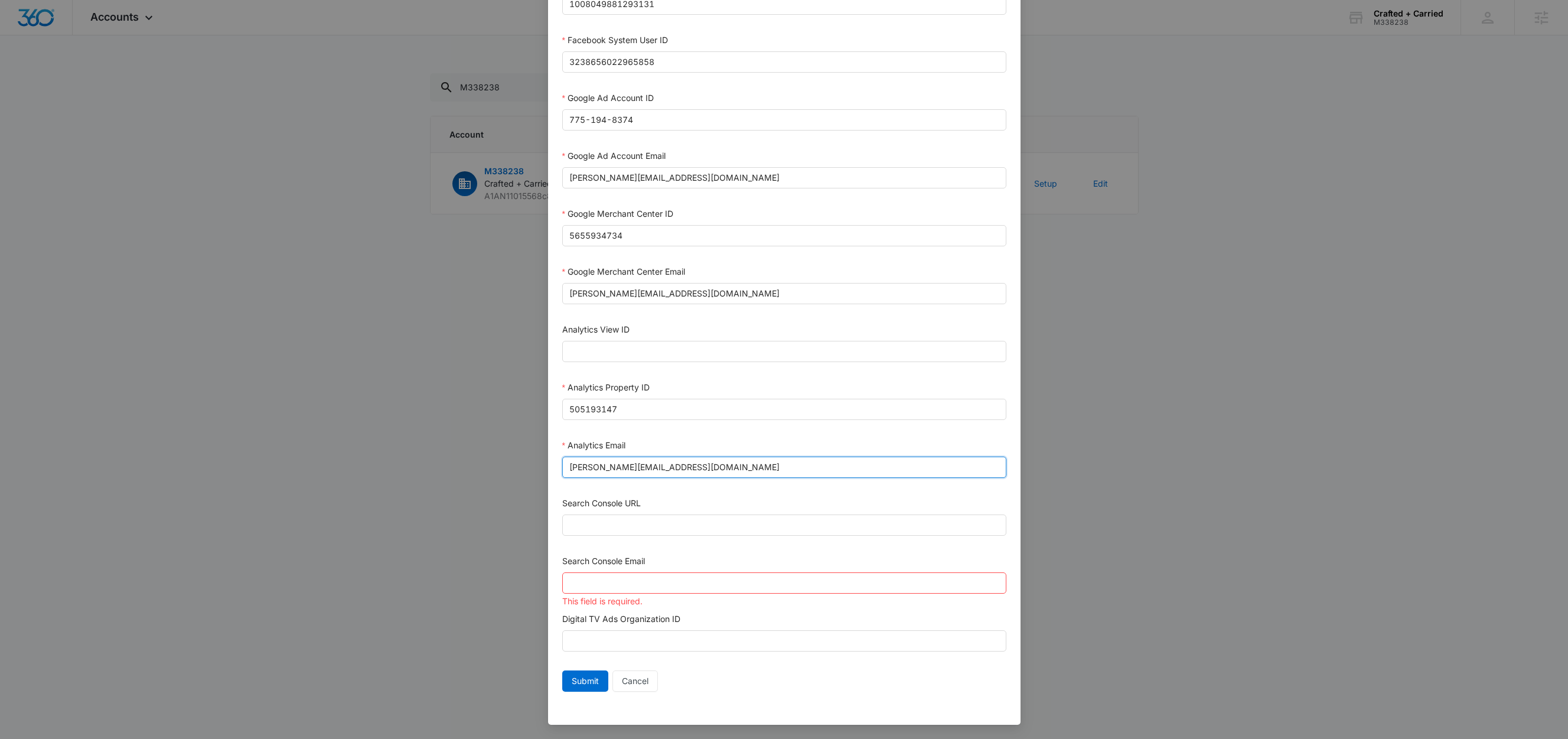
click at [688, 469] on input "justin@craftedcarried.com" at bounding box center [785, 467] width 444 height 21
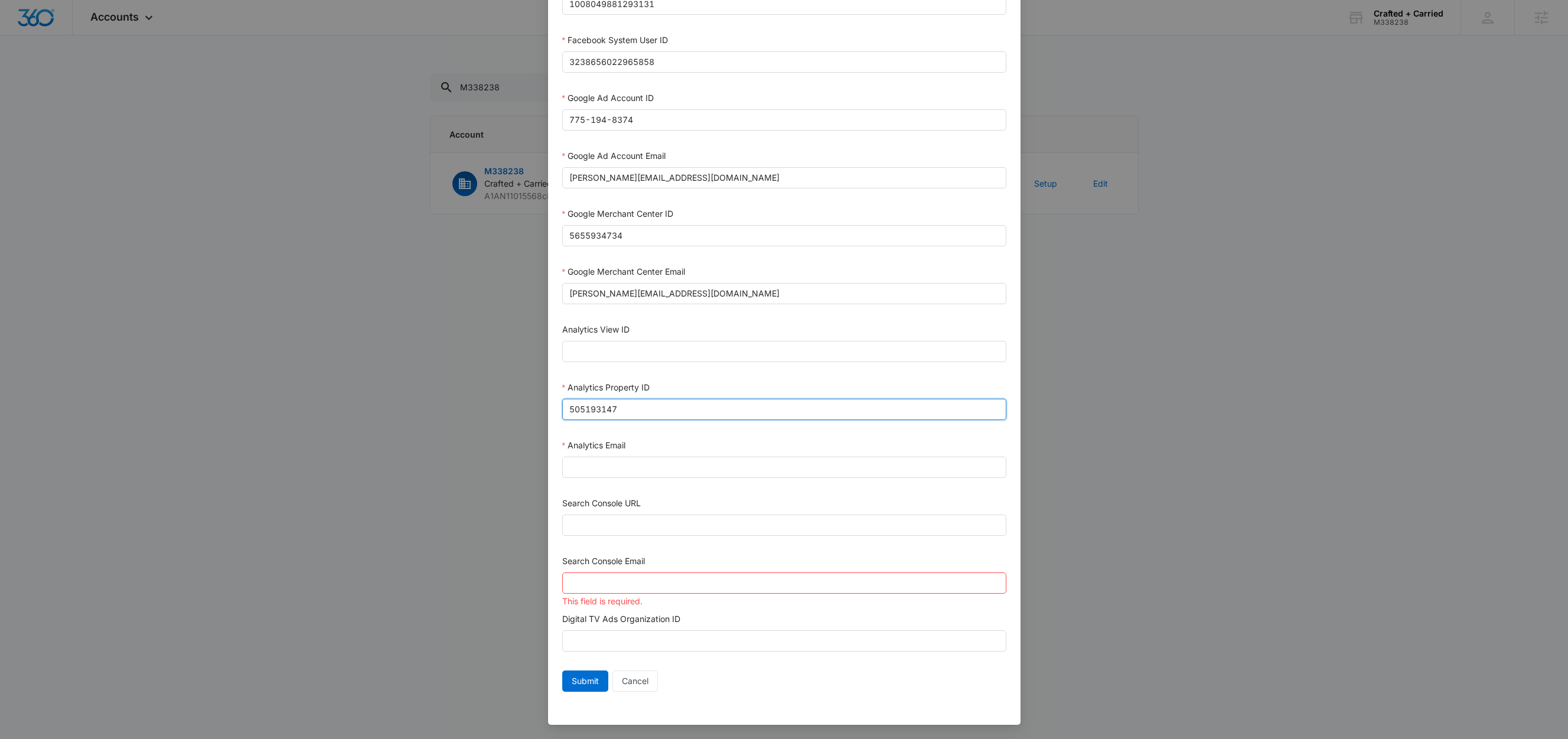
click at [663, 408] on input "505193147" at bounding box center [785, 409] width 444 height 21
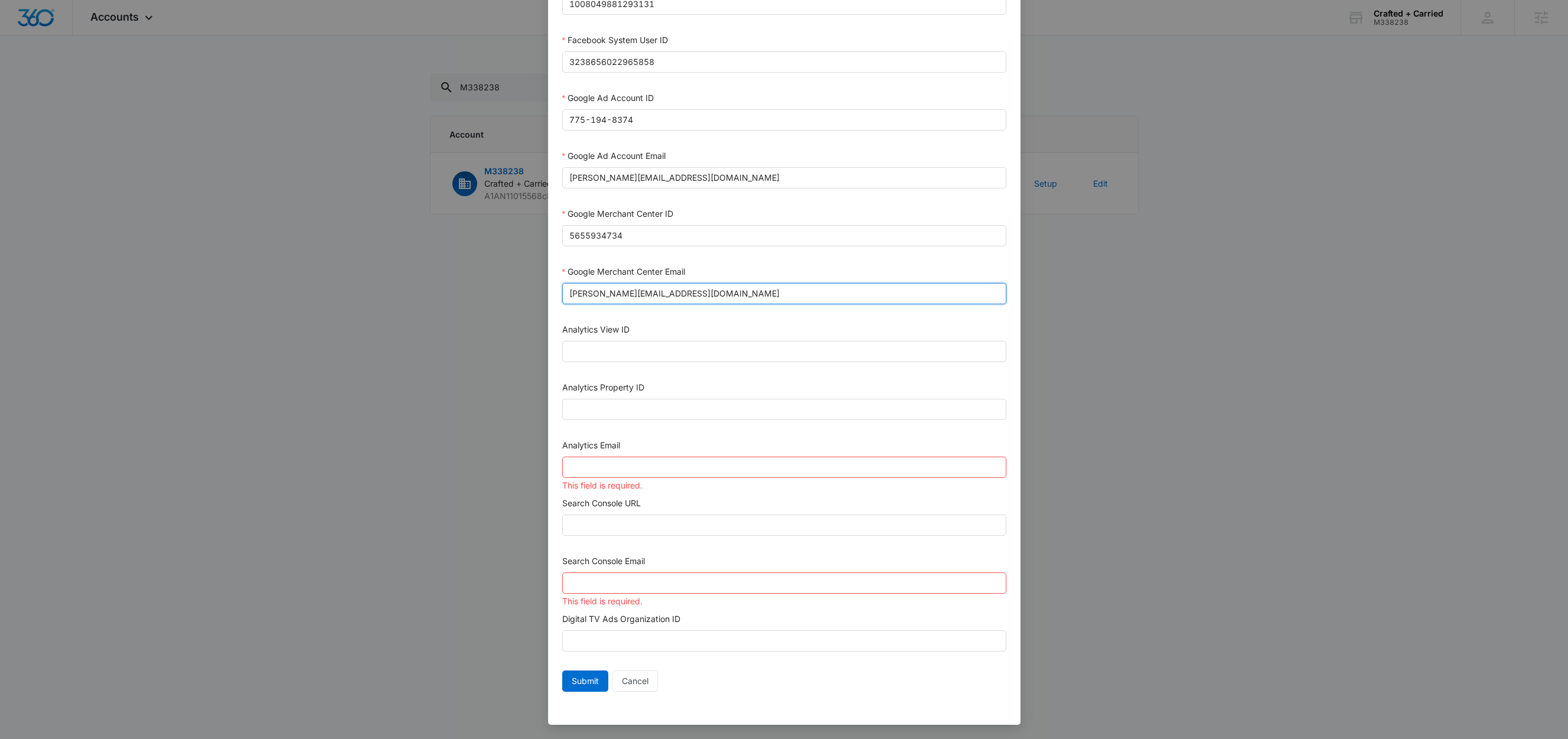
click at [705, 290] on input "justin@craftedcarried.com" at bounding box center [785, 293] width 444 height 21
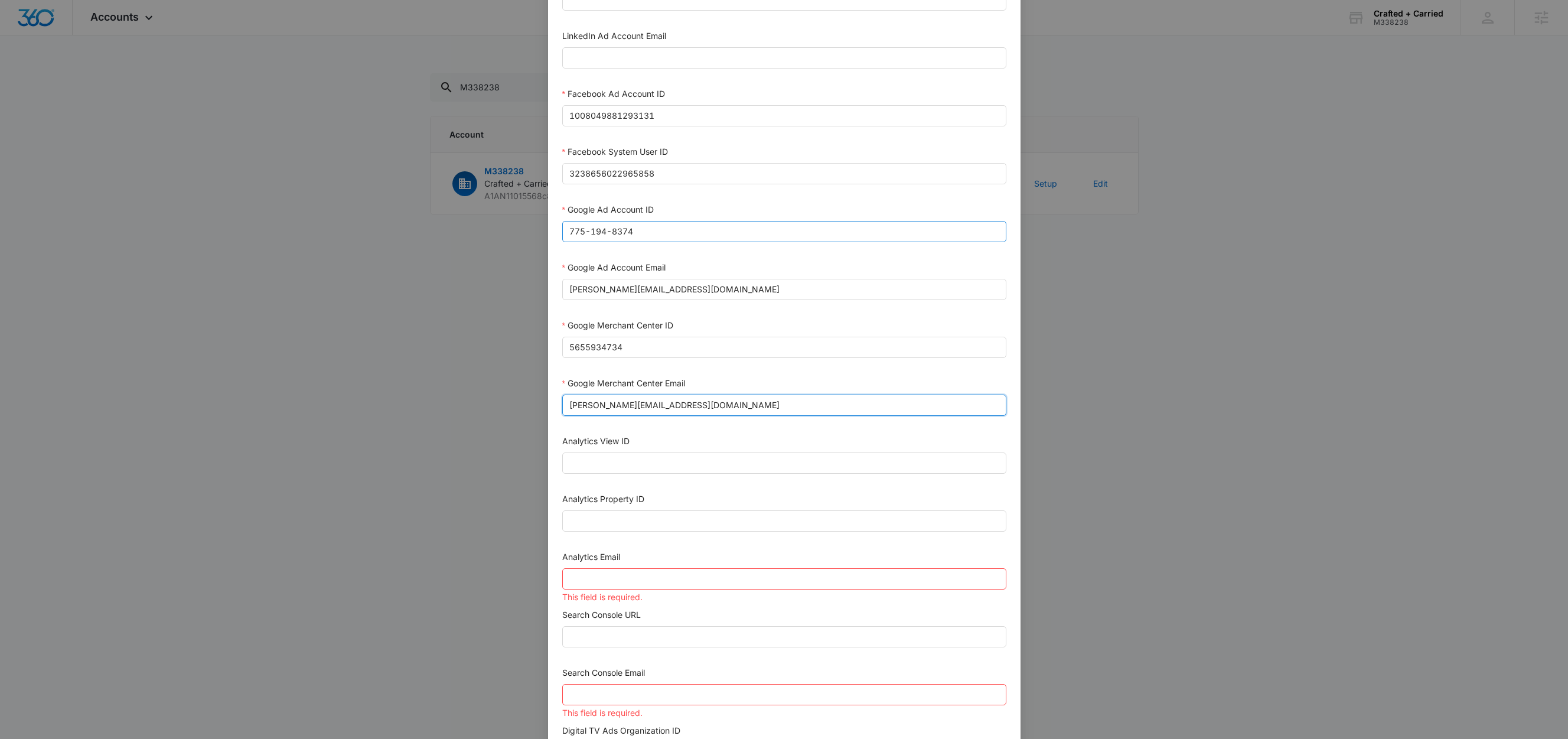
scroll to position [181, 0]
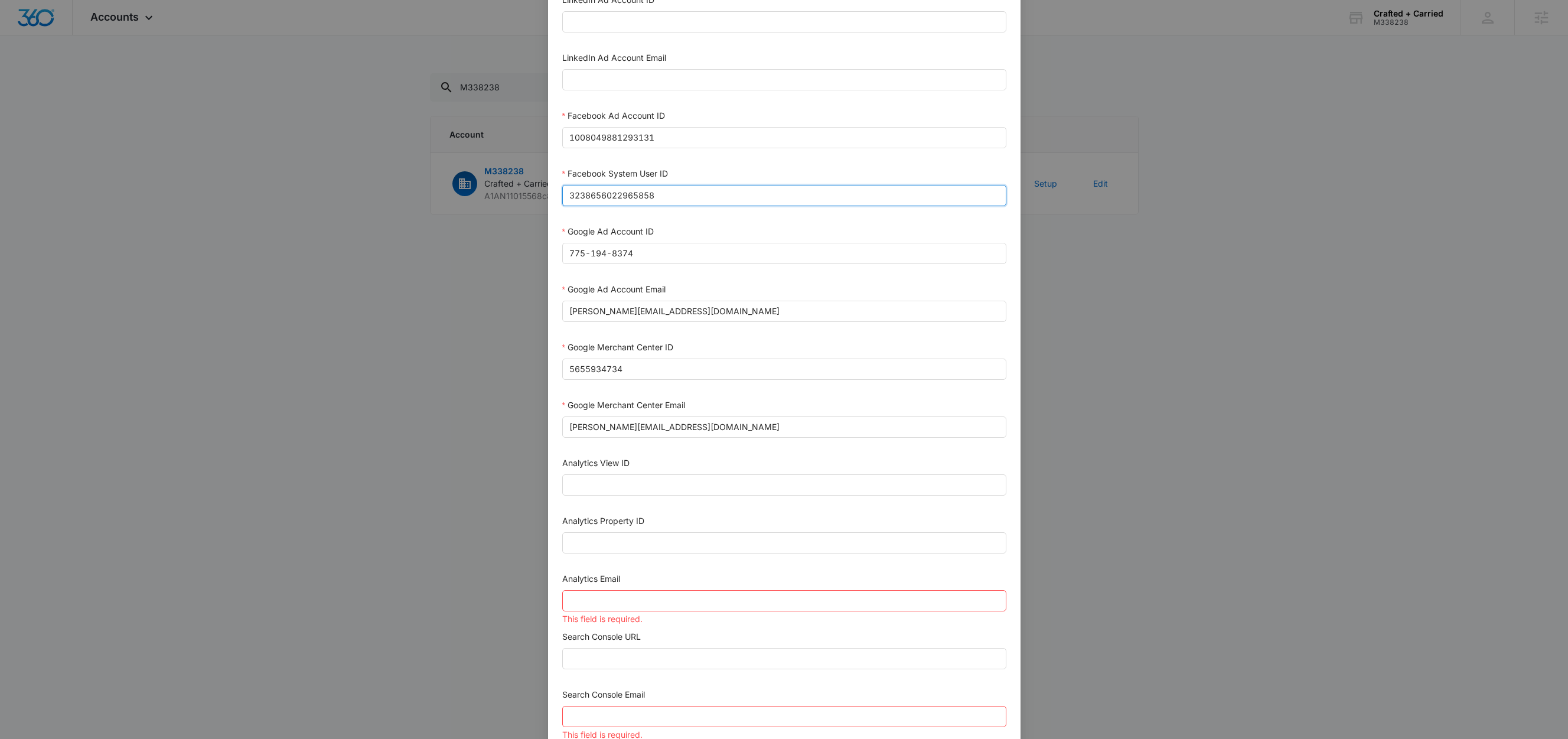
click at [660, 196] on input "3238656022965858" at bounding box center [785, 195] width 444 height 21
click at [671, 136] on input "1008049881293131" at bounding box center [785, 138] width 444 height 21
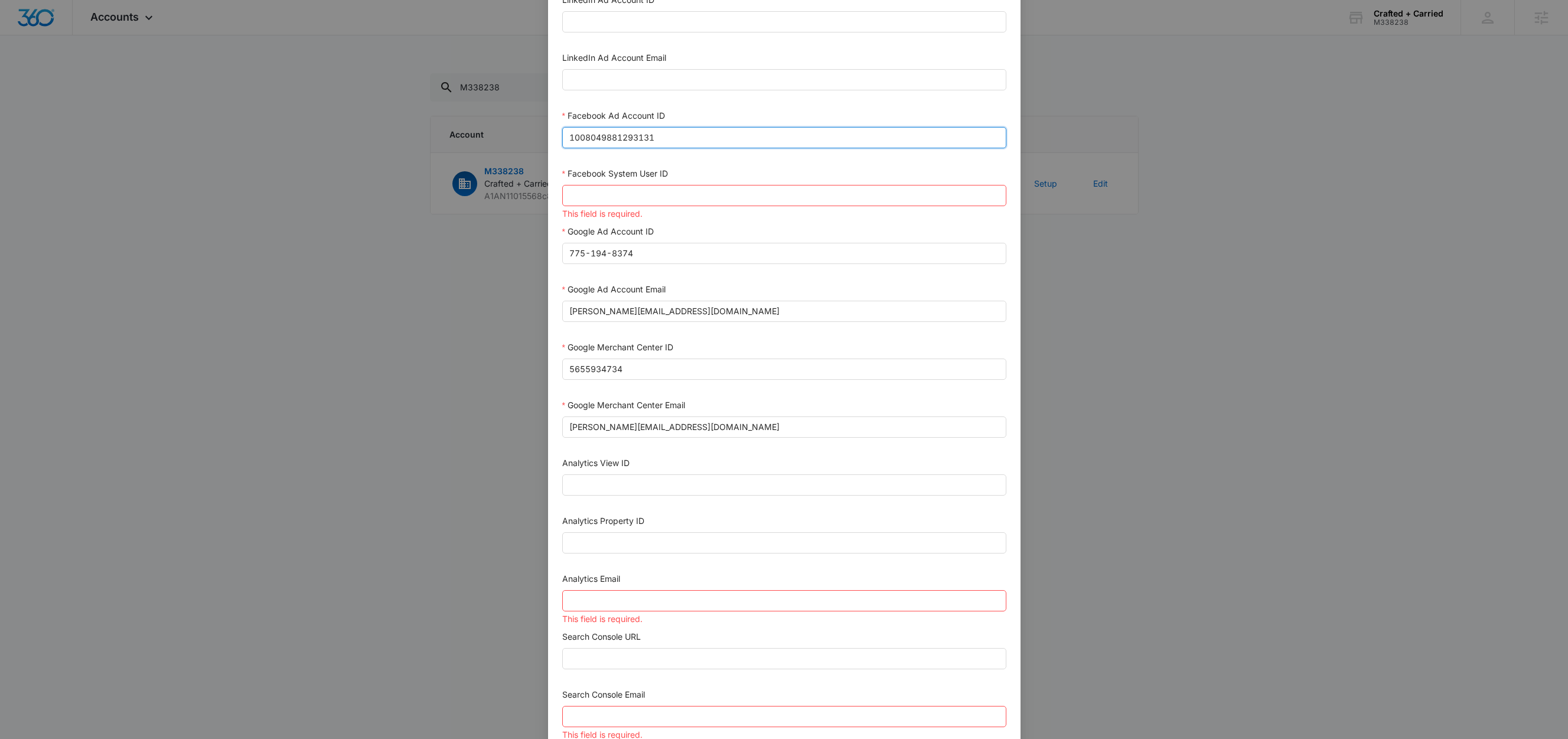
click at [671, 136] on input "1008049881293131" at bounding box center [785, 138] width 444 height 21
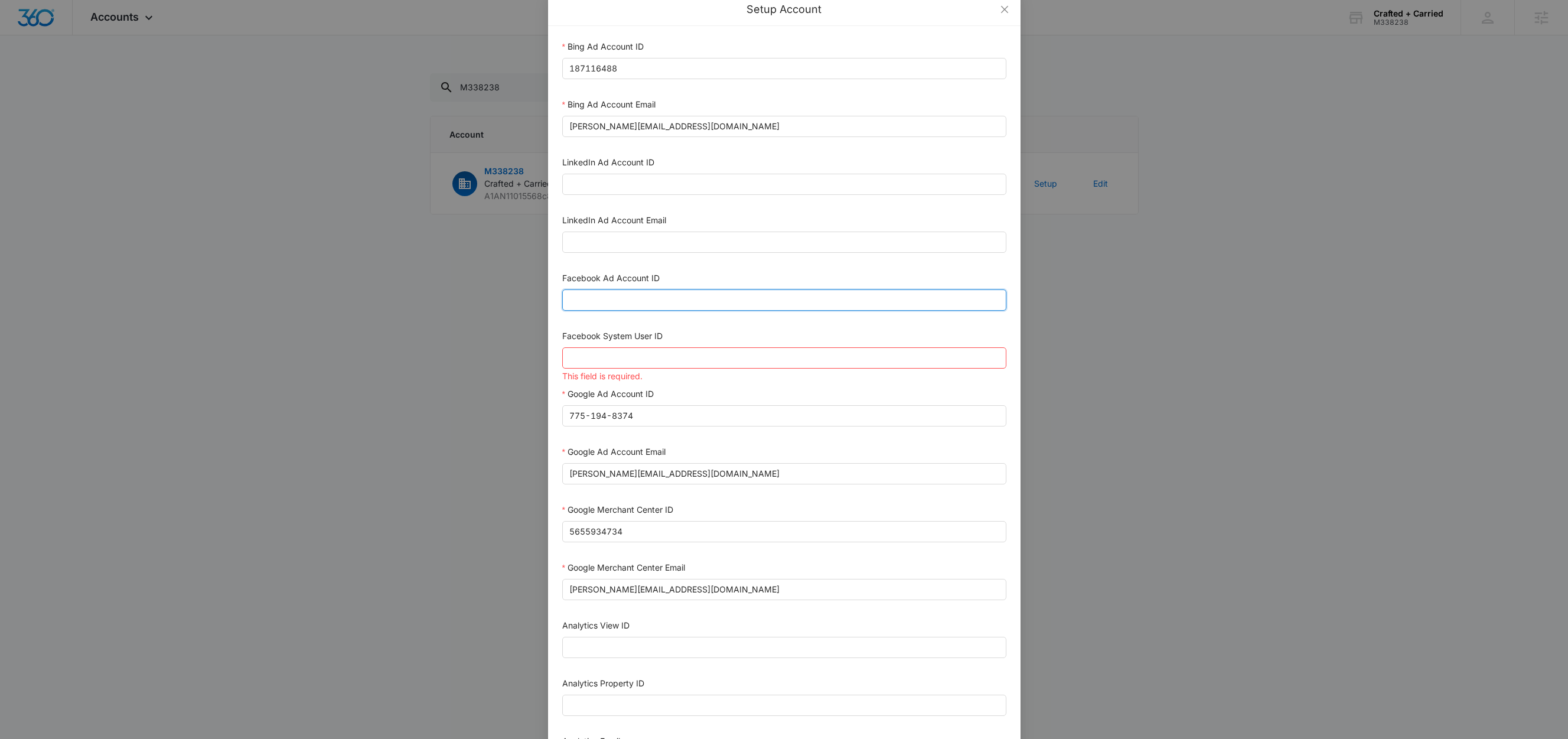
scroll to position [0, 0]
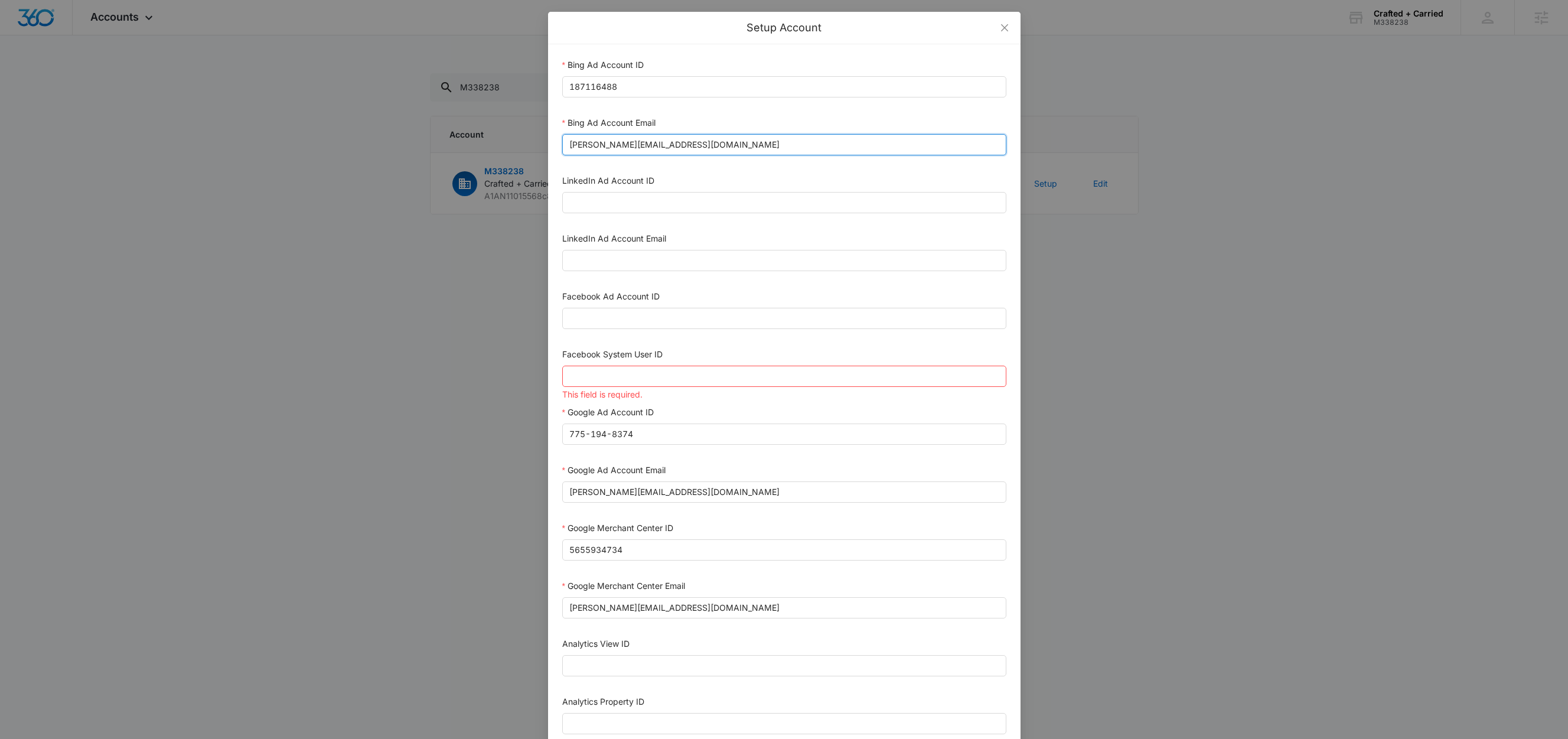
click at [680, 142] on input "justin@craftedcarried.com" at bounding box center [785, 144] width 444 height 21
click at [689, 145] on input "justin@craftedcarried.com" at bounding box center [785, 144] width 444 height 21
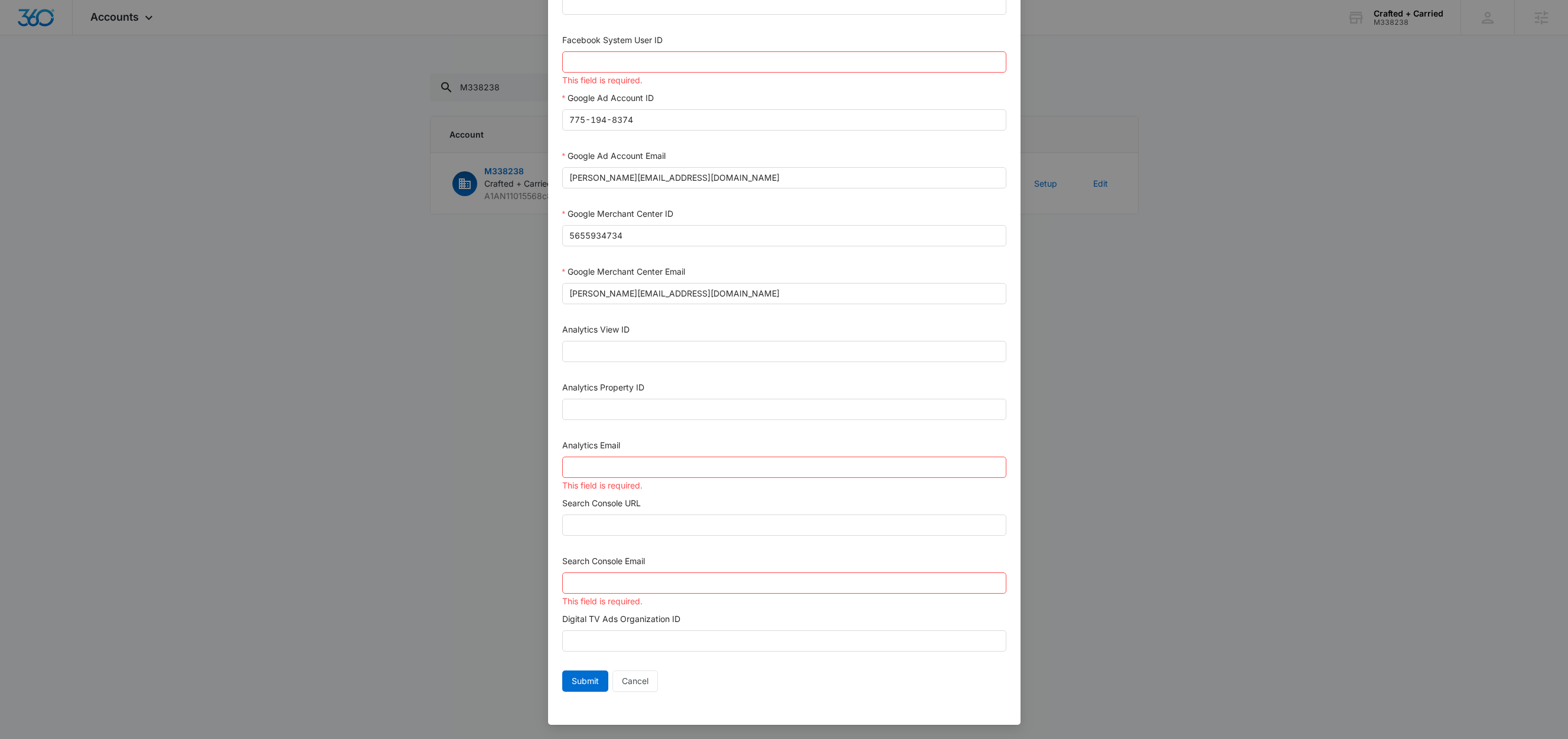
scroll to position [323, 0]
click at [703, 586] on input "Search Console Email" at bounding box center [785, 583] width 444 height 21
click at [624, 582] on input "Search Console Email" at bounding box center [785, 583] width 444 height 21
paste input "M360+accounts1025@madwiremedia.com"
type input "M360+accounts1025@madwiremedia.com"
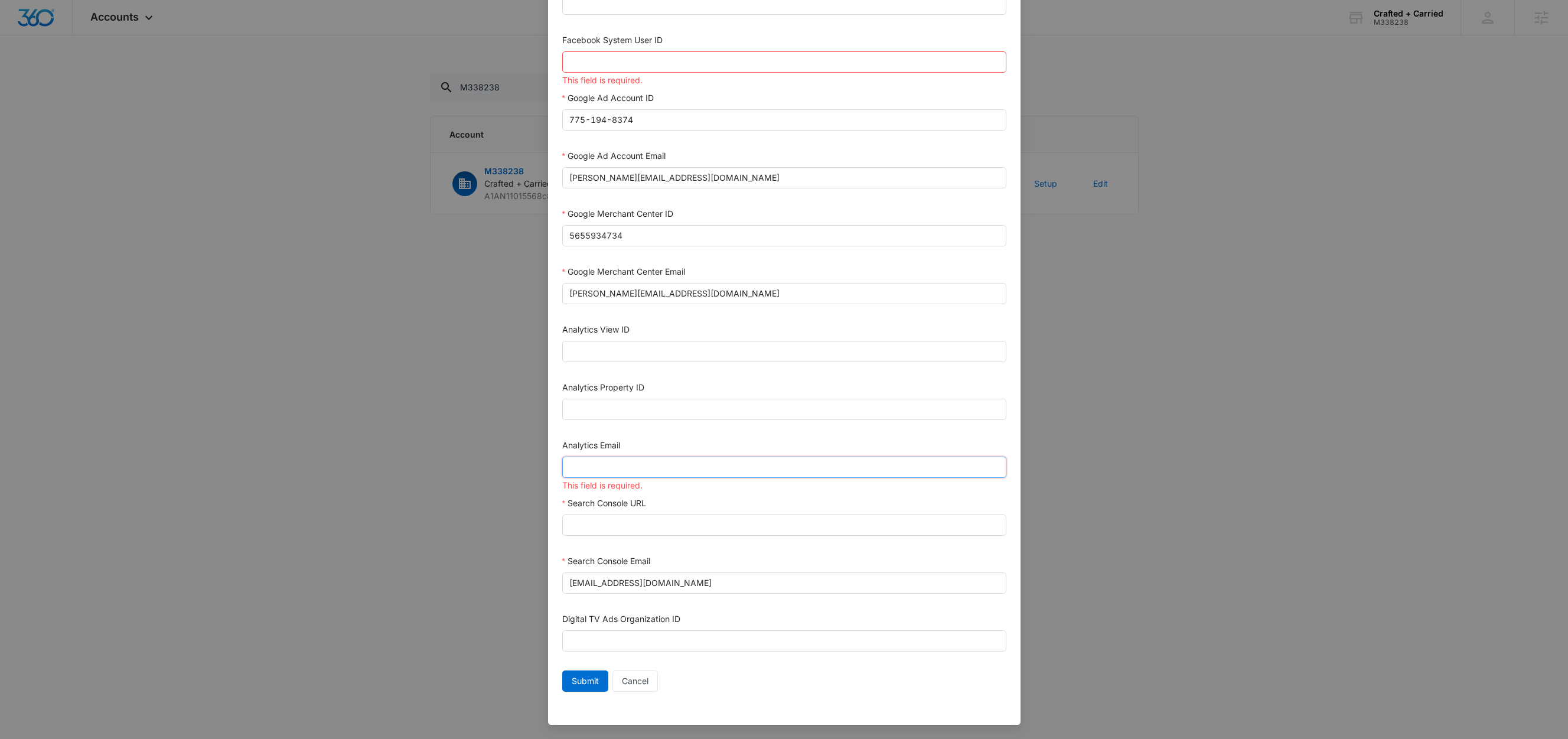
click at [648, 467] on input "Analytics Email" at bounding box center [785, 467] width 444 height 21
paste input "M360+accounts1025@madwiremedia.com"
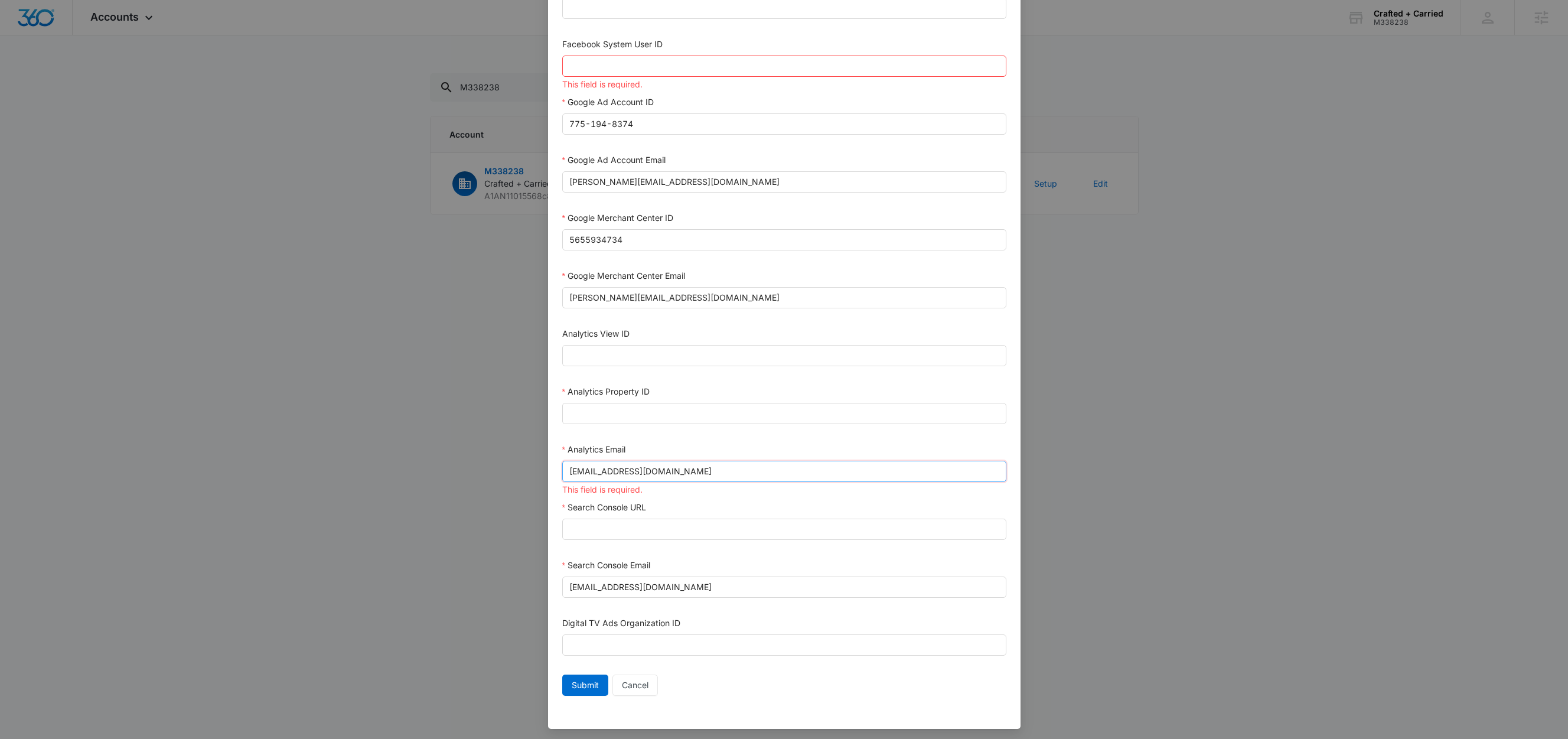
scroll to position [247, 0]
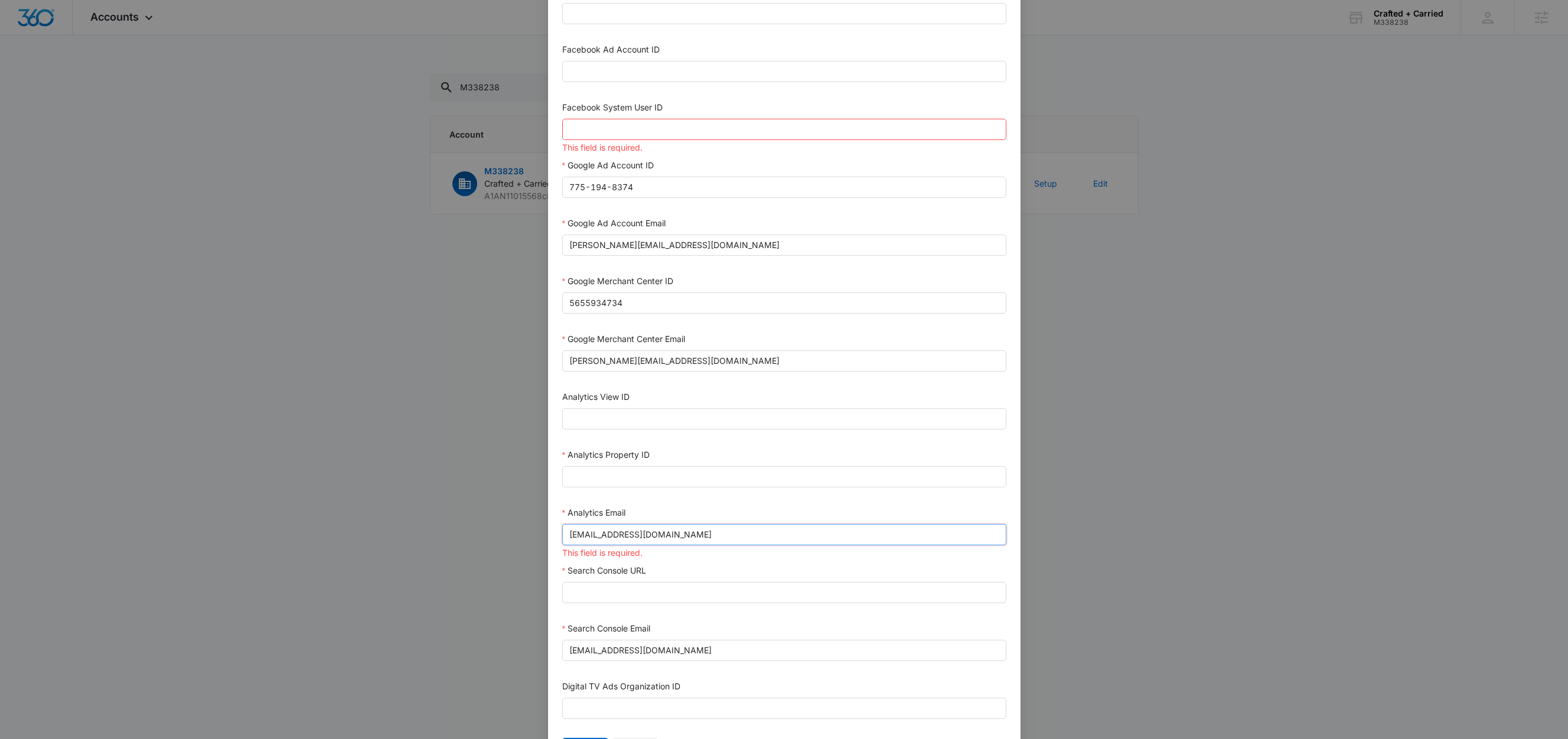
type input "M360+accounts1025@madwiremedia.com"
click at [647, 137] on input "Facebook System User ID" at bounding box center [785, 129] width 444 height 21
type input "1023954259108897"
click at [698, 107] on div "Facebook System User ID" at bounding box center [785, 110] width 444 height 18
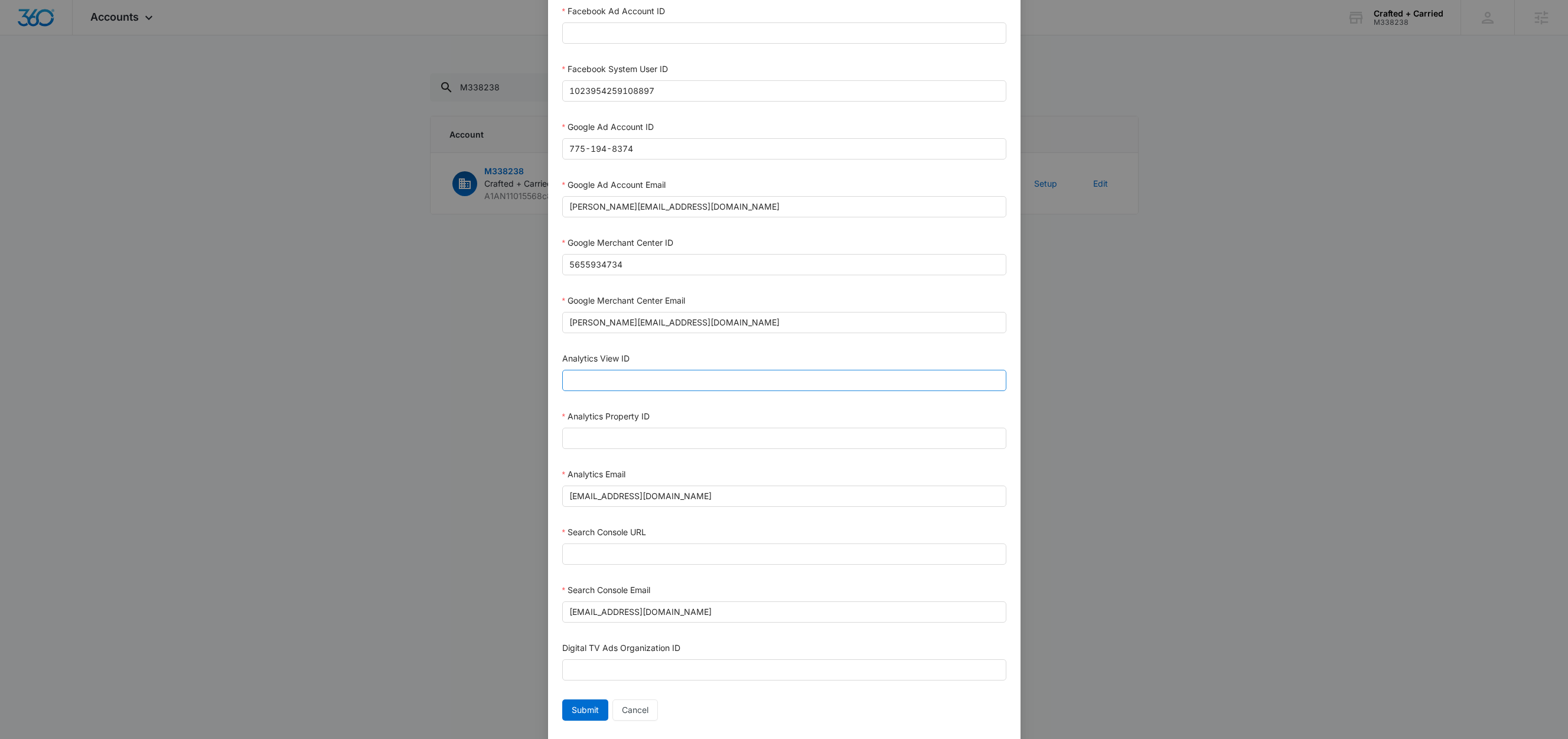
scroll to position [323, 0]
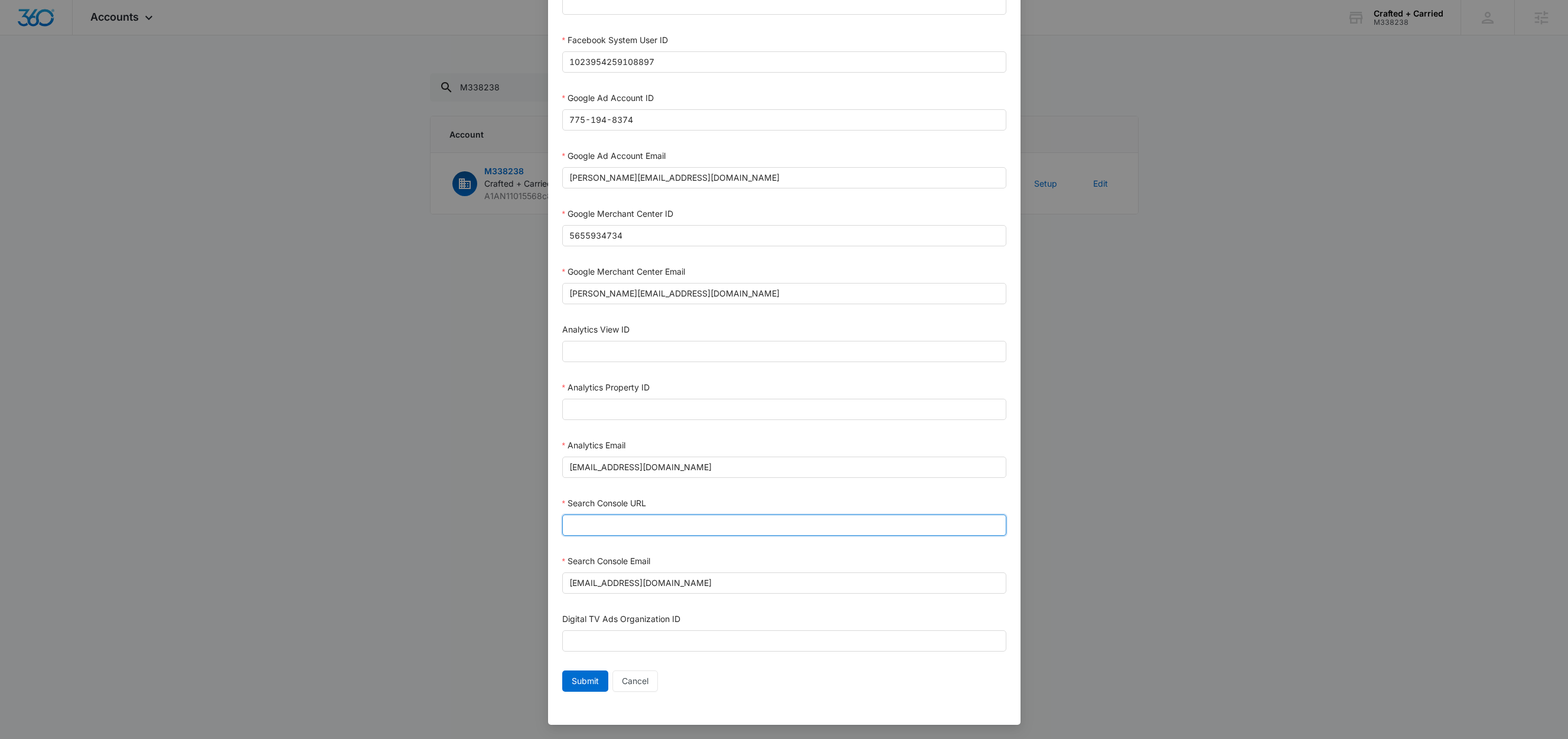
click at [665, 527] on input "Search Console URL" at bounding box center [785, 525] width 444 height 21
paste input "https://craftedcarried.com/"
type input "https://craftedcarried.com/"
click at [680, 499] on div "Search Console URL" at bounding box center [785, 506] width 444 height 18
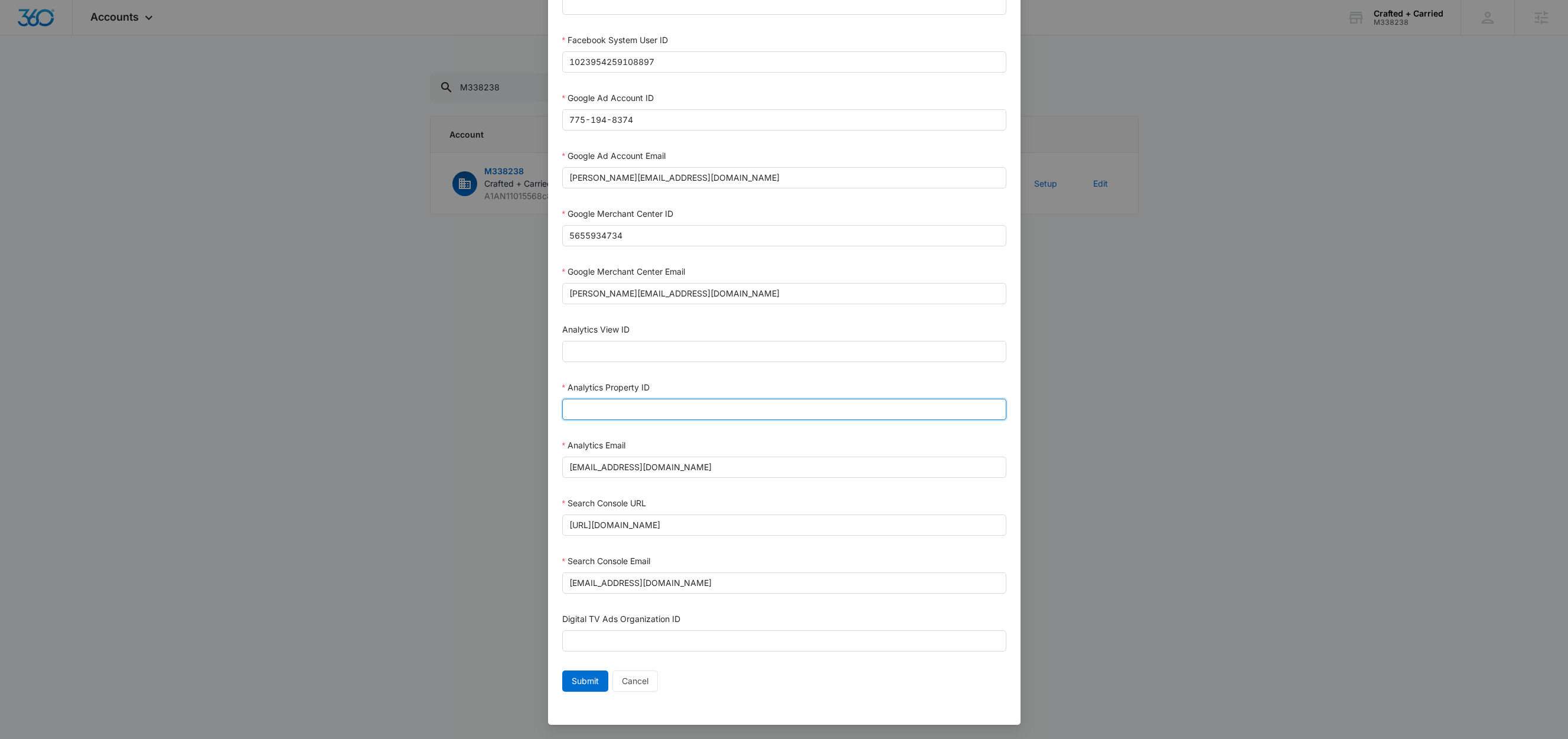
click at [631, 412] on input "Analytics Property ID" at bounding box center [785, 409] width 444 height 21
paste input "507812799"
type input "507812799"
click at [680, 384] on div "Analytics Property ID" at bounding box center [785, 390] width 444 height 18
click at [590, 684] on span "Submit" at bounding box center [585, 681] width 27 height 13
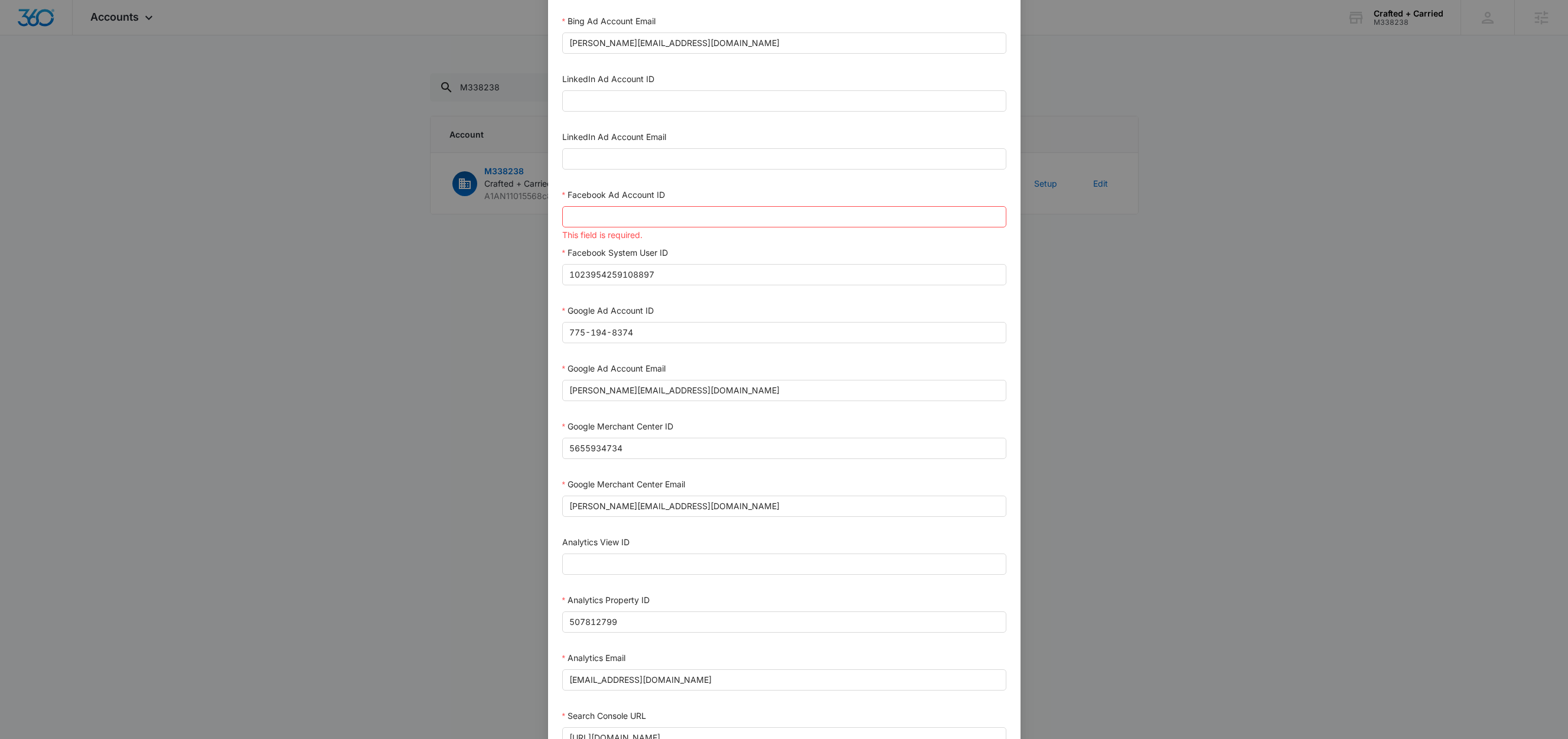
scroll to position [101, 0]
click at [658, 275] on input "1023954259108897" at bounding box center [785, 275] width 444 height 21
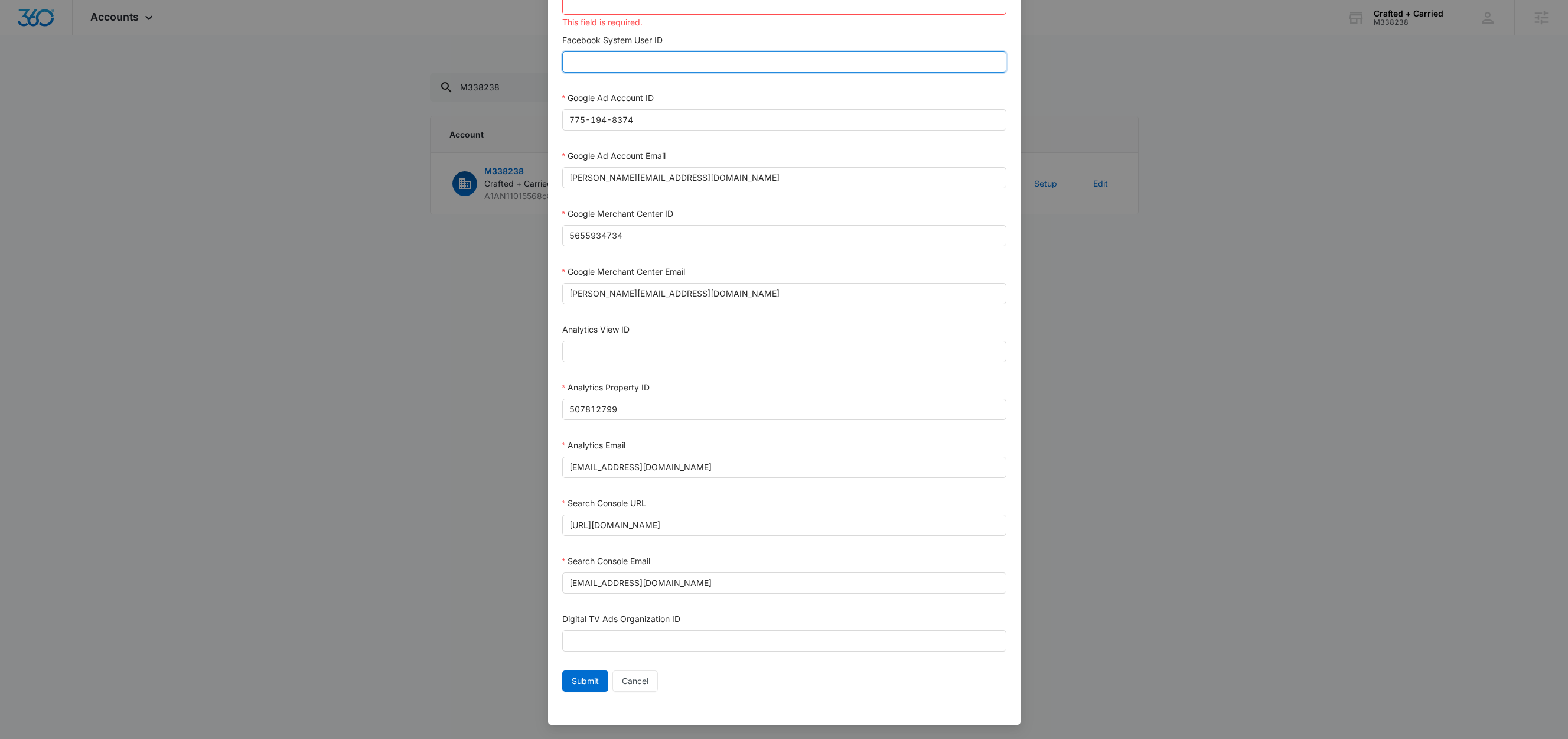
scroll to position [323, 0]
click at [580, 678] on span "Submit" at bounding box center [585, 681] width 27 height 13
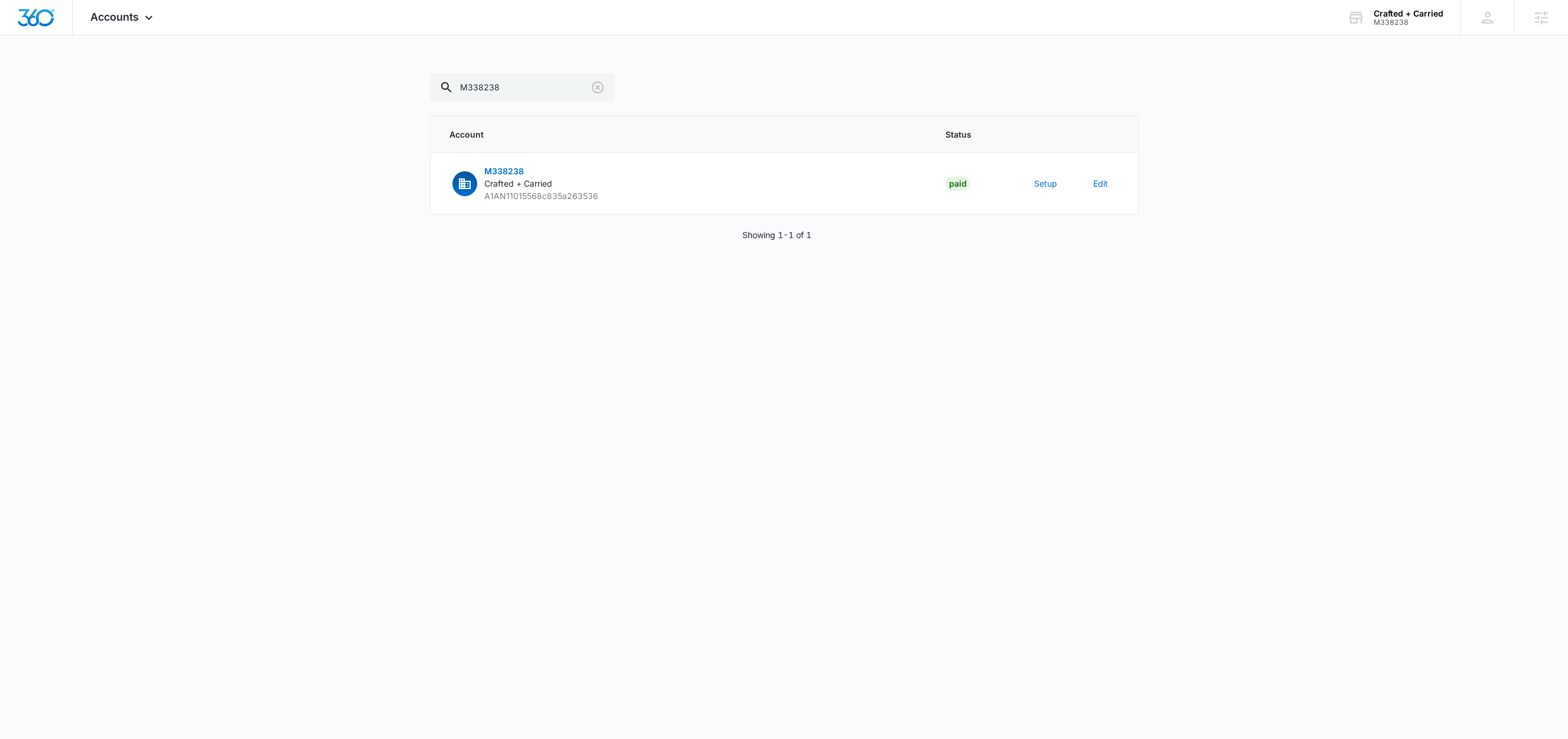
scroll to position [312, 0]
click at [1051, 186] on button "Setup" at bounding box center [1045, 183] width 23 height 13
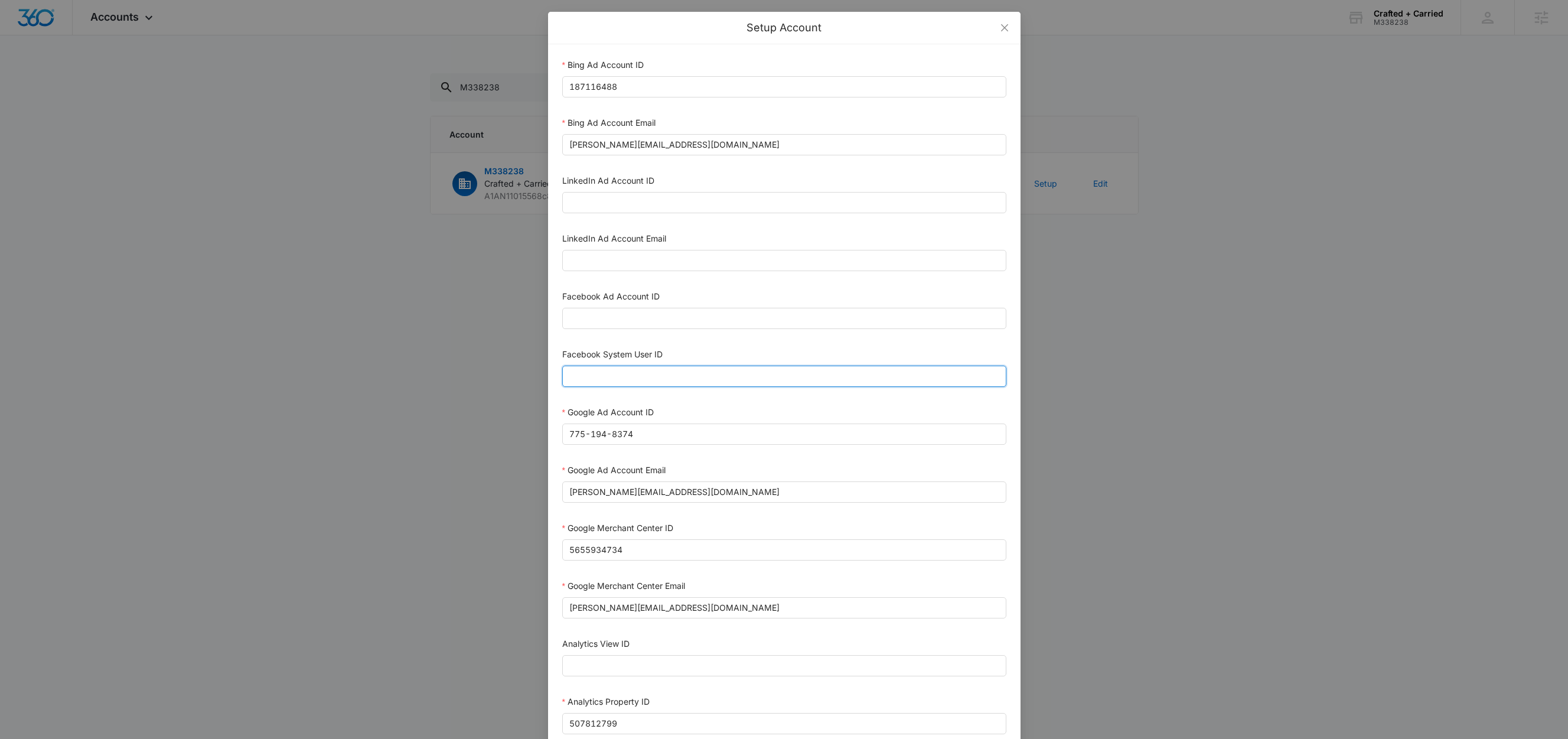
click at [657, 384] on input "Facebook System User ID" at bounding box center [785, 376] width 444 height 21
type input "1023954259108897"
click at [629, 321] on input "Facebook Ad Account ID" at bounding box center [785, 318] width 444 height 21
paste input "2186465931859494"
type input "2186465931859494"
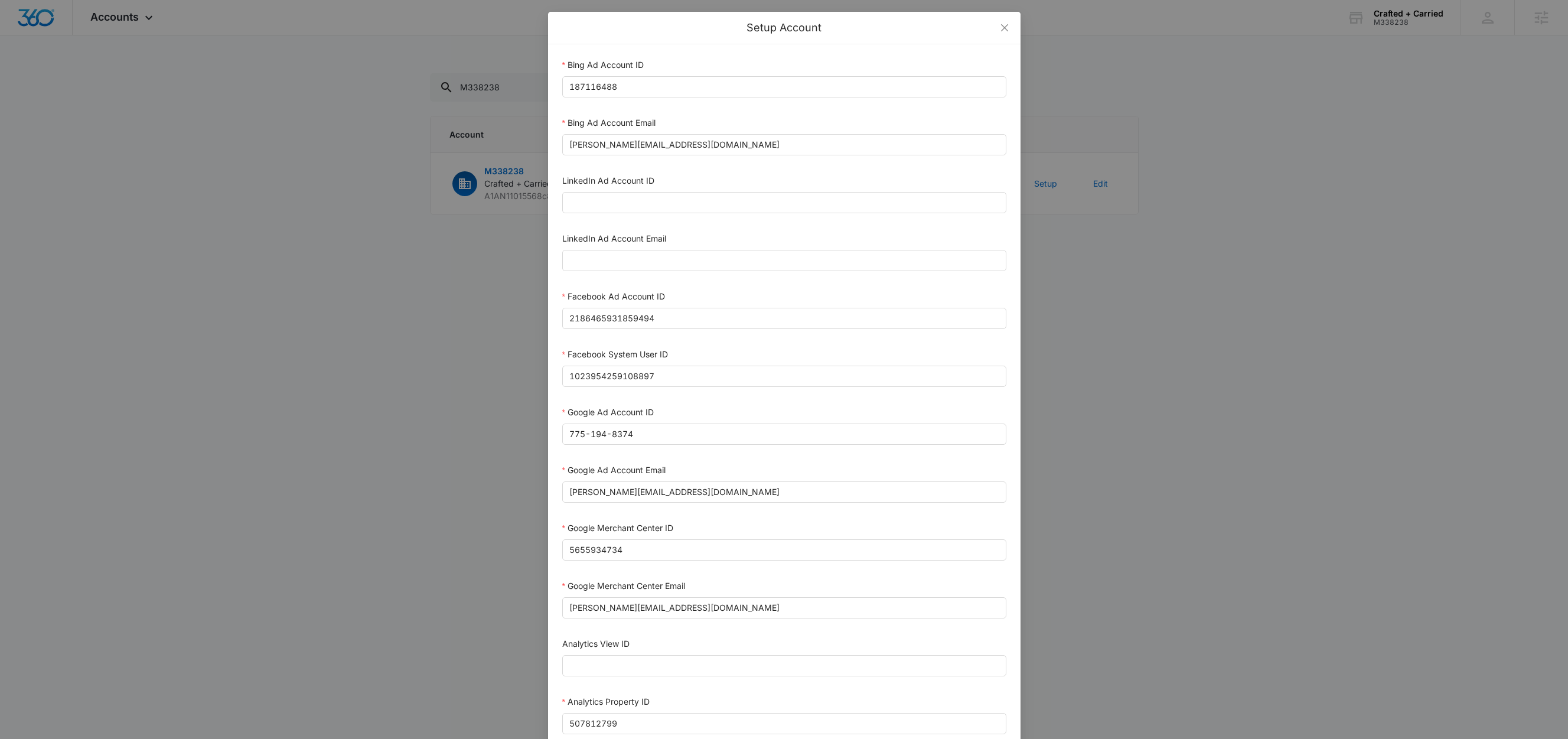
click at [712, 295] on div "Facebook Ad Account ID" at bounding box center [785, 299] width 444 height 18
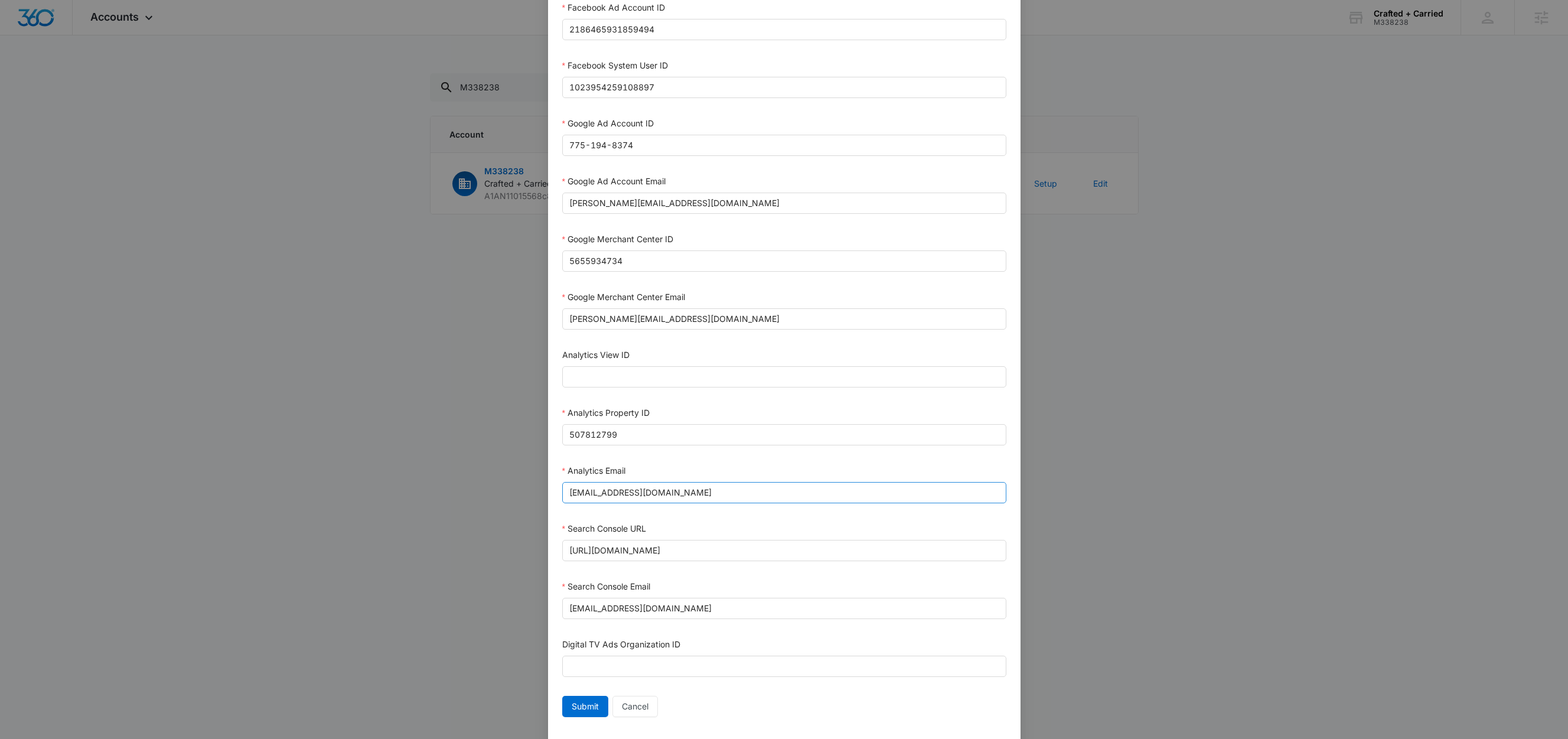
scroll to position [323, 0]
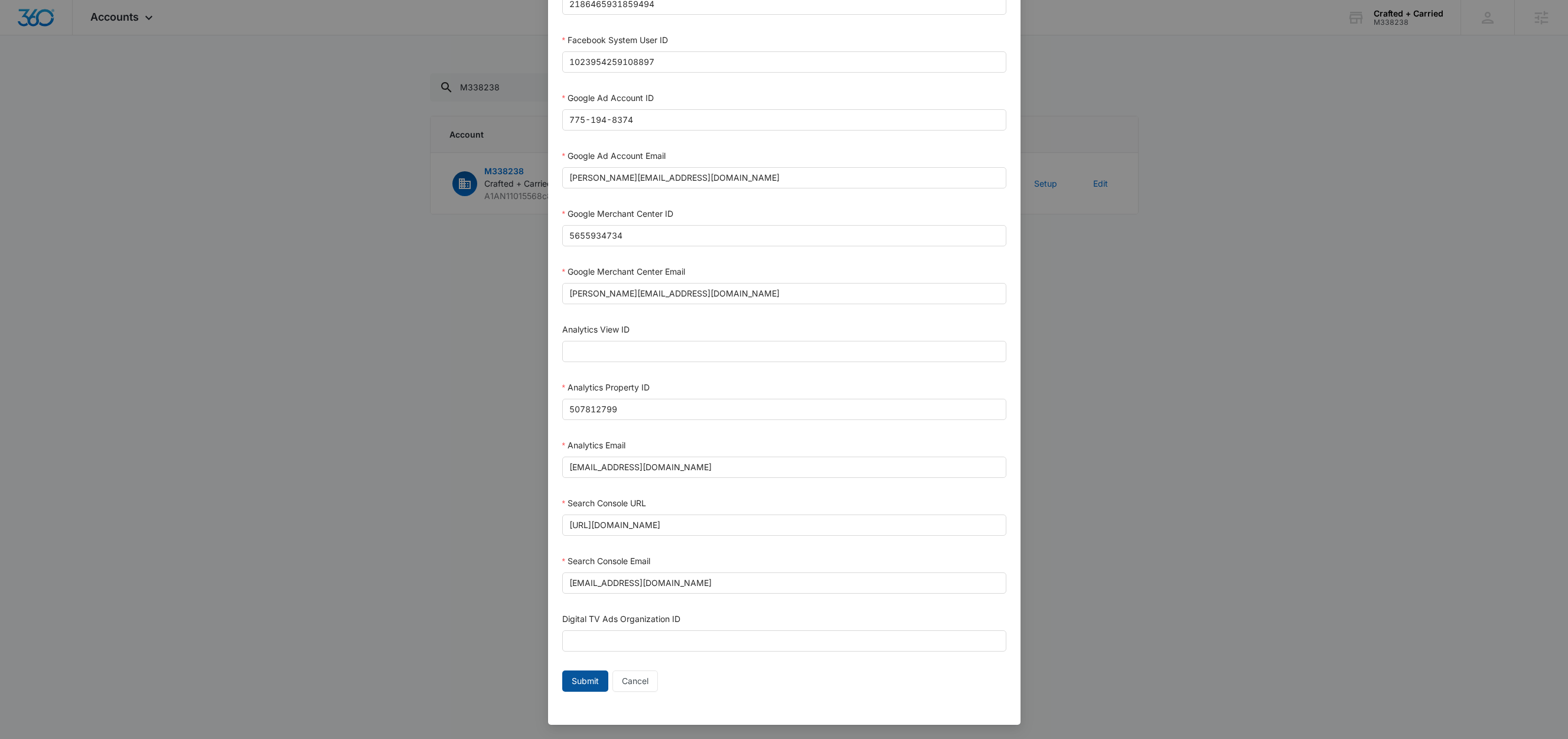
click at [572, 681] on span "Submit" at bounding box center [585, 681] width 27 height 13
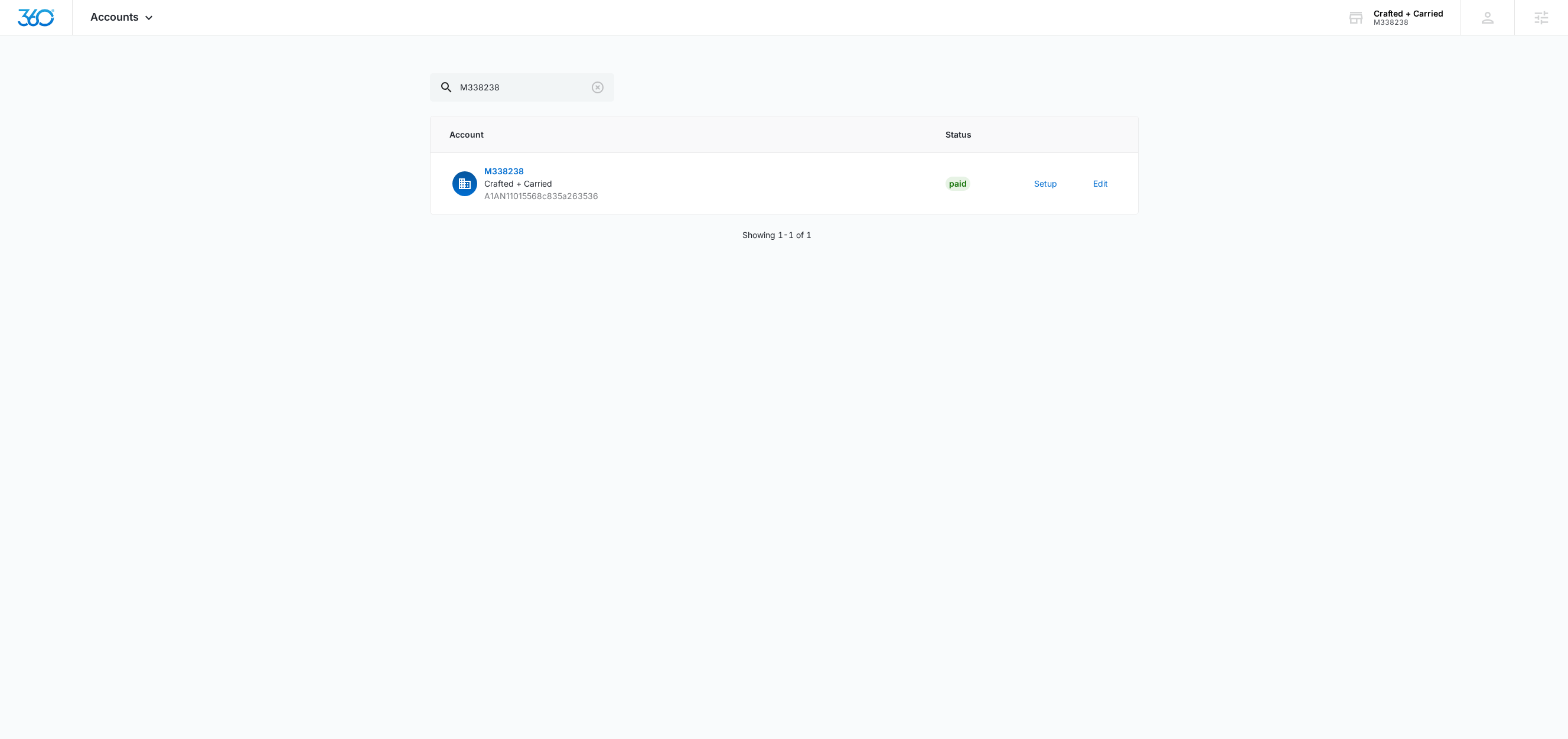
scroll to position [312, 0]
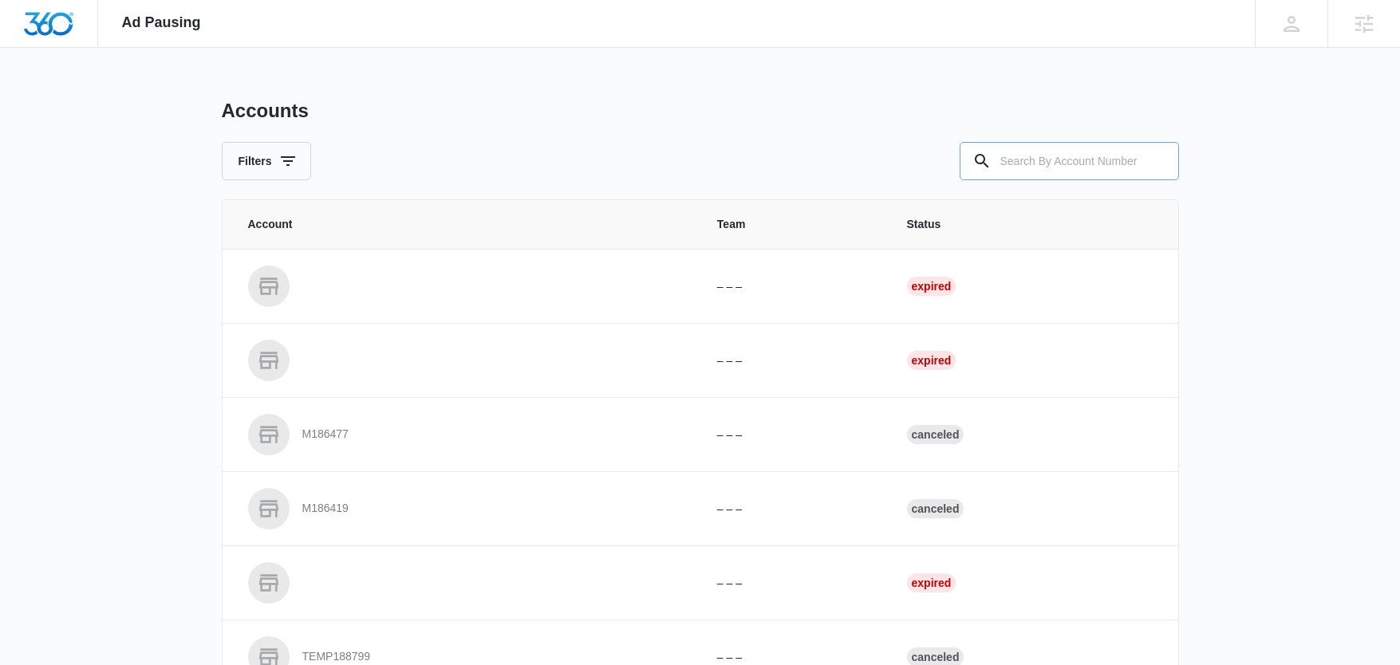
click at [1071, 154] on input "text" at bounding box center [1069, 161] width 219 height 38
paste input "M338238"
type input "M338238"
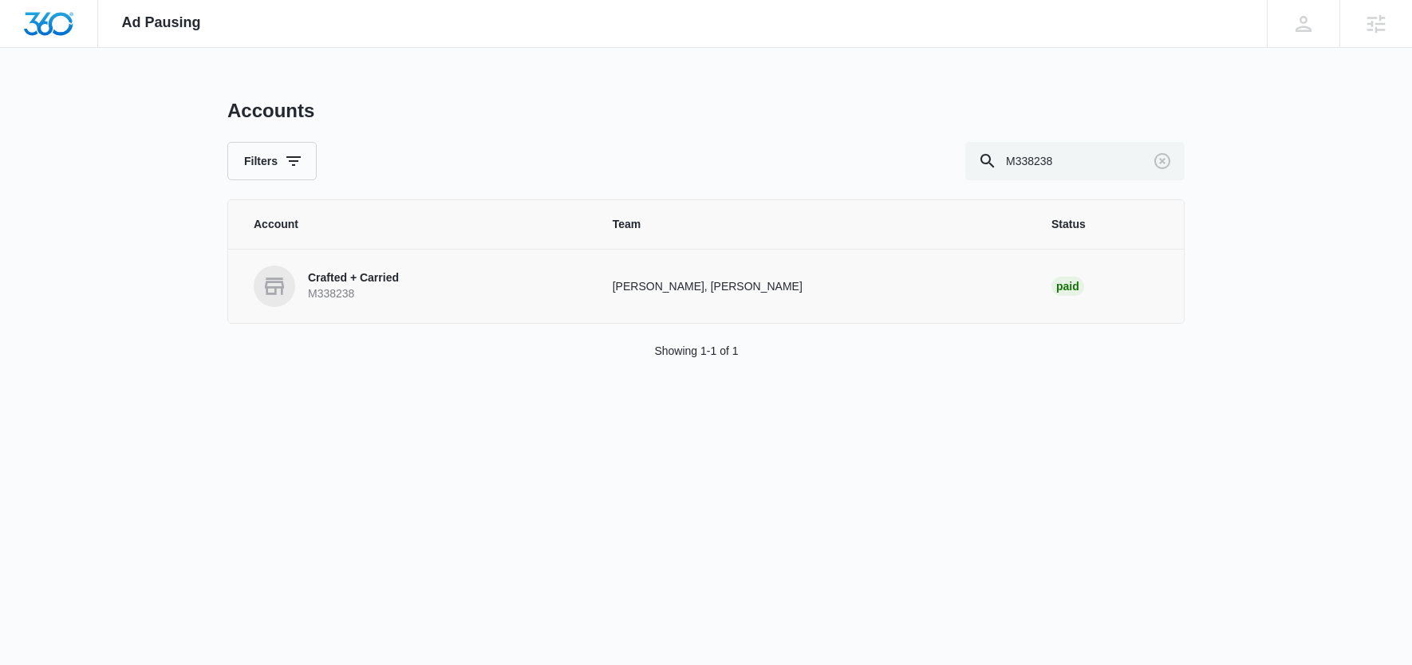
click at [388, 281] on p "Crafted + Carried" at bounding box center [353, 278] width 91 height 16
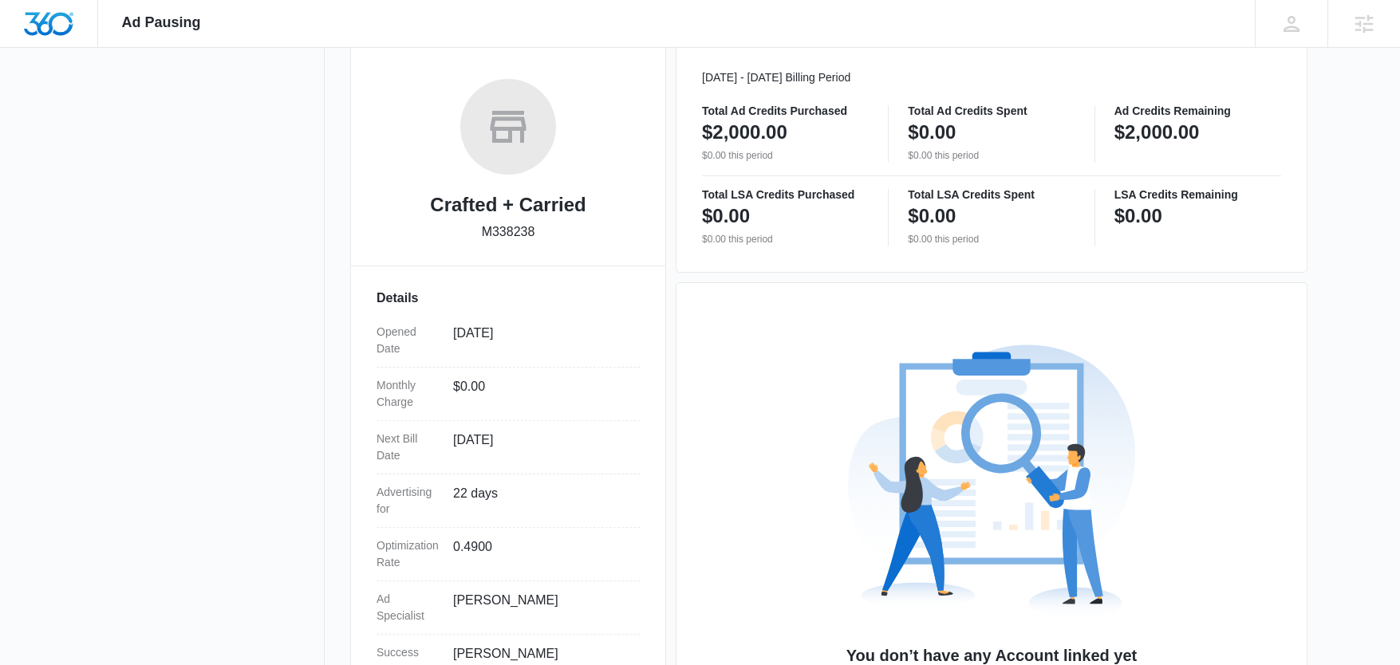
scroll to position [351, 0]
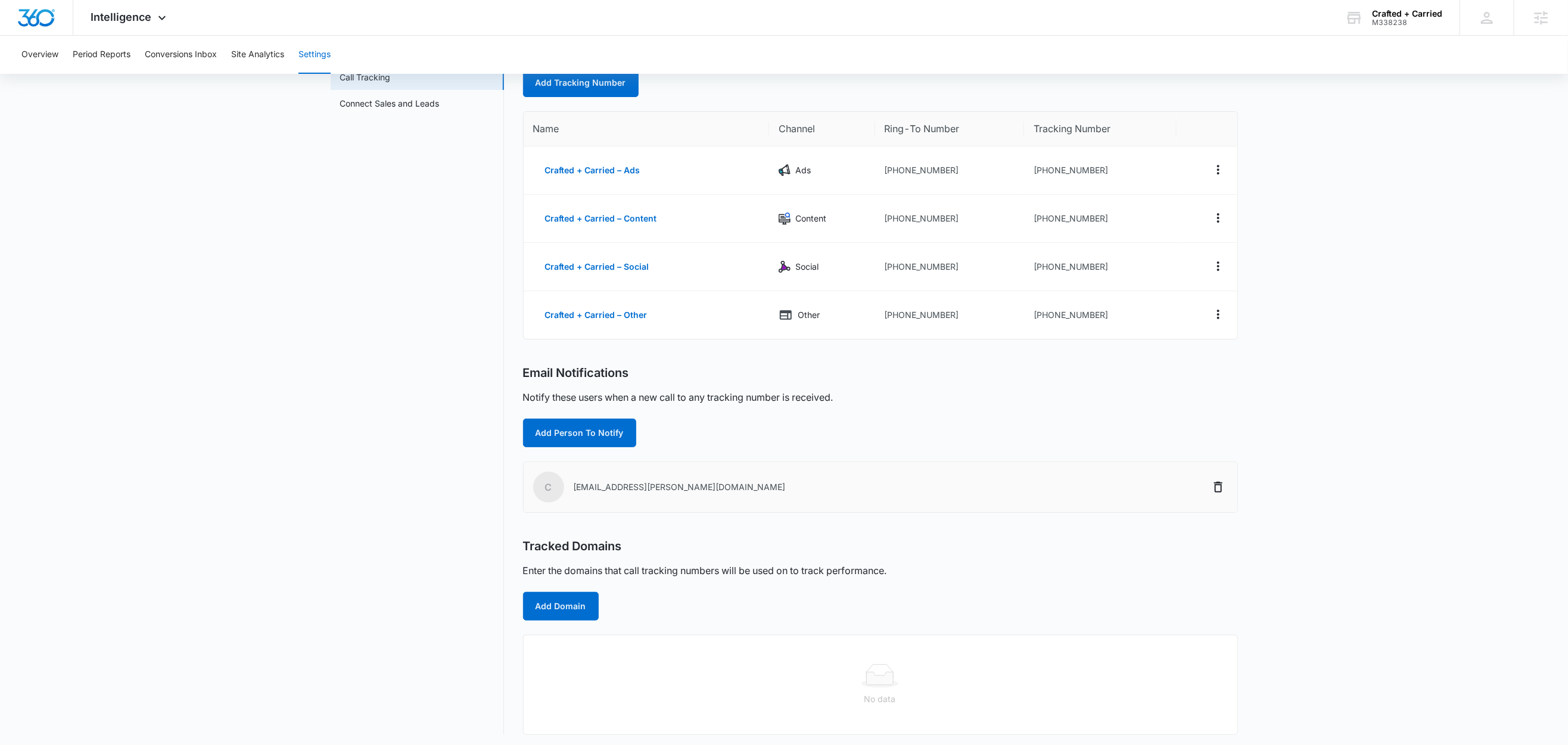
scroll to position [83, 0]
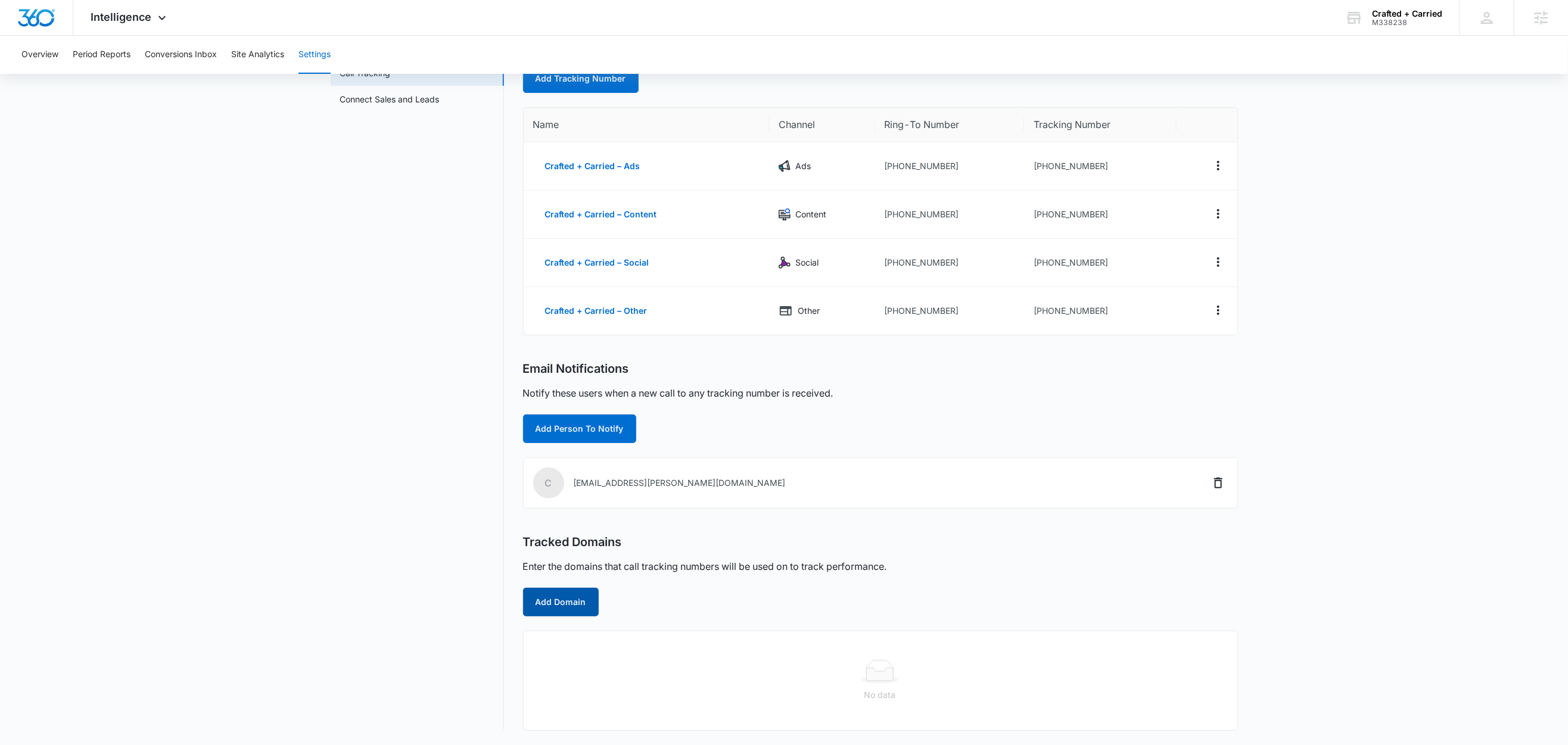
click at [557, 603] on button "Add Domain" at bounding box center [561, 602] width 75 height 28
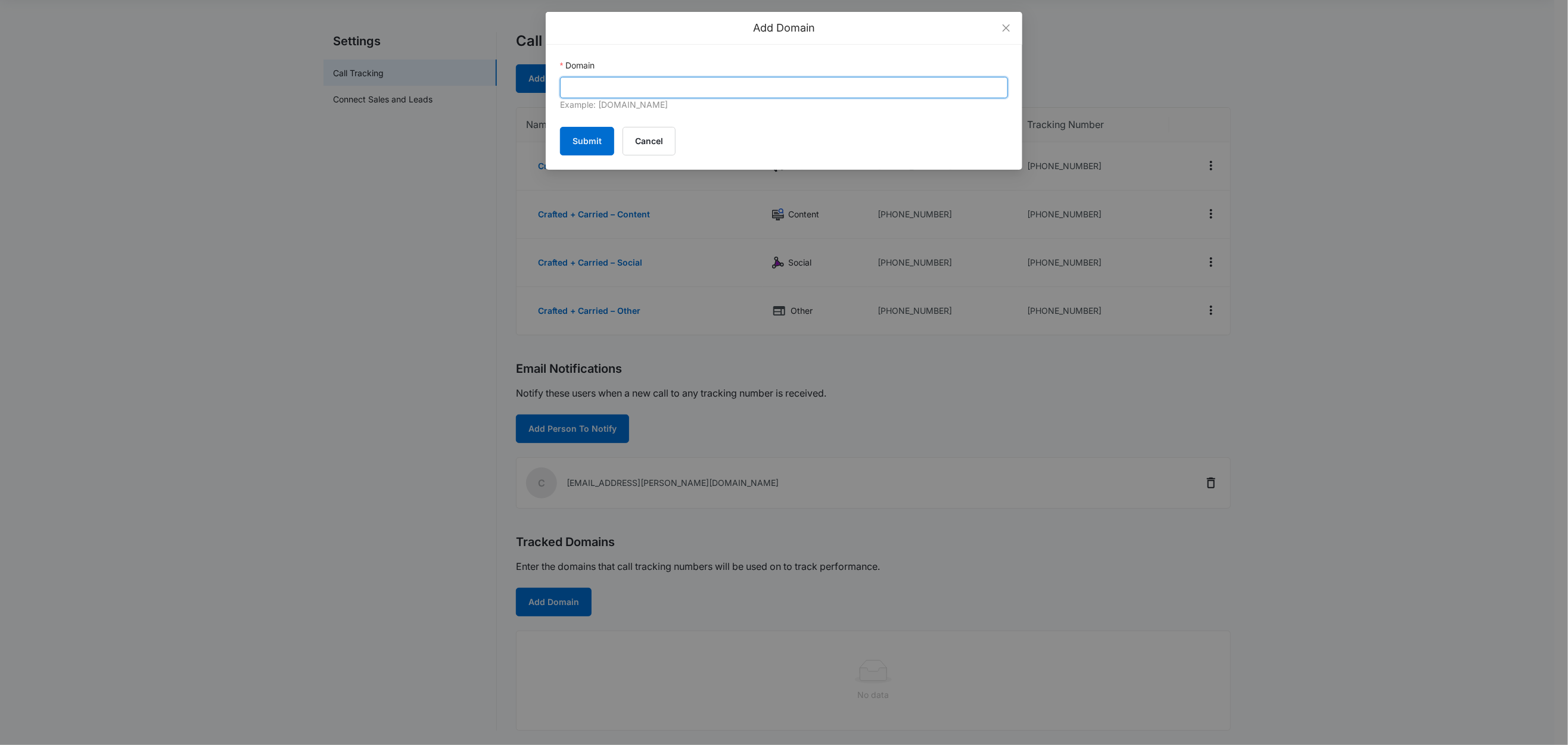
click at [667, 84] on input "Domain" at bounding box center [784, 87] width 448 height 22
paste input "blackouttransport.com"
type input "blackouttransport.com"
click at [592, 131] on button "Submit" at bounding box center [587, 141] width 55 height 28
click at [158, 54] on div "Add Domain Domain blackouttransport.com Example: marketing360.com Submit Cancel" at bounding box center [784, 372] width 1568 height 745
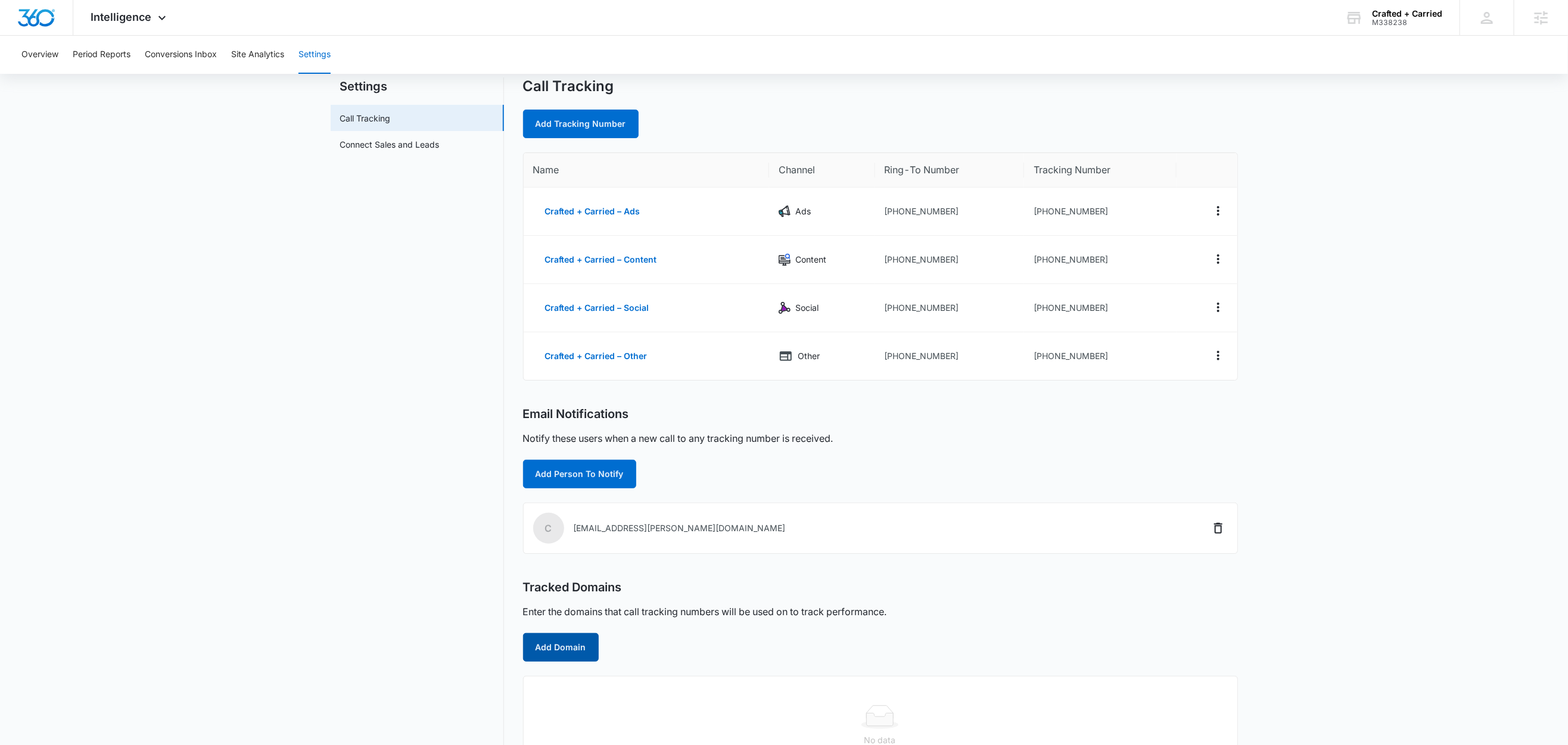
scroll to position [0, 0]
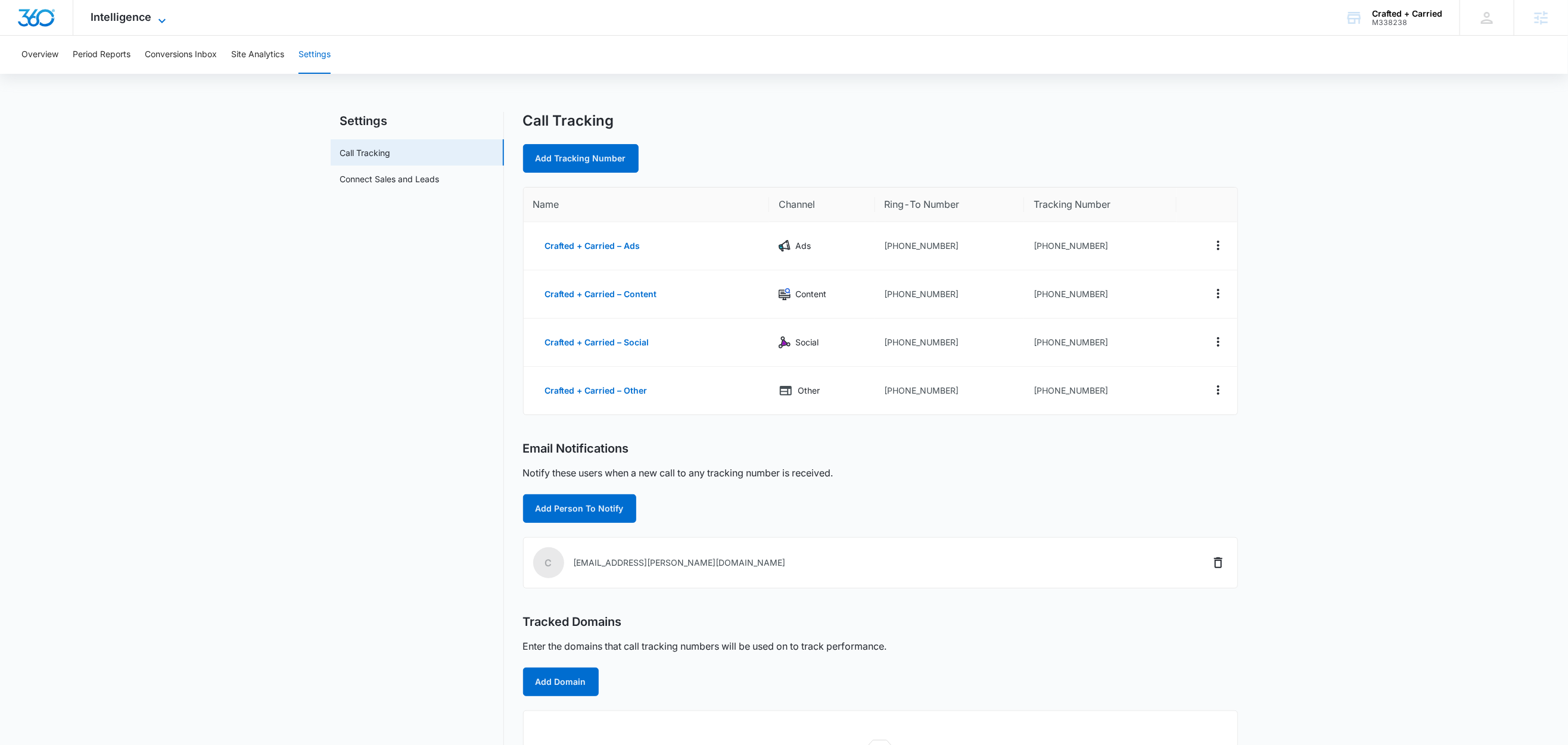
click at [144, 16] on span "Intelligence" at bounding box center [121, 16] width 60 height 13
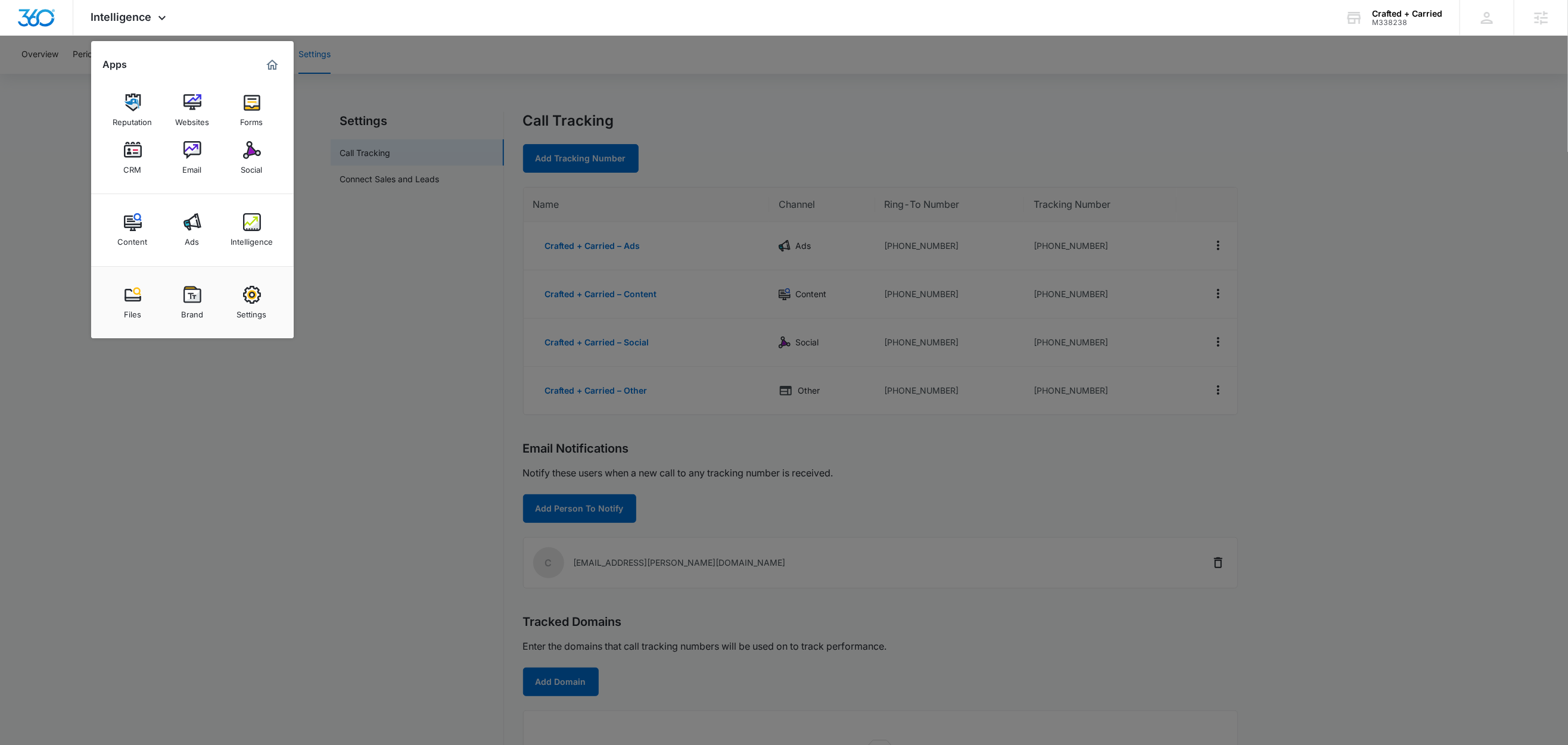
click at [1331, 246] on div at bounding box center [784, 372] width 1568 height 745
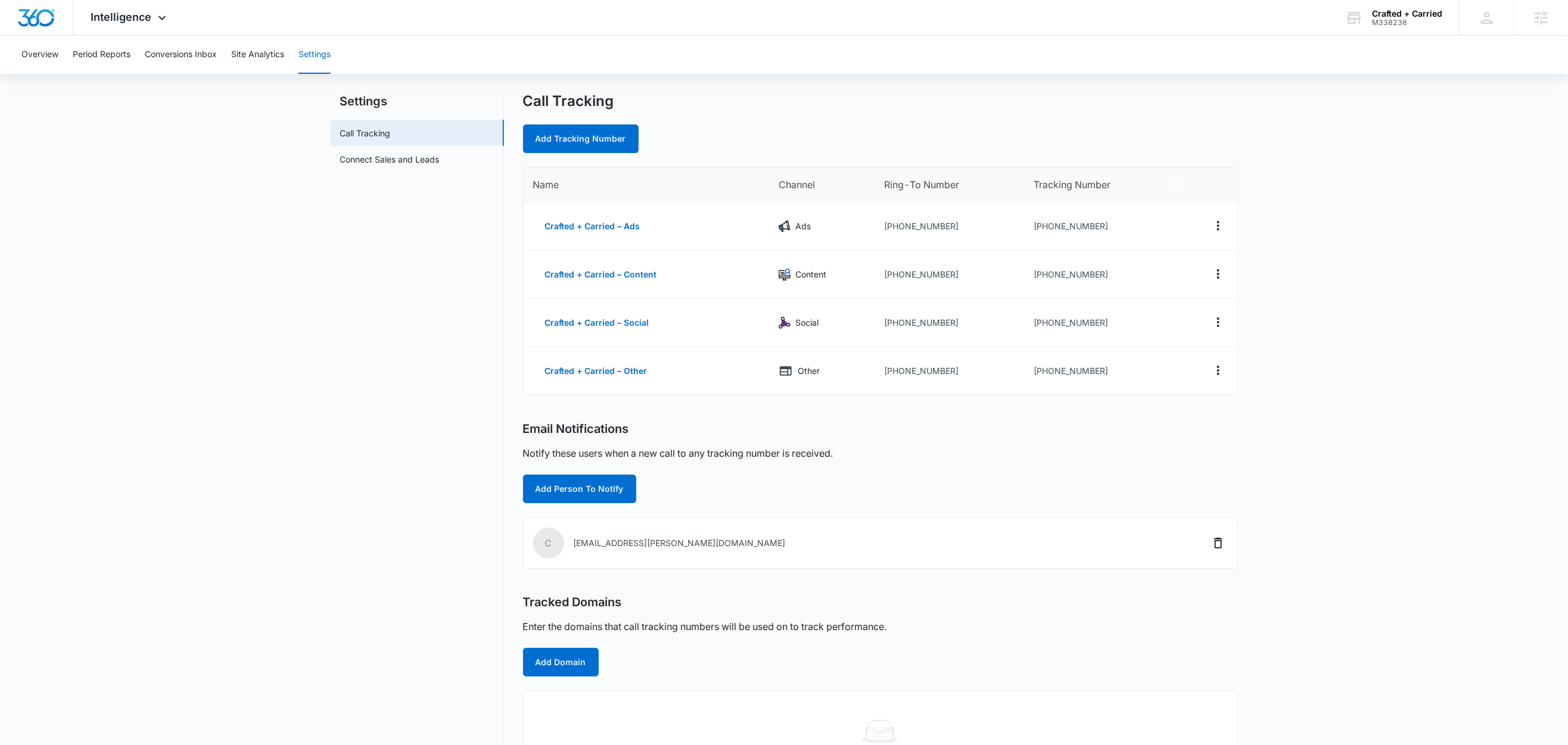
scroll to position [29, 0]
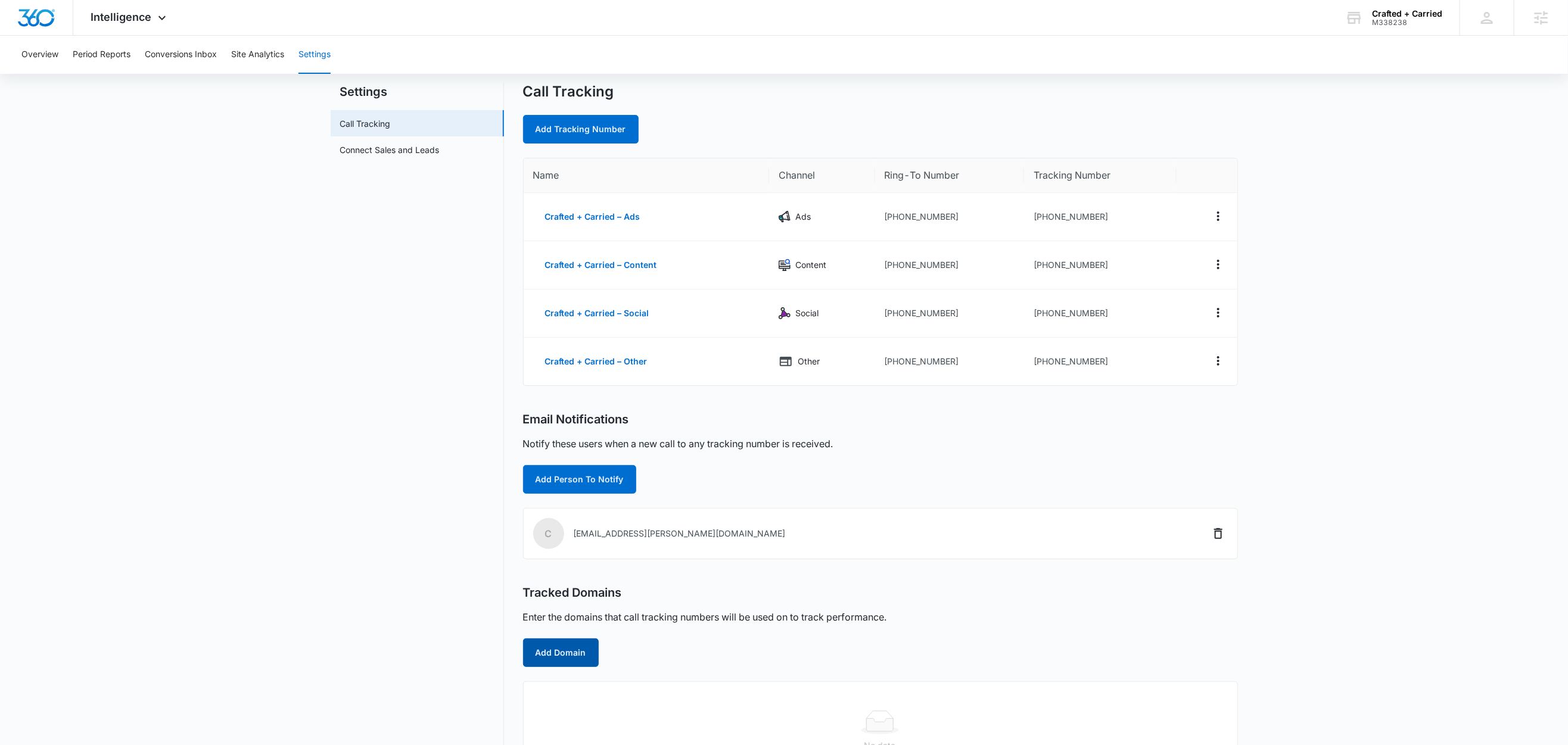
click at [567, 648] on button "Add Domain" at bounding box center [561, 652] width 75 height 28
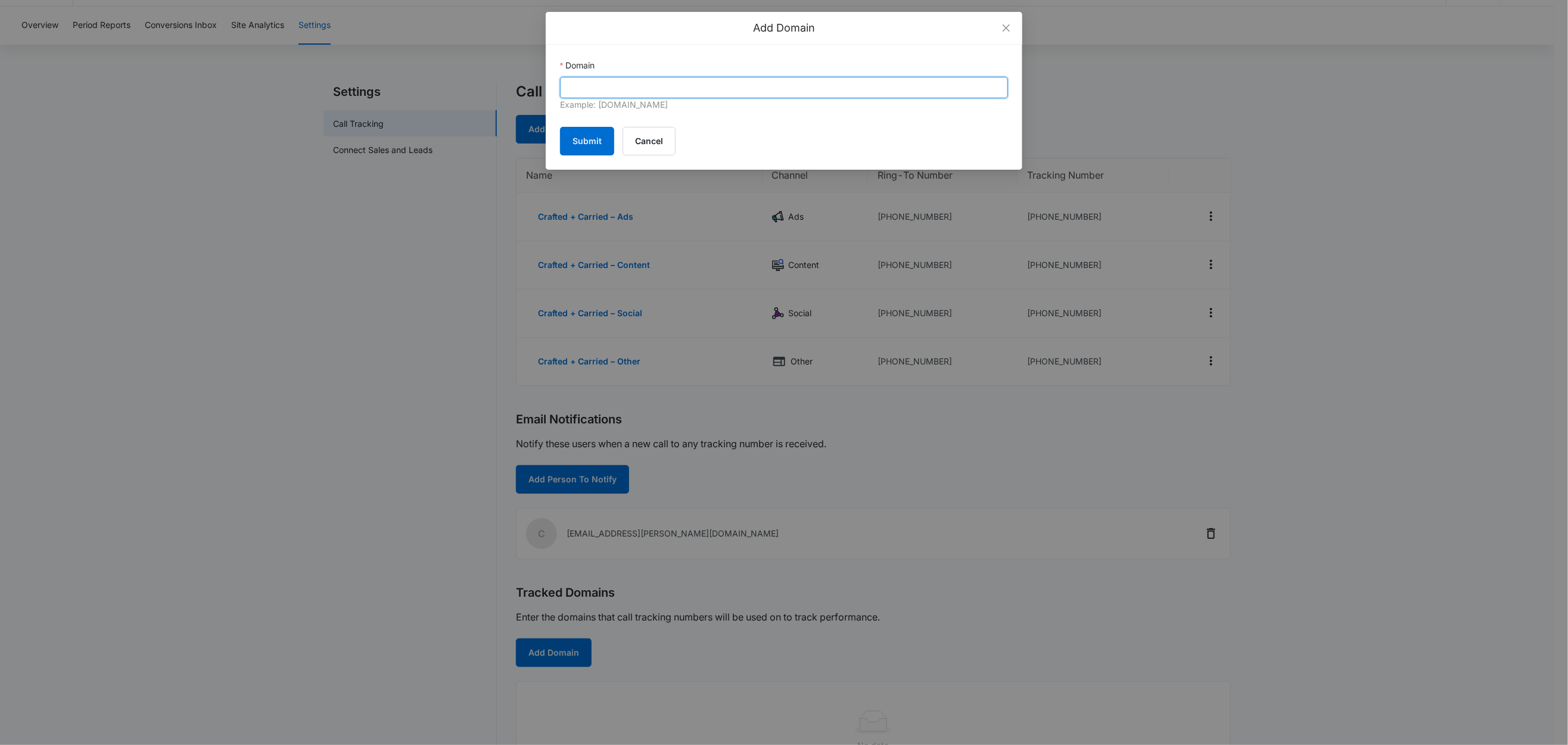
click at [630, 87] on input "Domain" at bounding box center [784, 87] width 448 height 22
paste input "craftedcarried.com"
type input "craftedcarried.com"
drag, startPoint x: 591, startPoint y: 147, endPoint x: 607, endPoint y: 148, distance: 16.0
click at [592, 146] on button "Submit" at bounding box center [587, 141] width 55 height 28
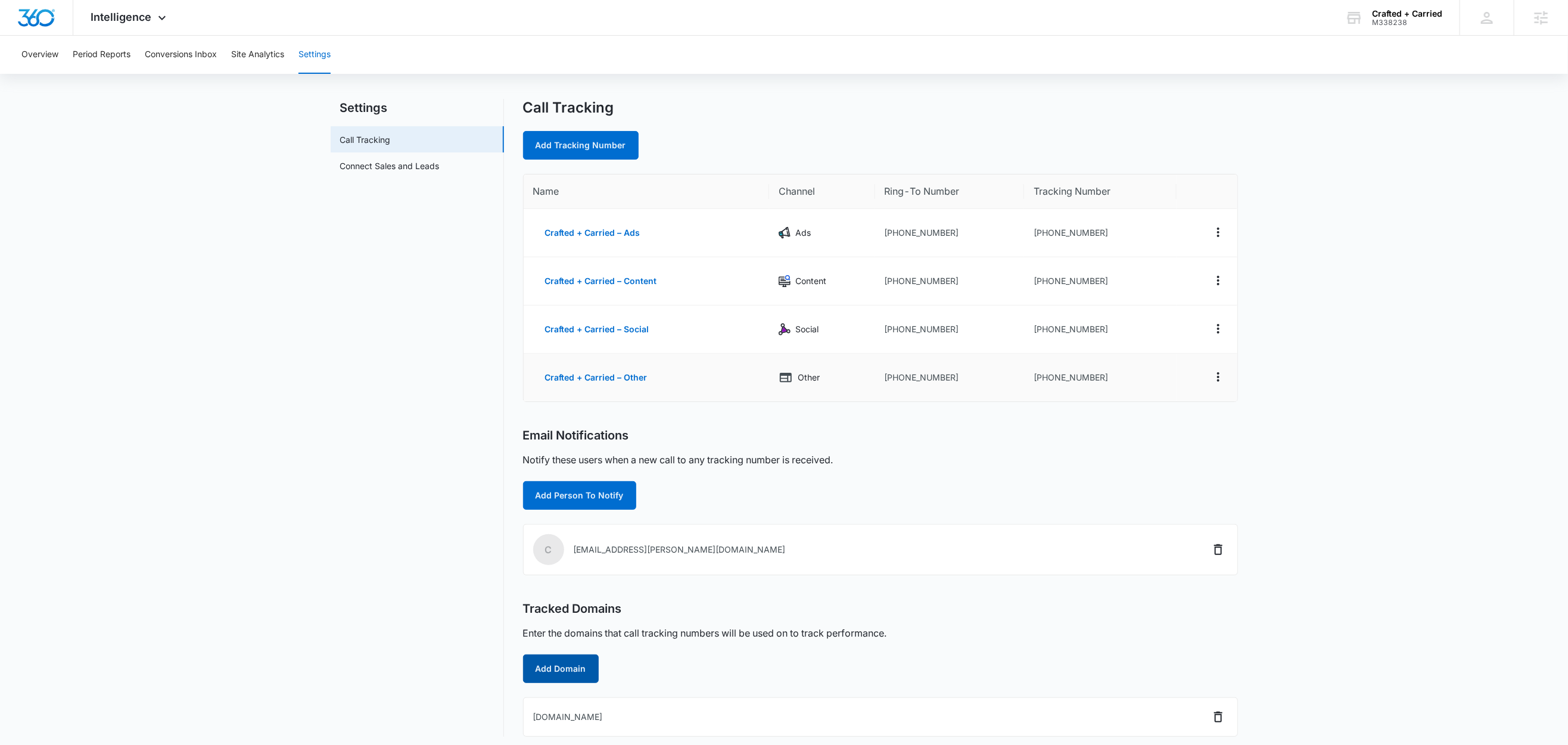
scroll to position [22, 0]
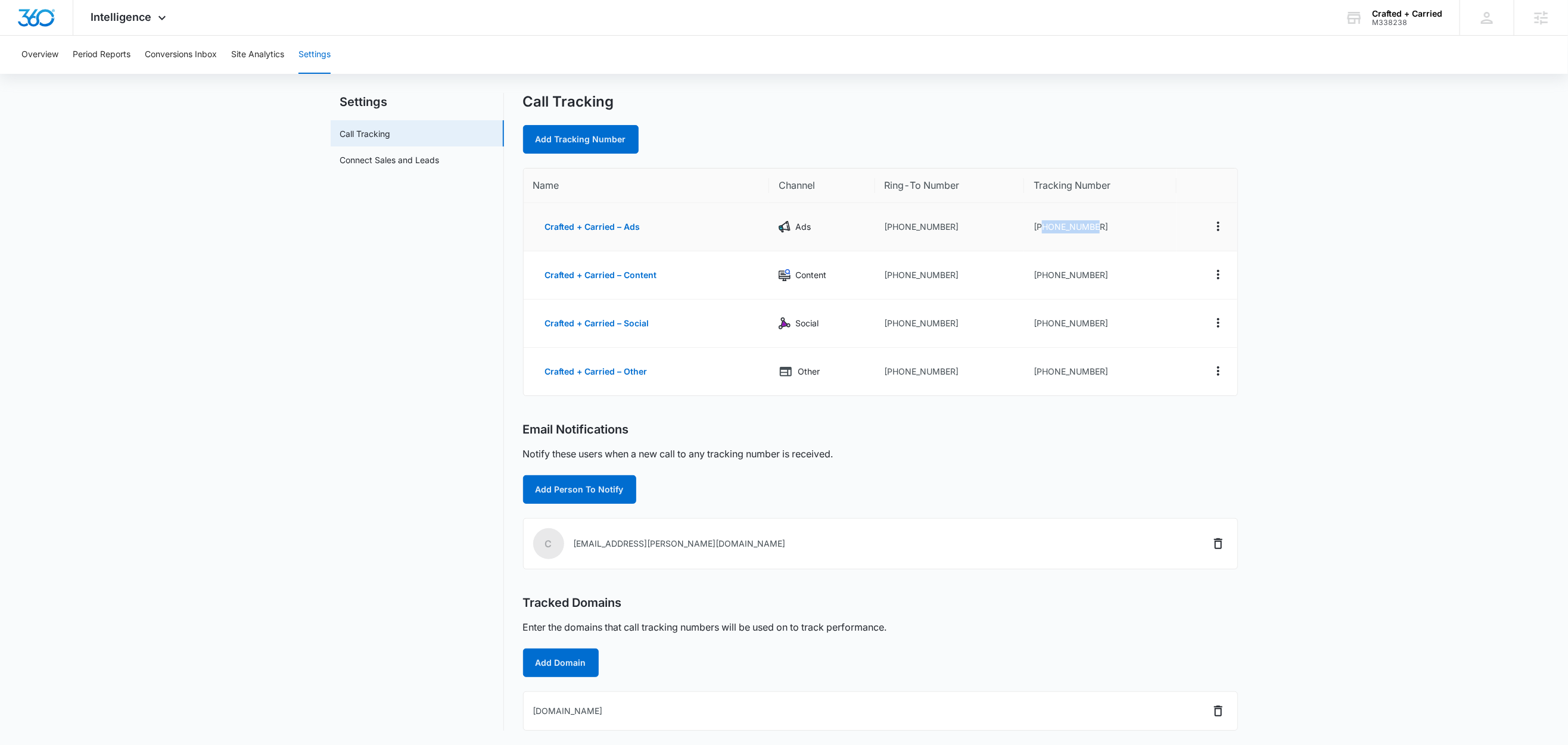
drag, startPoint x: 1116, startPoint y: 220, endPoint x: 1042, endPoint y: 231, distance: 74.8
click at [1042, 231] on td "+19712328709" at bounding box center [1100, 227] width 152 height 49
copy td "9712328709"
click at [952, 394] on div "Call Tracking Add Tracking Number Name Channel Ring-To Number Tracking Number C…" at bounding box center [880, 411] width 715 height 638
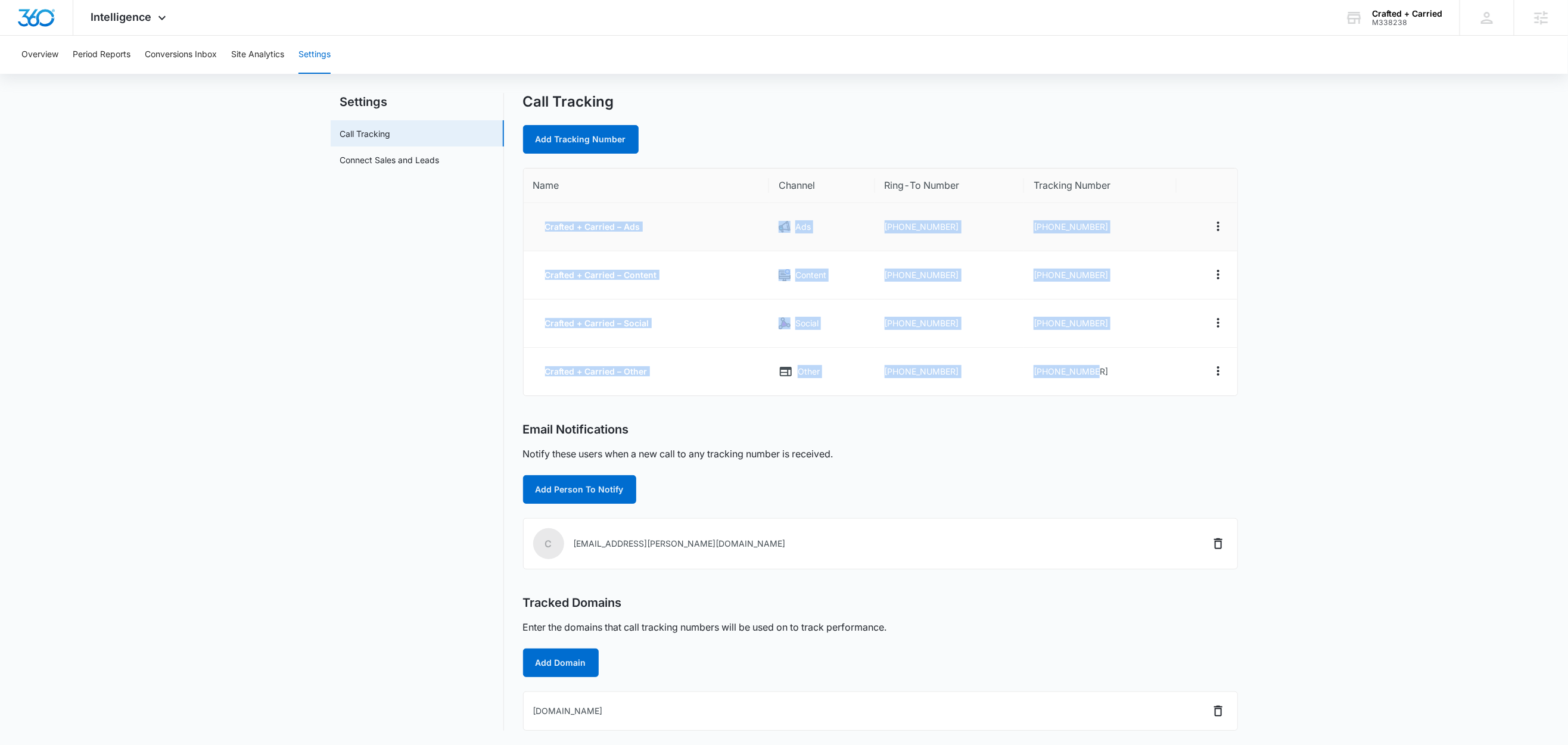
drag, startPoint x: 1115, startPoint y: 369, endPoint x: 529, endPoint y: 219, distance: 604.9
click at [529, 219] on tbody "Crafted + Carried – Ads Ads +19714749150 +19712328709 Crafted + Carried – Conte…" at bounding box center [880, 299] width 714 height 193
copy tbody "Crafted + Carried – Ads Ads +19714749150 +19712328709 Crafted + Carried – Conte…"
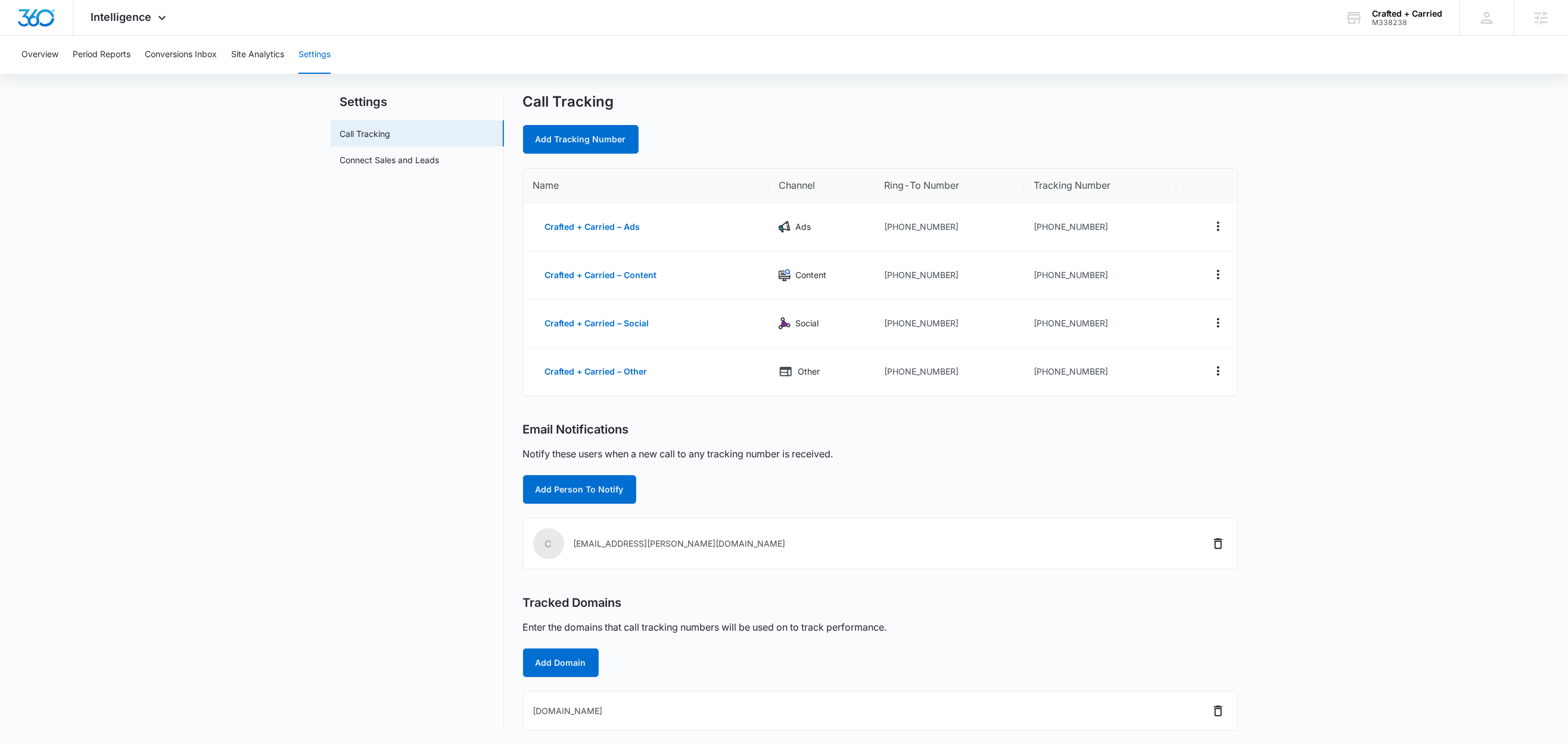
click at [1411, 227] on main "Settings Call Tracking Connect Sales and Leads Call Tracking Add Tracking Numbe…" at bounding box center [784, 419] width 1568 height 652
drag, startPoint x: 1095, startPoint y: 370, endPoint x: 1067, endPoint y: 374, distance: 28.3
click at [1067, 374] on td "+19712328918" at bounding box center [1100, 372] width 152 height 48
click at [1337, 140] on main "Settings Call Tracking Connect Sales and Leads Call Tracking Add Tracking Numbe…" at bounding box center [784, 419] width 1568 height 652
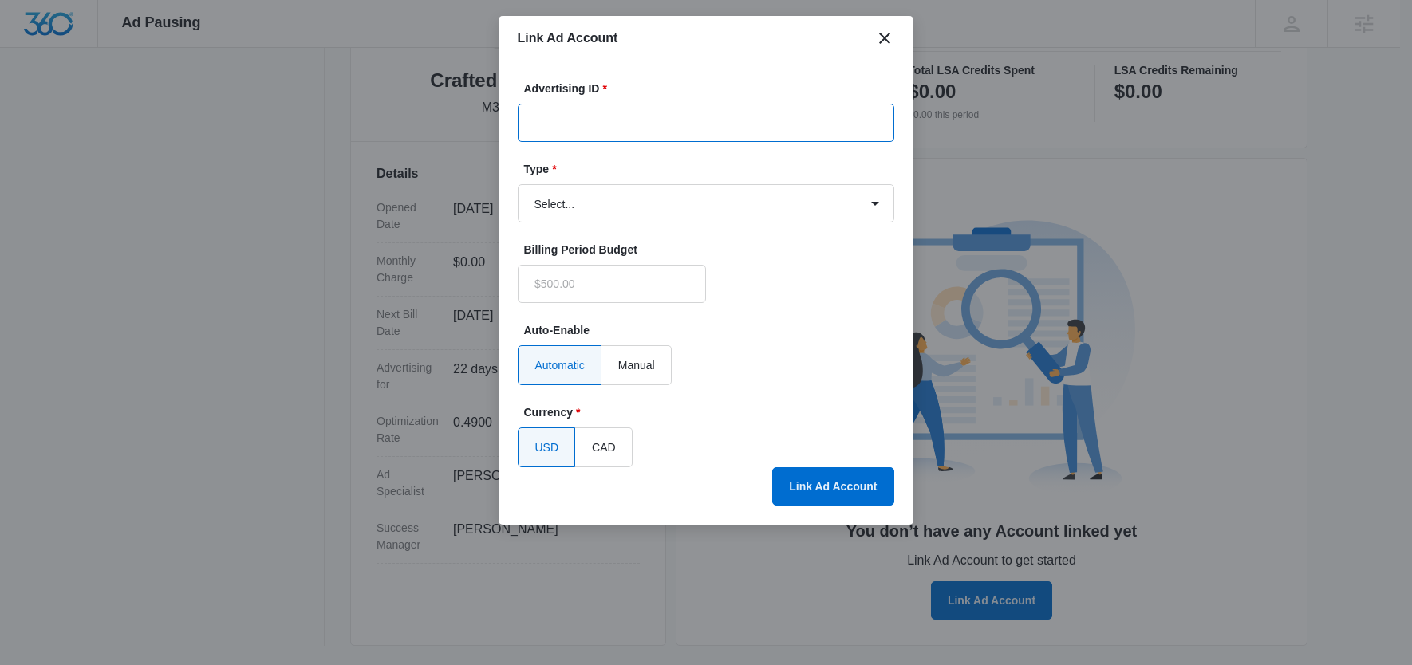
click at [667, 116] on input "Advertising ID *" at bounding box center [706, 123] width 377 height 38
type input "$0.00"
paste input "2186465931859494"
type input "2186465931859494"
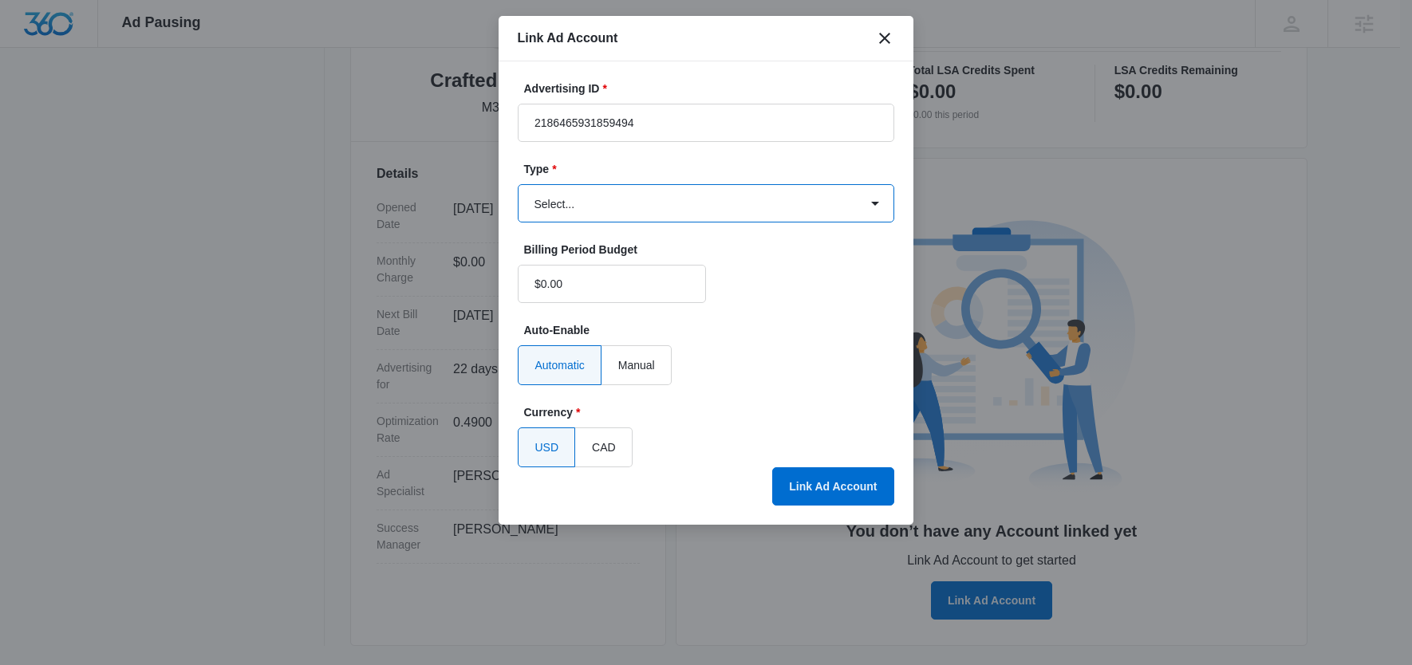
click at [572, 203] on select "Select... Bing Ads Facebook Ads Google Ads" at bounding box center [706, 203] width 377 height 38
select select "facebook"
click at [518, 184] on select "Select... Bing Ads Facebook Ads Google Ads" at bounding box center [706, 203] width 377 height 38
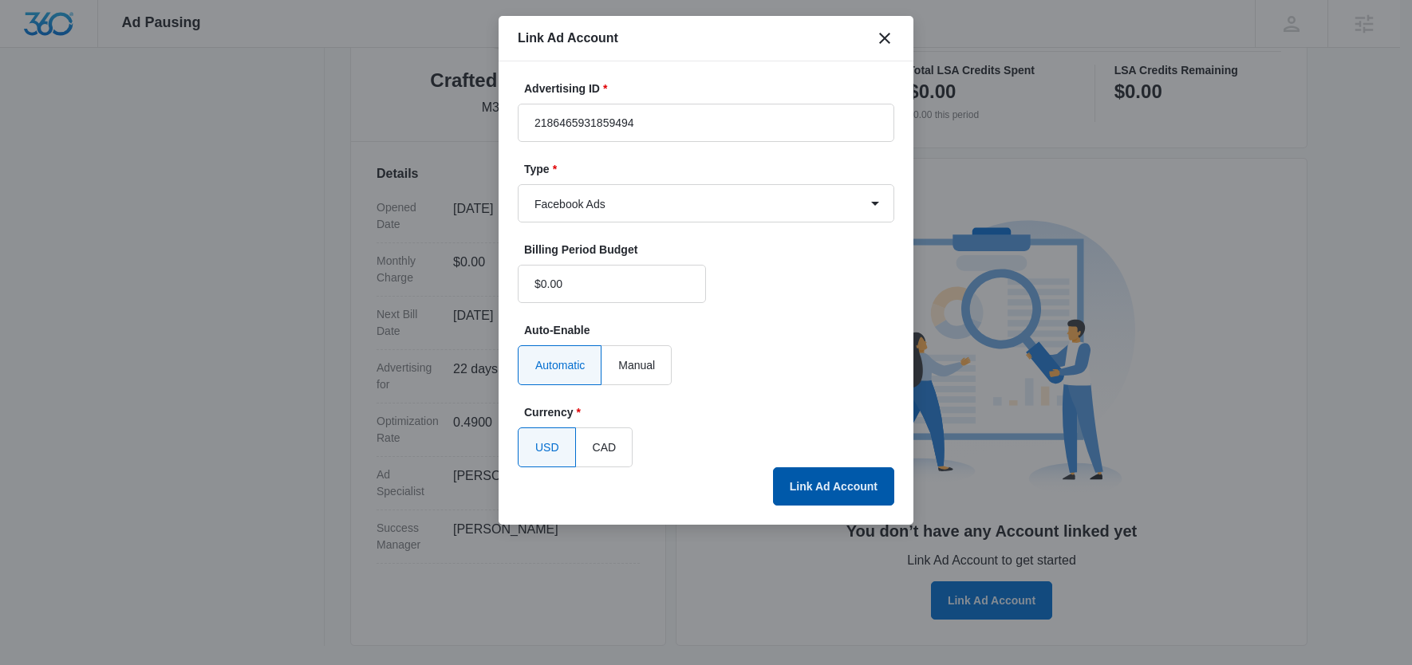
click at [833, 487] on button "Link Ad Account" at bounding box center [833, 487] width 121 height 38
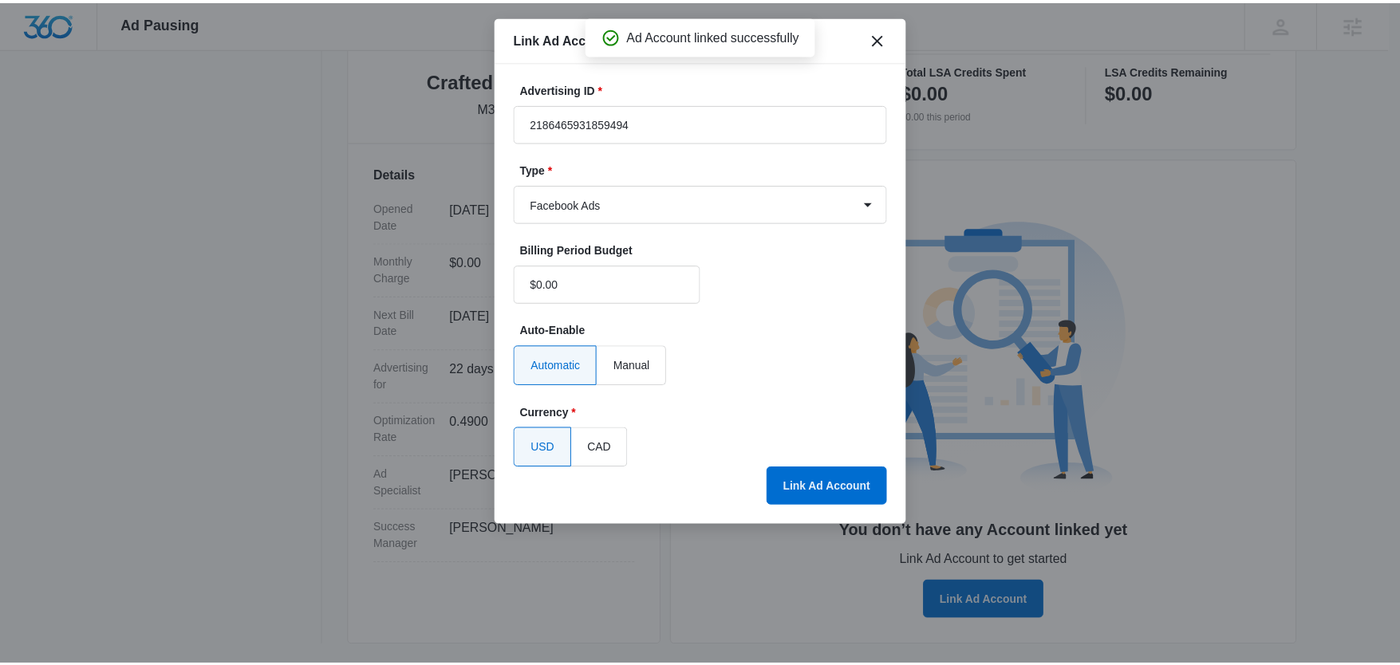
scroll to position [295, 0]
